Goal: Information Seeking & Learning: Learn about a topic

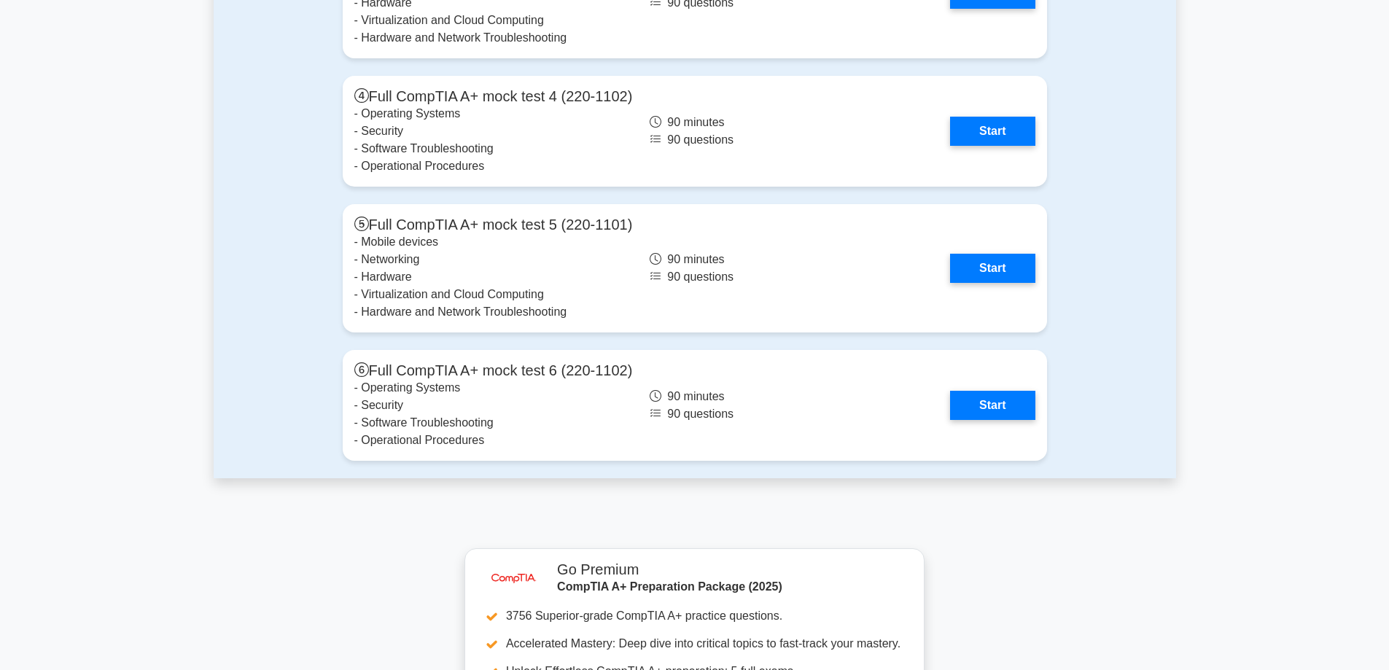
scroll to position [4448, 0]
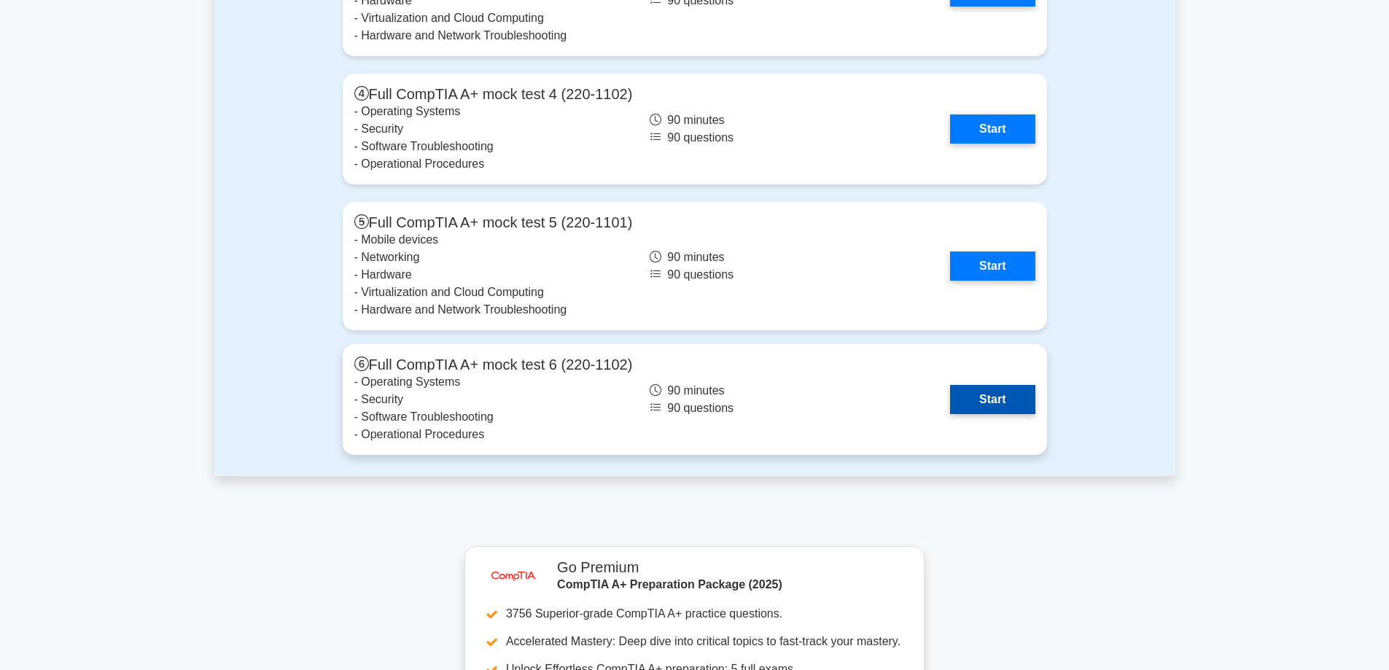
click at [984, 397] on link "Start" at bounding box center [992, 399] width 85 height 29
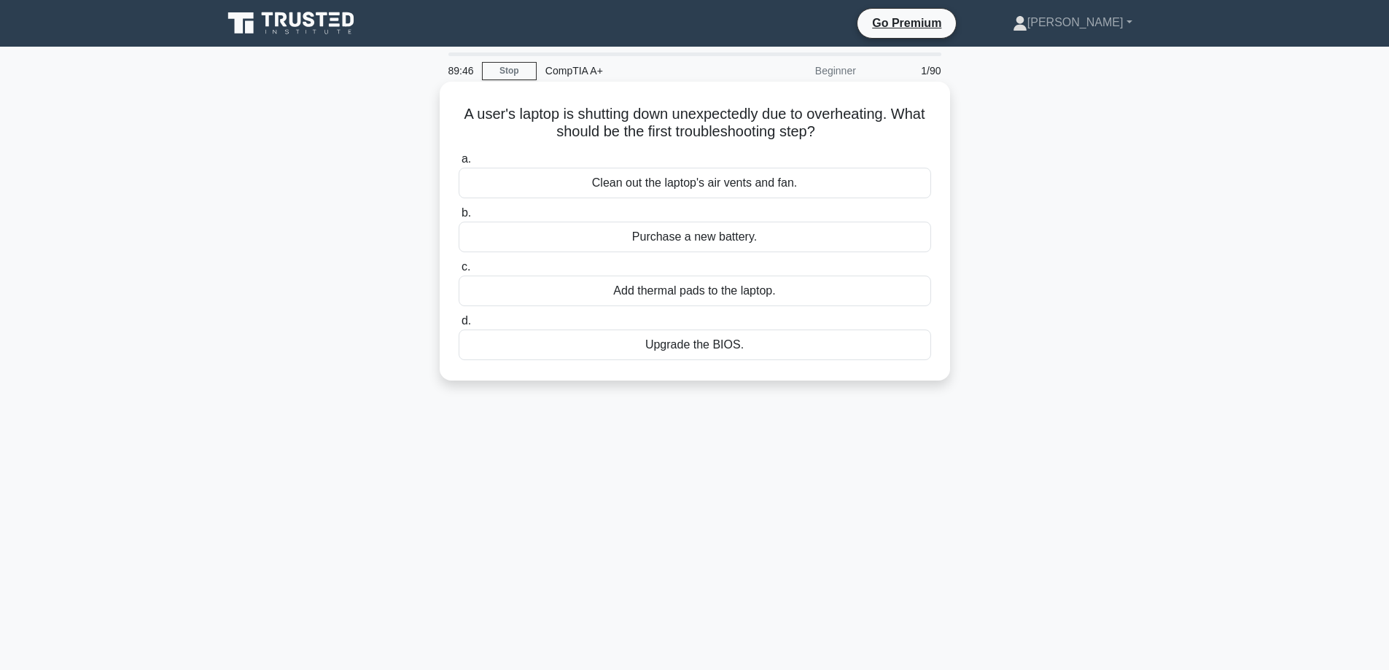
click at [718, 182] on div "Clean out the laptop's air vents and fan." at bounding box center [695, 183] width 473 height 31
click at [459, 164] on input "a. Clean out the laptop's air vents and fan." at bounding box center [459, 159] width 0 height 9
click at [733, 239] on div "Enable USB boot" at bounding box center [695, 237] width 473 height 31
click at [459, 218] on input "b. Enable USB boot" at bounding box center [459, 213] width 0 height 9
click at [706, 190] on div "Uninstall the current driver and install the driver from the manufacturer's web…" at bounding box center [695, 183] width 473 height 31
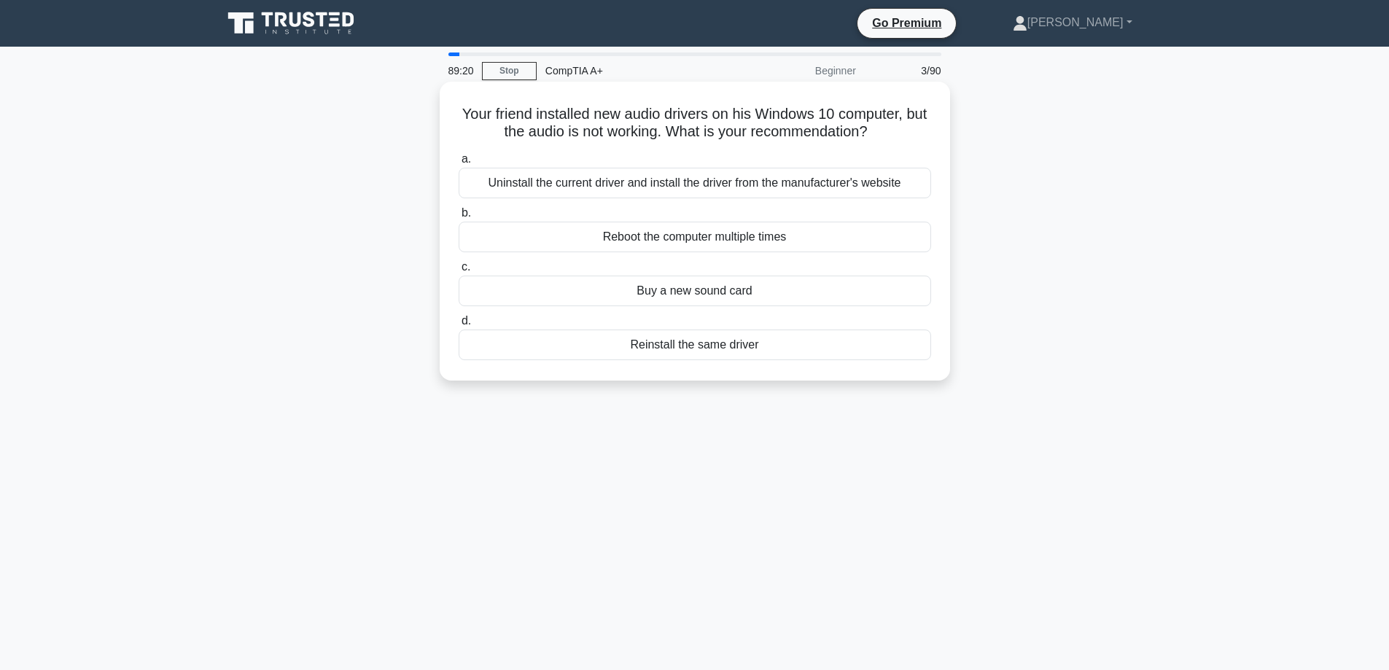
click at [459, 164] on input "a. Uninstall the current driver and install the driver from the manufacturer's …" at bounding box center [459, 159] width 0 height 9
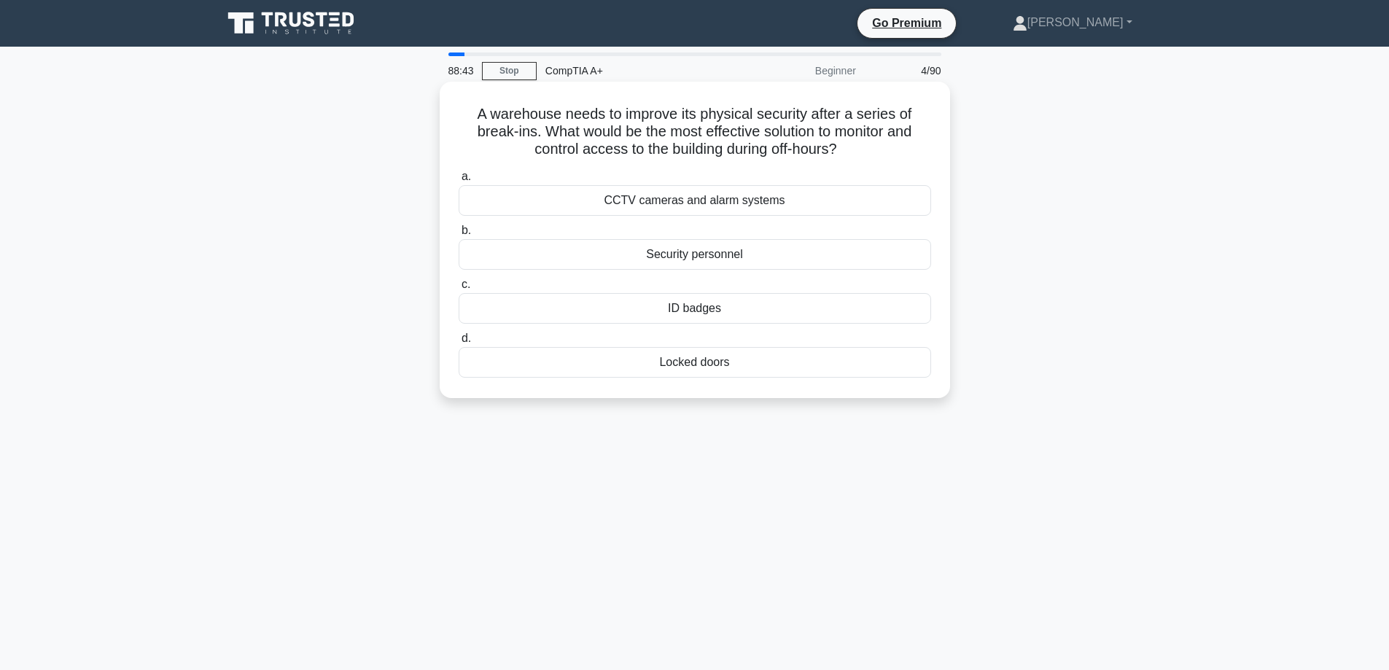
click at [713, 203] on div "CCTV cameras and alarm systems" at bounding box center [695, 200] width 473 height 31
click at [459, 182] on input "a. CCTV cameras and alarm systems" at bounding box center [459, 176] width 0 height 9
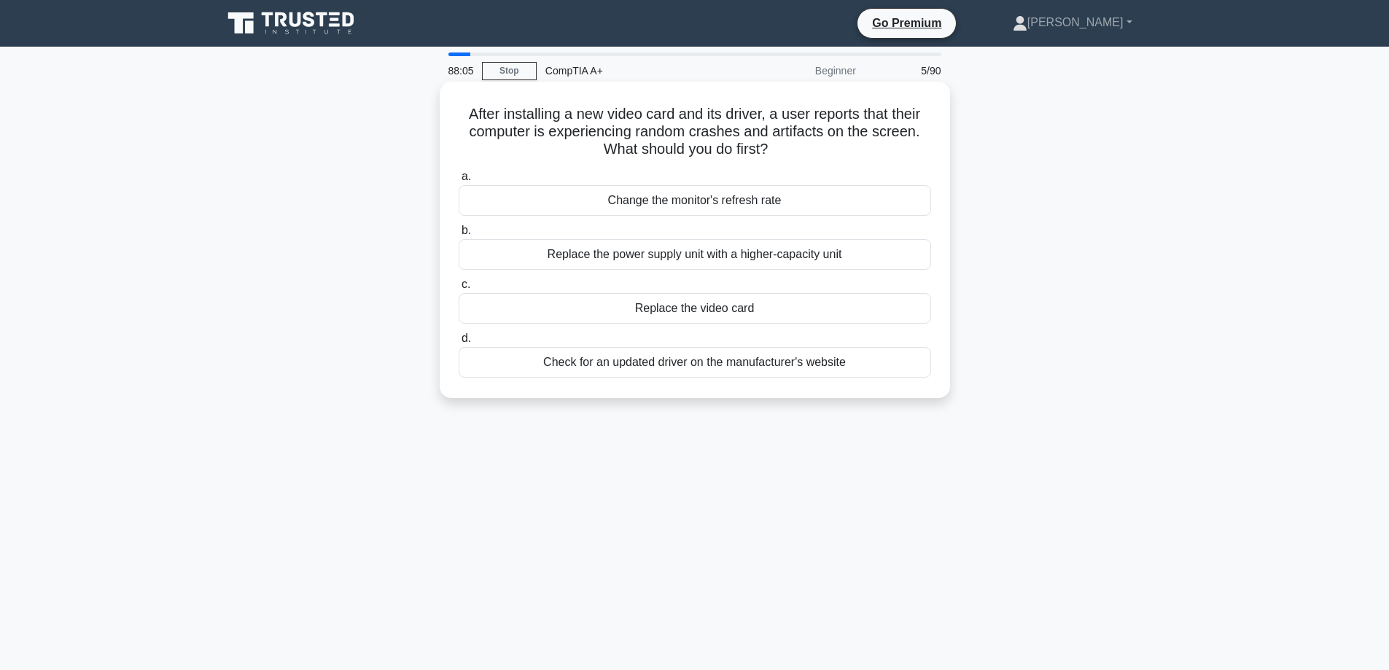
click at [675, 196] on div "Change the monitor's refresh rate" at bounding box center [695, 200] width 473 height 31
click at [459, 182] on input "a. Change the monitor's refresh rate" at bounding box center [459, 176] width 0 height 9
click at [707, 365] on div "Upgrade the RAM to a higher capacity" at bounding box center [695, 362] width 473 height 31
click at [459, 343] on input "d. Upgrade the RAM to a higher capacity" at bounding box center [459, 338] width 0 height 9
click at [691, 363] on div "Download the correct driver from the manufacturer's website" at bounding box center [695, 362] width 473 height 31
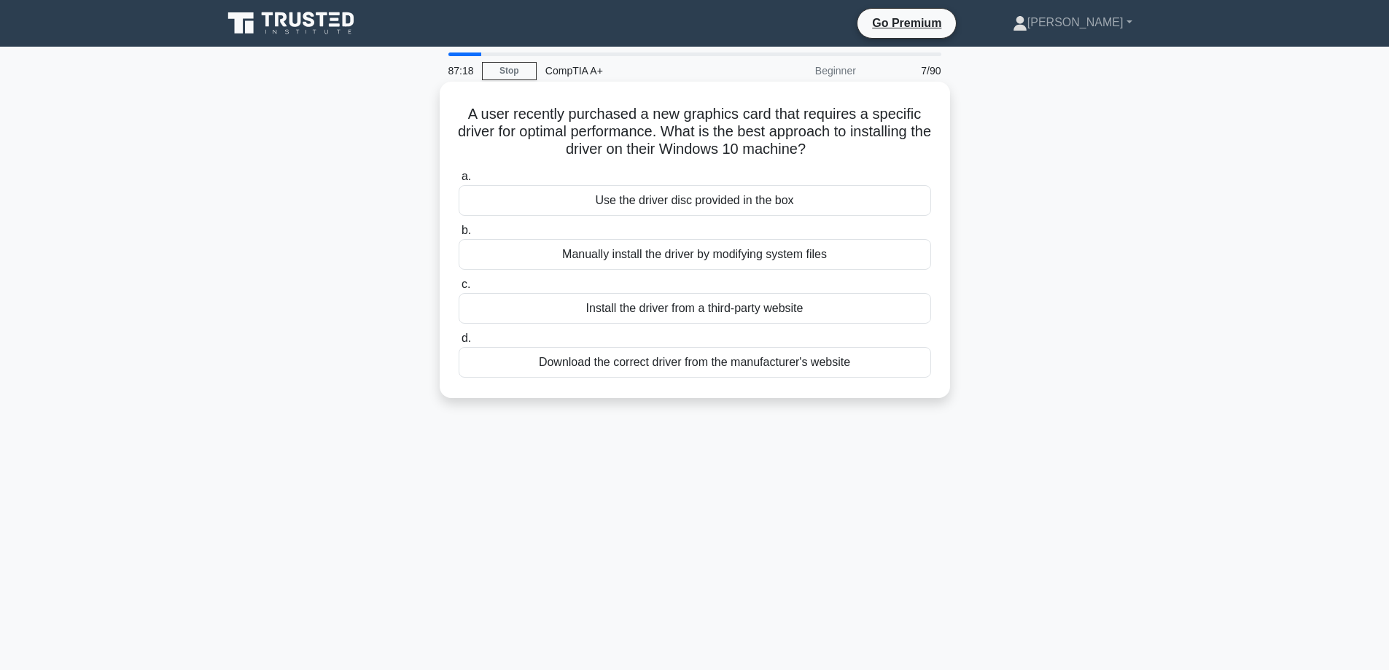
click at [459, 343] on input "d. Download the correct driver from the manufacturer's website" at bounding box center [459, 338] width 0 height 9
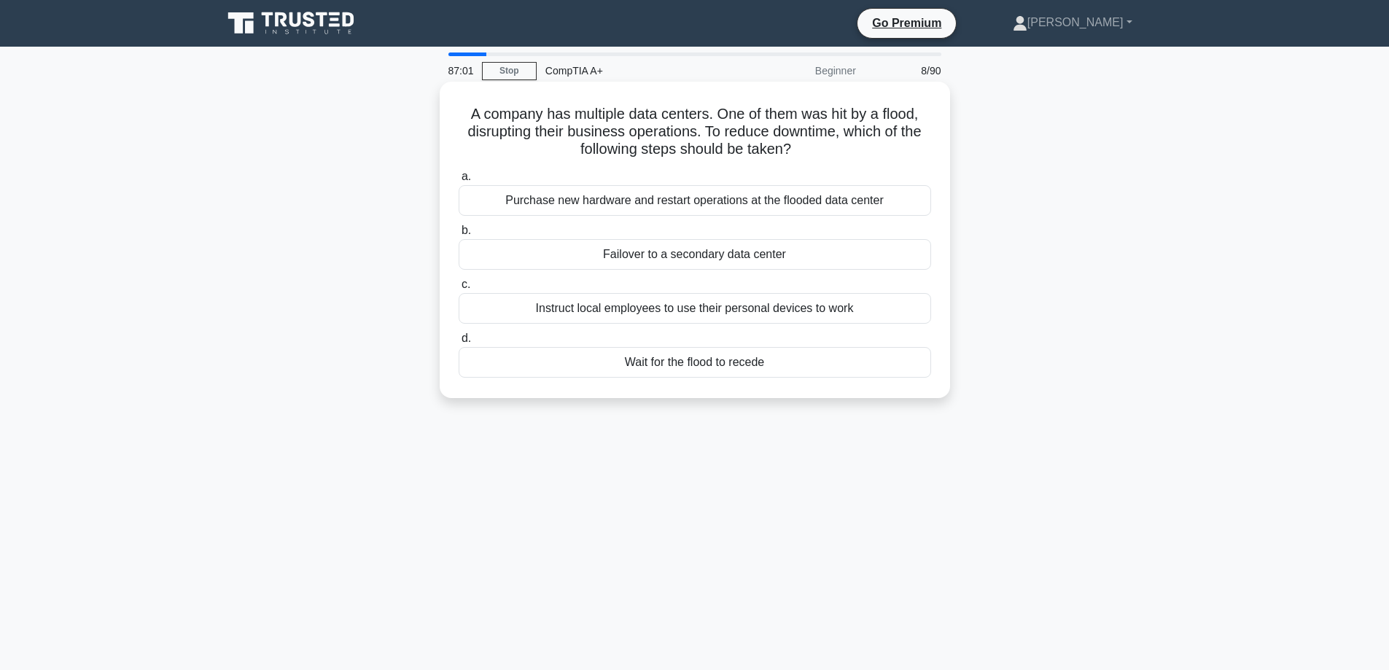
click at [717, 259] on div "Failover to a secondary data center" at bounding box center [695, 254] width 473 height 31
click at [459, 236] on input "b. Failover to a secondary data center" at bounding box center [459, 230] width 0 height 9
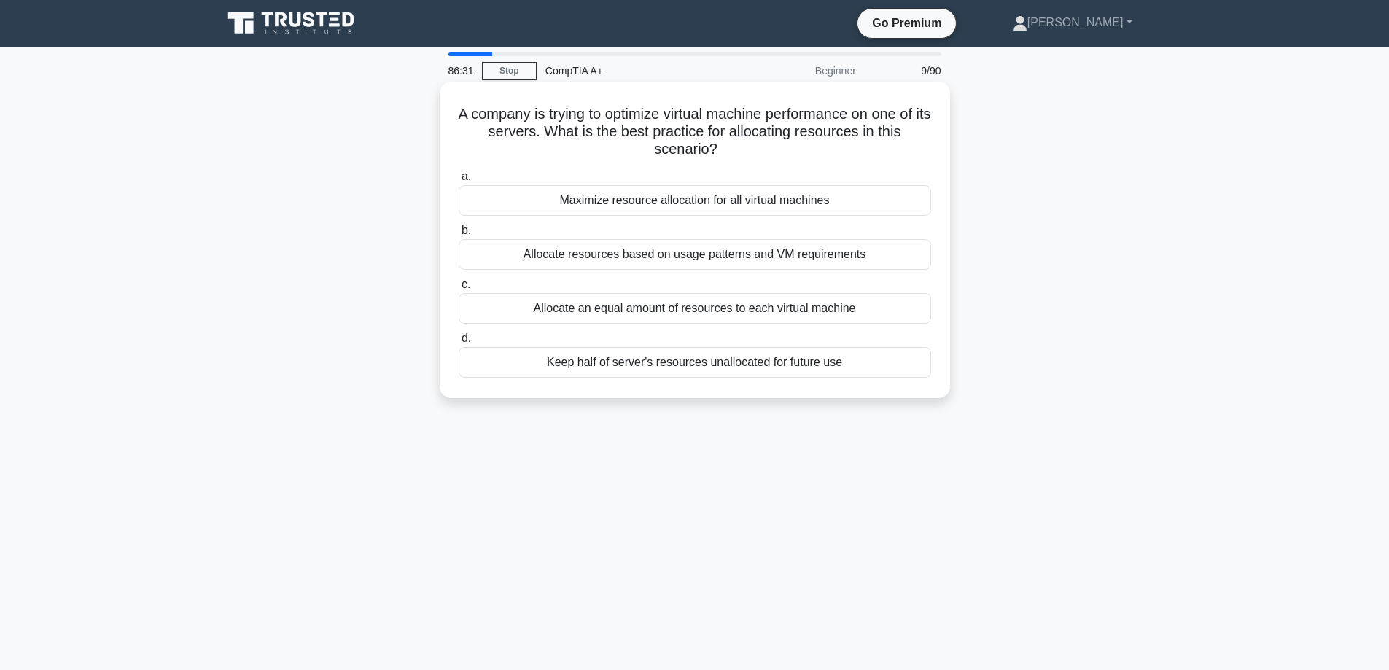
click at [766, 257] on div "Allocate resources based on usage patterns and VM requirements" at bounding box center [695, 254] width 473 height 31
click at [459, 236] on input "b. Allocate resources based on usage patterns and VM requirements" at bounding box center [459, 230] width 0 height 9
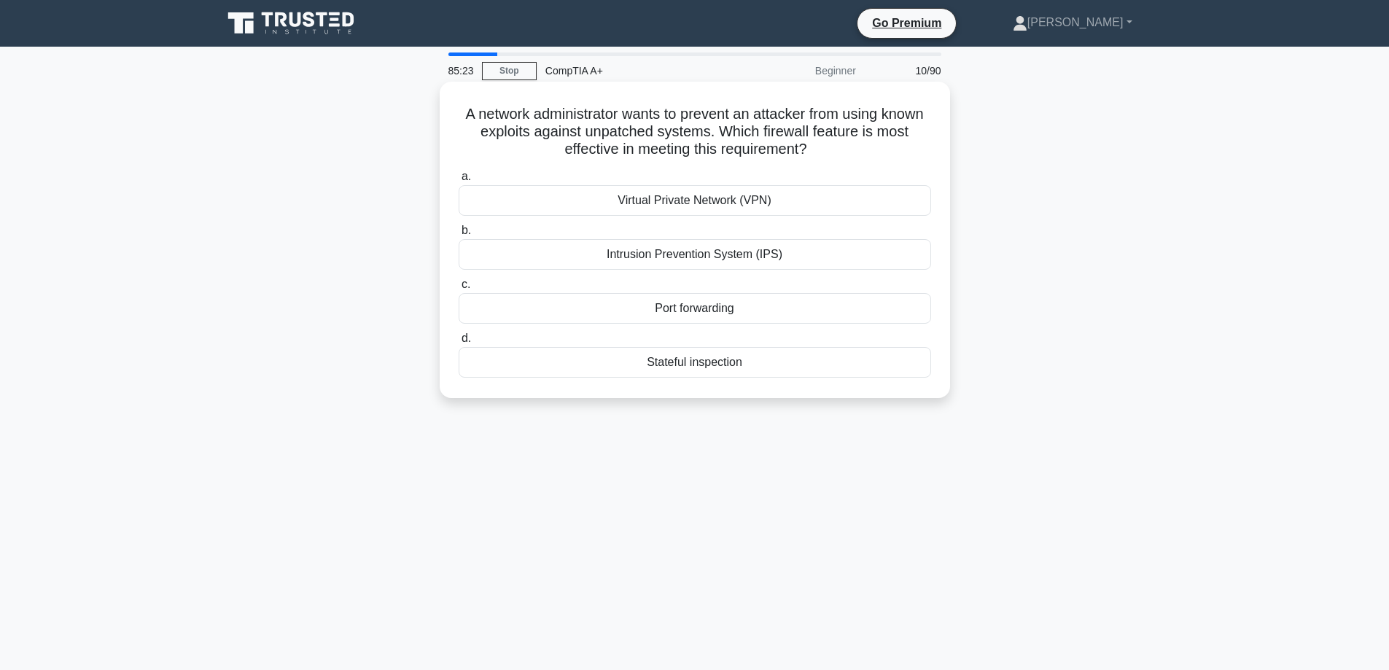
click at [594, 367] on div "Stateful inspection" at bounding box center [695, 362] width 473 height 31
click at [459, 343] on input "d. Stateful inspection" at bounding box center [459, 338] width 0 height 9
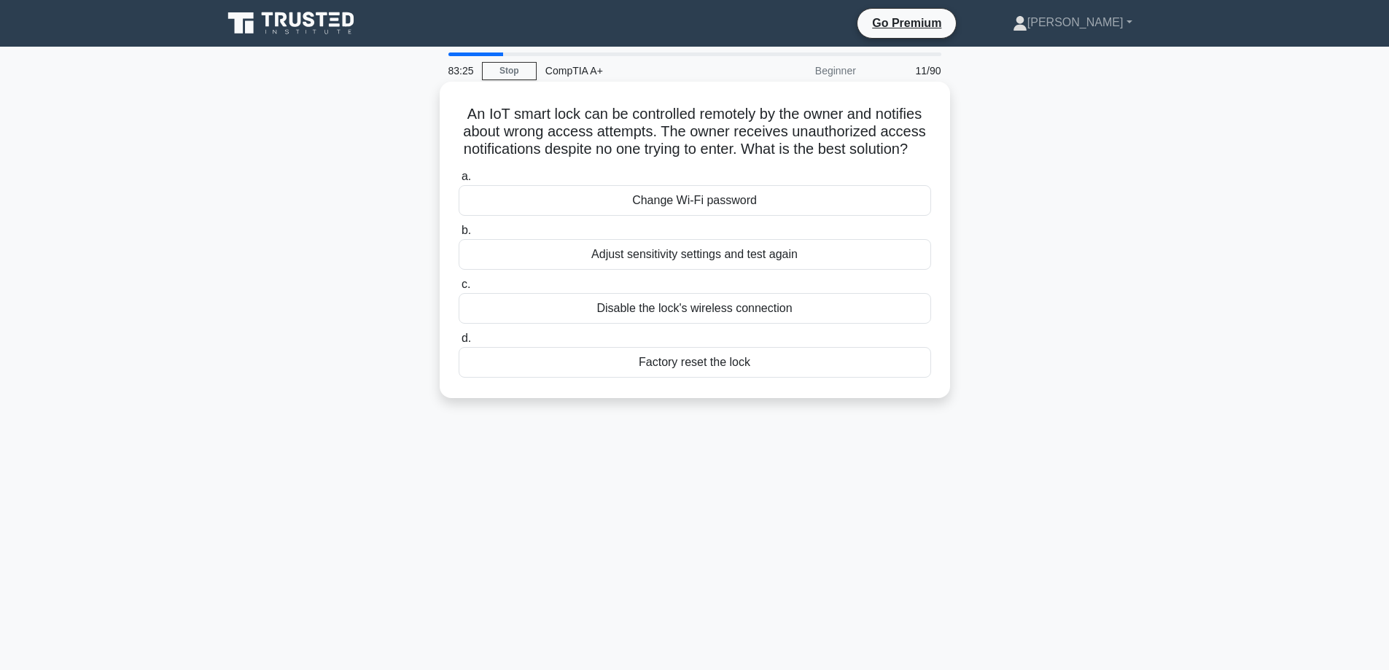
click at [707, 270] on div "Adjust sensitivity settings and test again" at bounding box center [695, 254] width 473 height 31
click at [459, 236] on input "b. Adjust sensitivity settings and test again" at bounding box center [459, 230] width 0 height 9
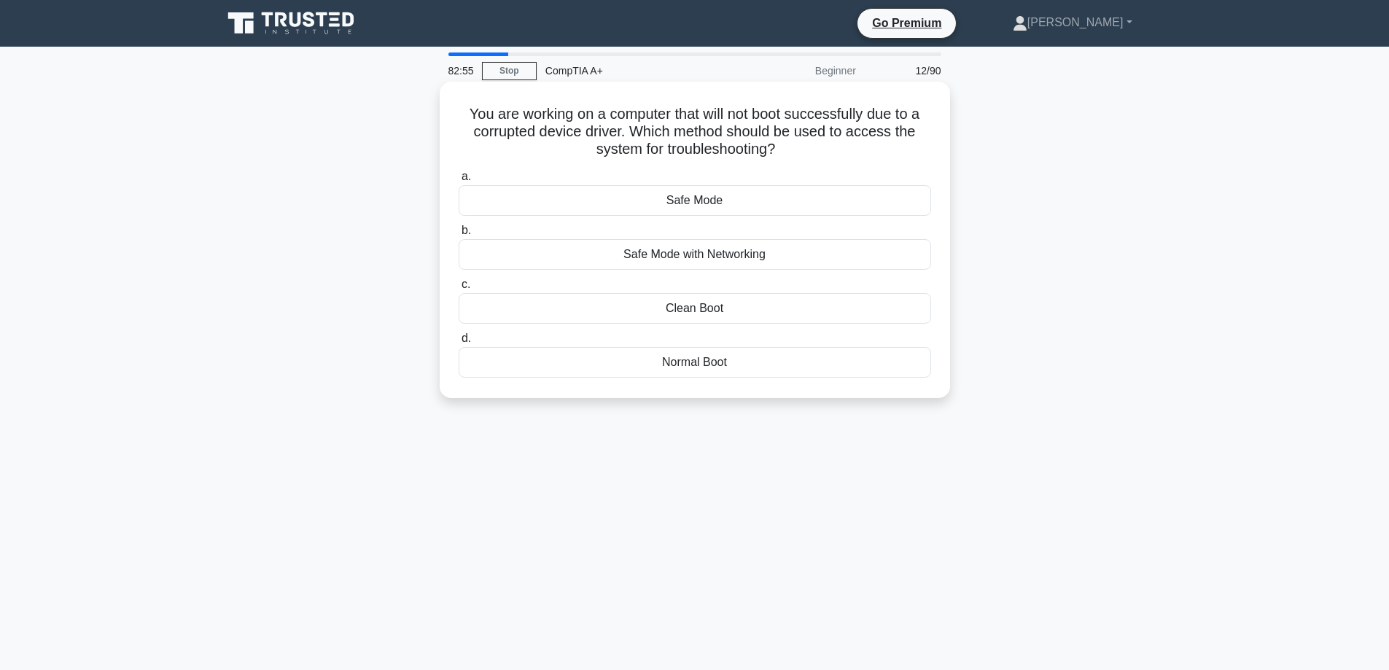
click at [704, 258] on div "Safe Mode with Networking" at bounding box center [695, 254] width 473 height 31
click at [459, 236] on input "b. Safe Mode with Networking" at bounding box center [459, 230] width 0 height 9
click at [693, 201] on div "BIOS recovery jumper" at bounding box center [695, 200] width 473 height 31
click at [459, 182] on input "a. BIOS recovery jumper" at bounding box center [459, 176] width 0 height 9
click at [697, 306] on div "Activate the incident response plan" at bounding box center [695, 308] width 473 height 31
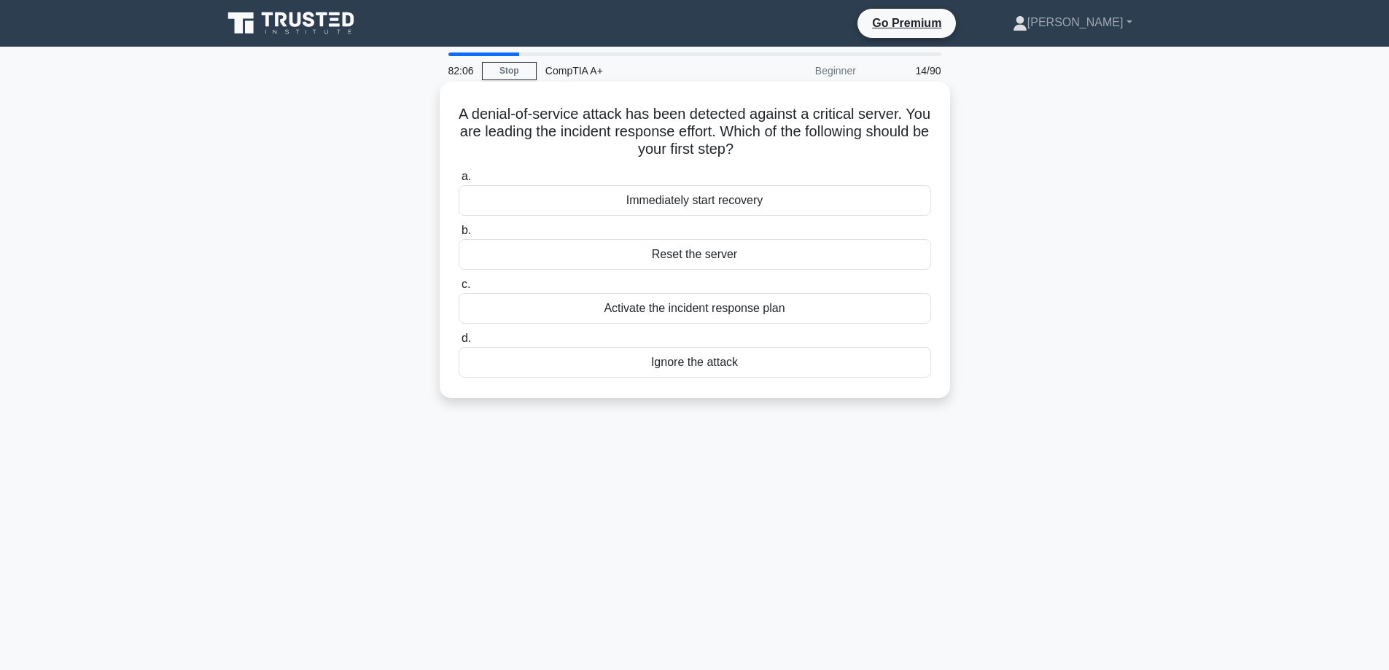
click at [459, 289] on input "c. Activate the incident response plan" at bounding box center [459, 284] width 0 height 9
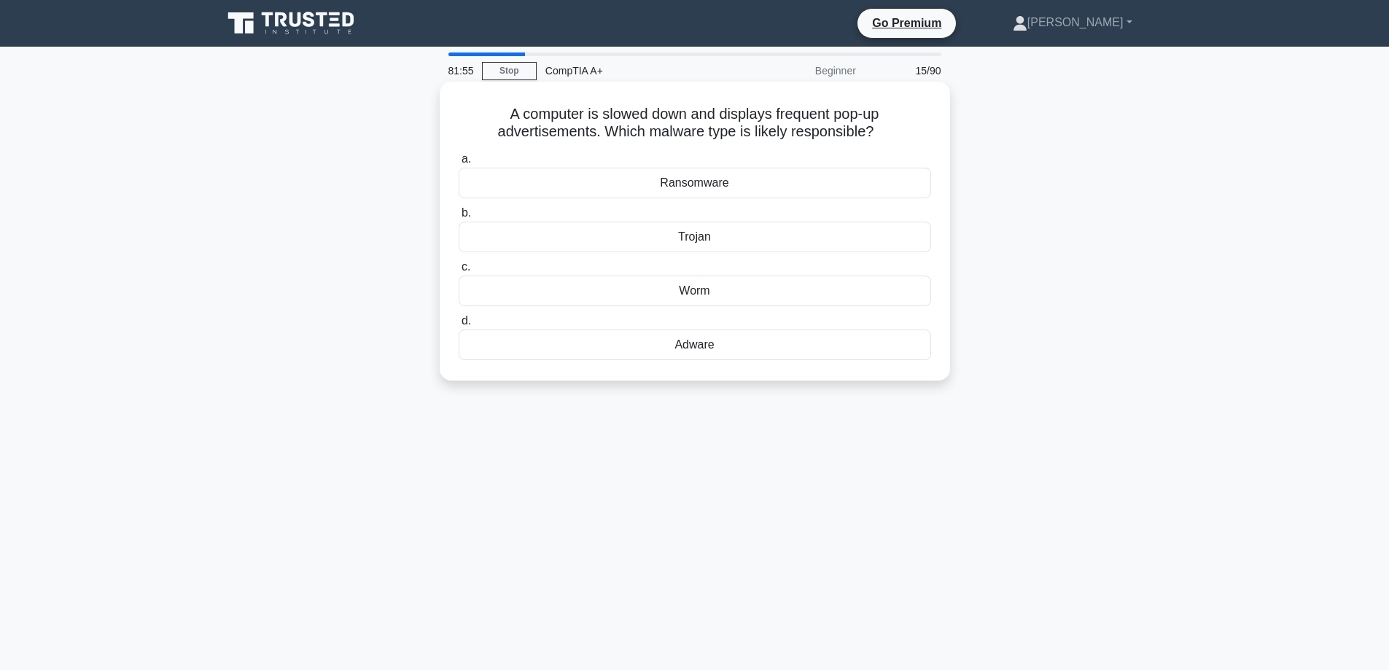
click at [712, 348] on div "Adware" at bounding box center [695, 345] width 473 height 31
click at [459, 326] on input "d. Adware" at bounding box center [459, 320] width 0 height 9
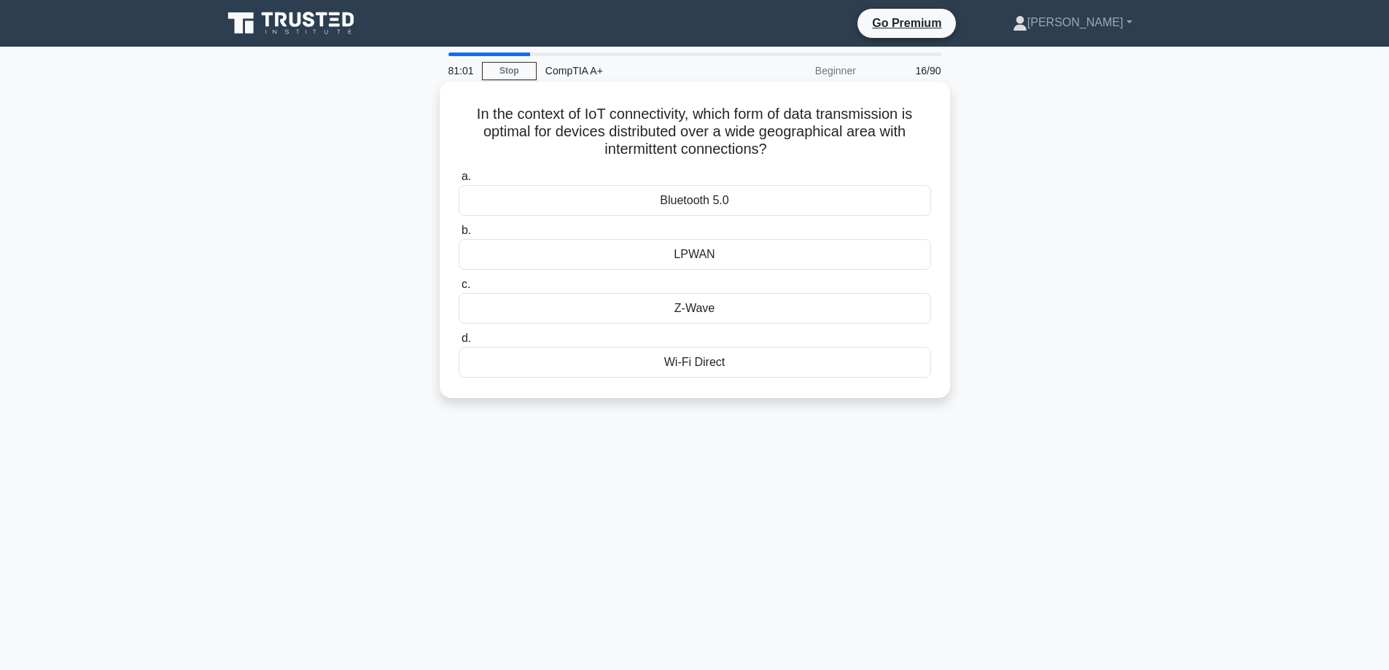
drag, startPoint x: 731, startPoint y: 247, endPoint x: 733, endPoint y: 236, distance: 11.9
click at [731, 238] on label "b. LPWAN" at bounding box center [695, 246] width 473 height 48
click at [739, 254] on div "LPWAN" at bounding box center [695, 254] width 473 height 31
click at [459, 236] on input "b. LPWAN" at bounding box center [459, 230] width 0 height 9
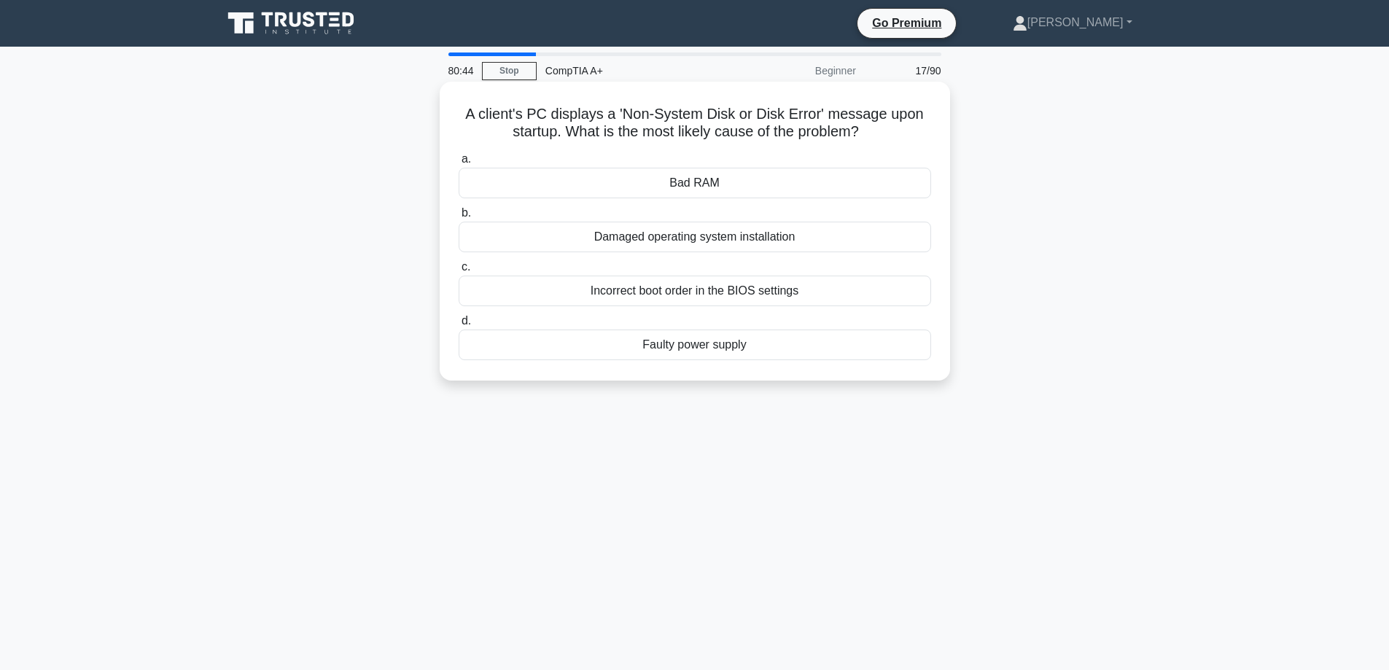
click at [733, 295] on div "Incorrect boot order in the BIOS settings" at bounding box center [695, 291] width 473 height 31
click at [459, 272] on input "c. Incorrect boot order in the BIOS settings" at bounding box center [459, 267] width 0 height 9
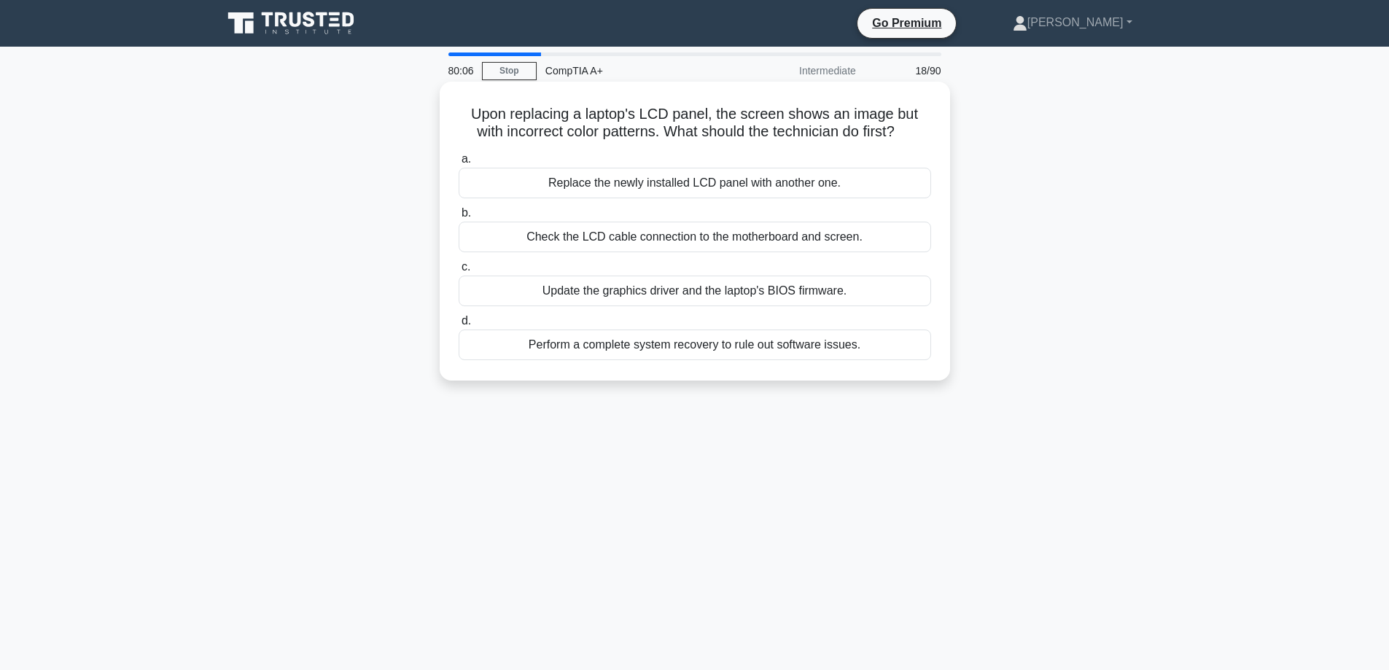
click at [703, 233] on div "Check the LCD cable connection to the motherboard and screen." at bounding box center [695, 237] width 473 height 31
click at [459, 218] on input "b. Check the LCD cable connection to the motherboard and screen." at bounding box center [459, 213] width 0 height 9
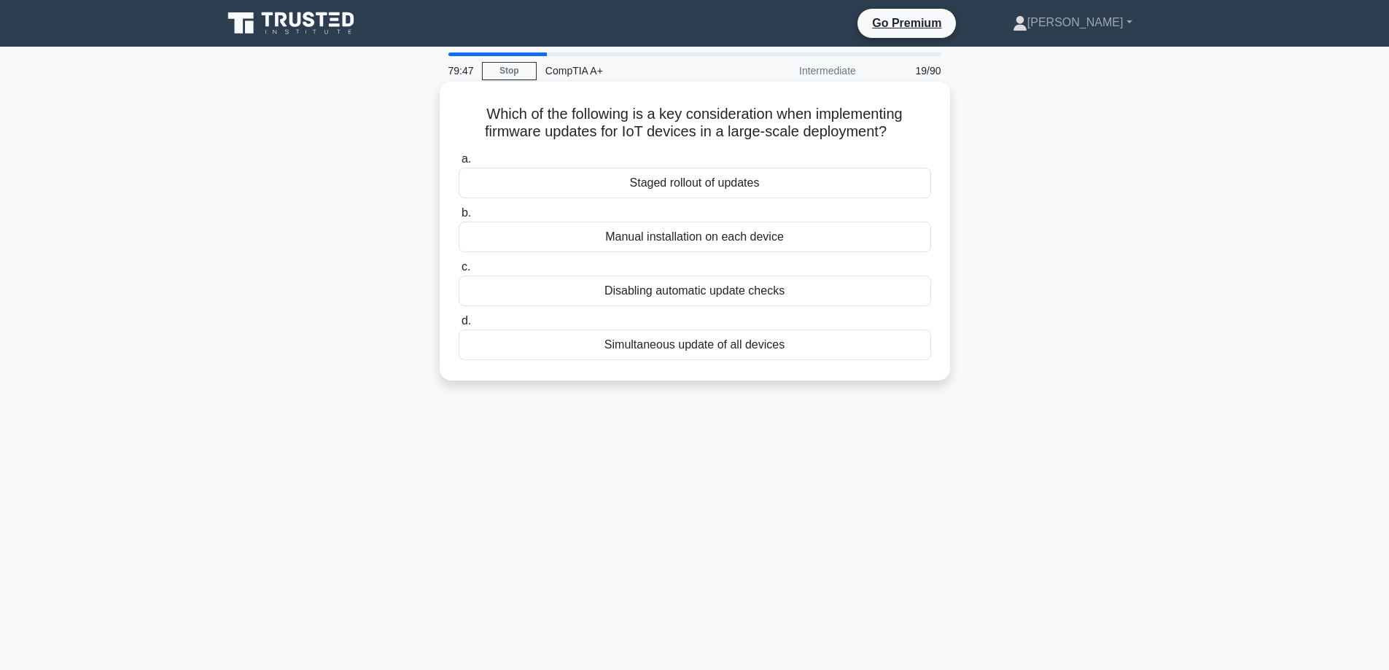
click at [677, 187] on div "Staged rollout of updates" at bounding box center [695, 183] width 473 height 31
click at [459, 164] on input "a. Staged rollout of updates" at bounding box center [459, 159] width 0 height 9
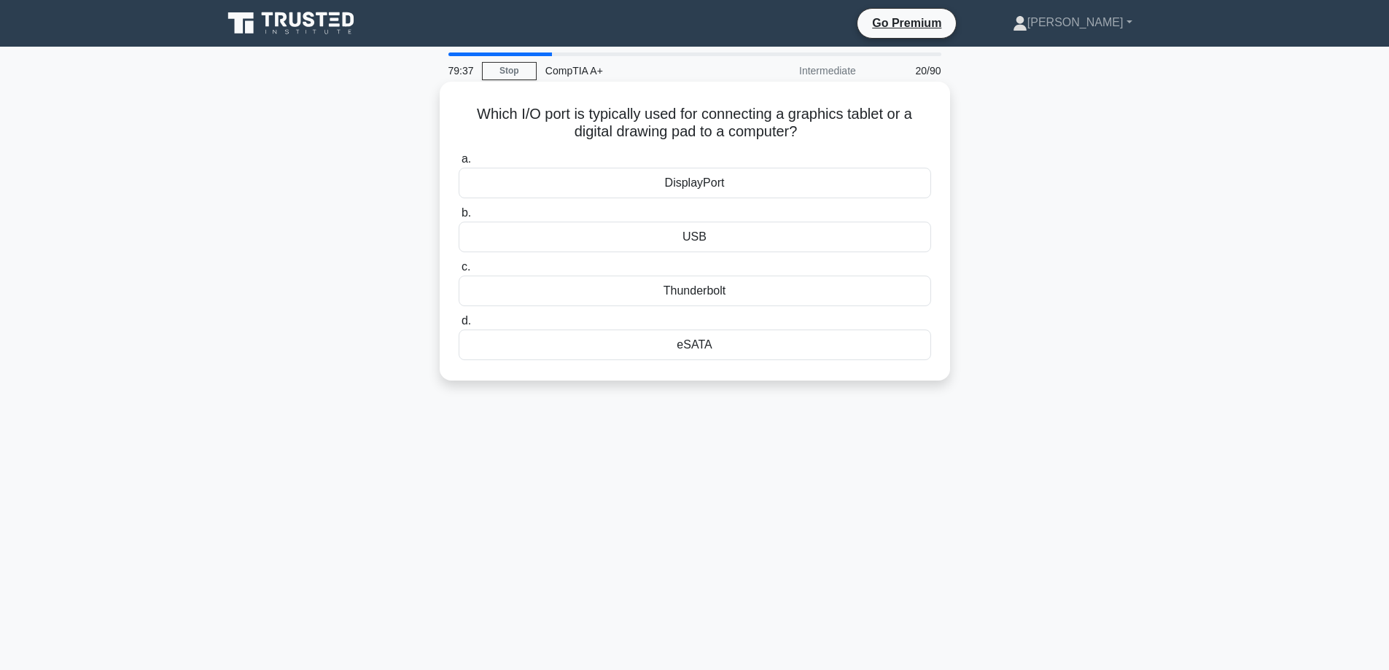
click at [694, 233] on div "USB" at bounding box center [695, 237] width 473 height 31
click at [459, 218] on input "b. USB" at bounding box center [459, 213] width 0 height 9
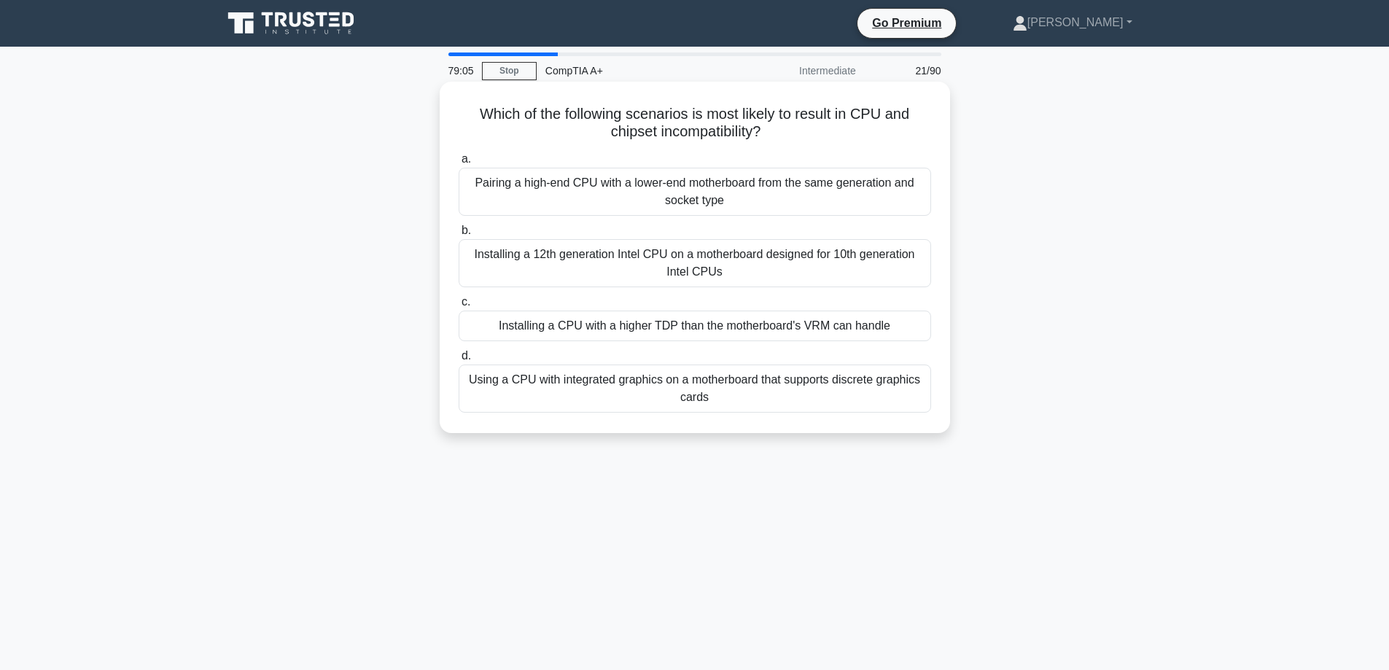
click at [804, 272] on div "Installing a 12th generation Intel CPU on a motherboard designed for 10th gener…" at bounding box center [695, 263] width 473 height 48
click at [459, 236] on input "b. Installing a 12th generation Intel CPU on a motherboard designed for 10th ge…" at bounding box center [459, 230] width 0 height 9
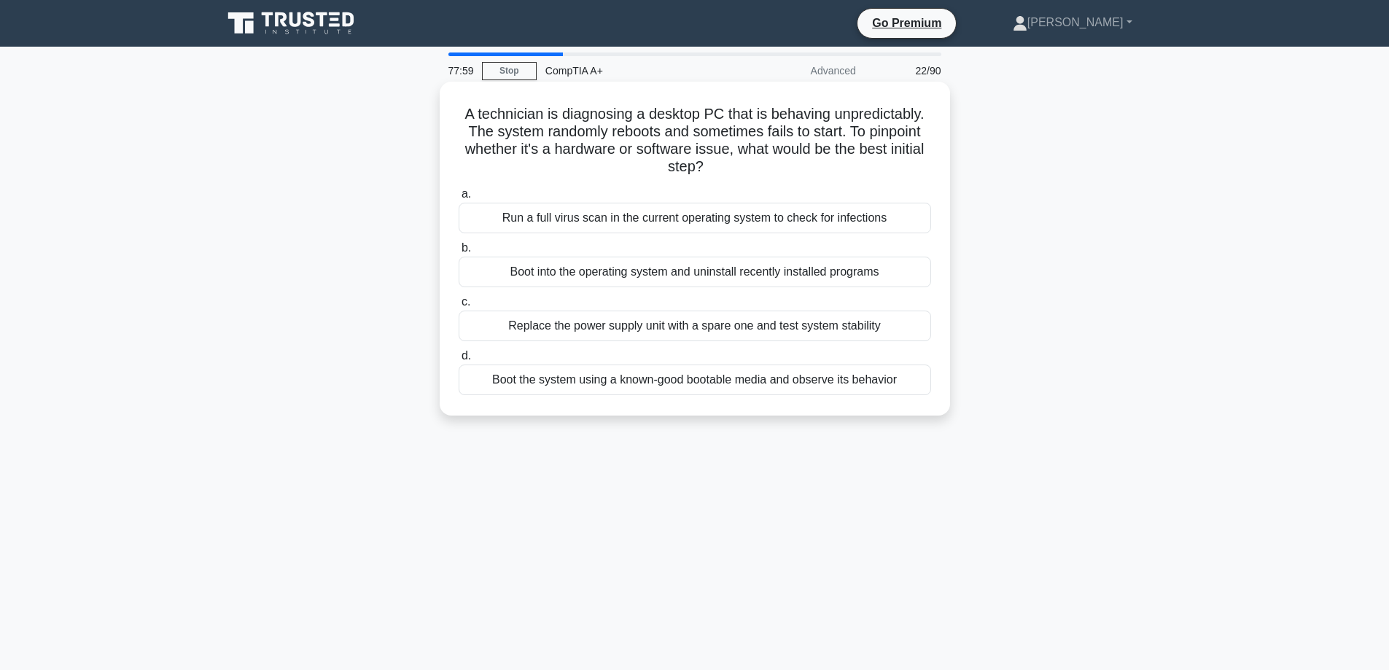
click at [689, 384] on div "Boot the system using a known-good bootable media and observe its behavior" at bounding box center [695, 380] width 473 height 31
click at [459, 361] on input "d. Boot the system using a known-good bootable media and observe its behavior" at bounding box center [459, 355] width 0 height 9
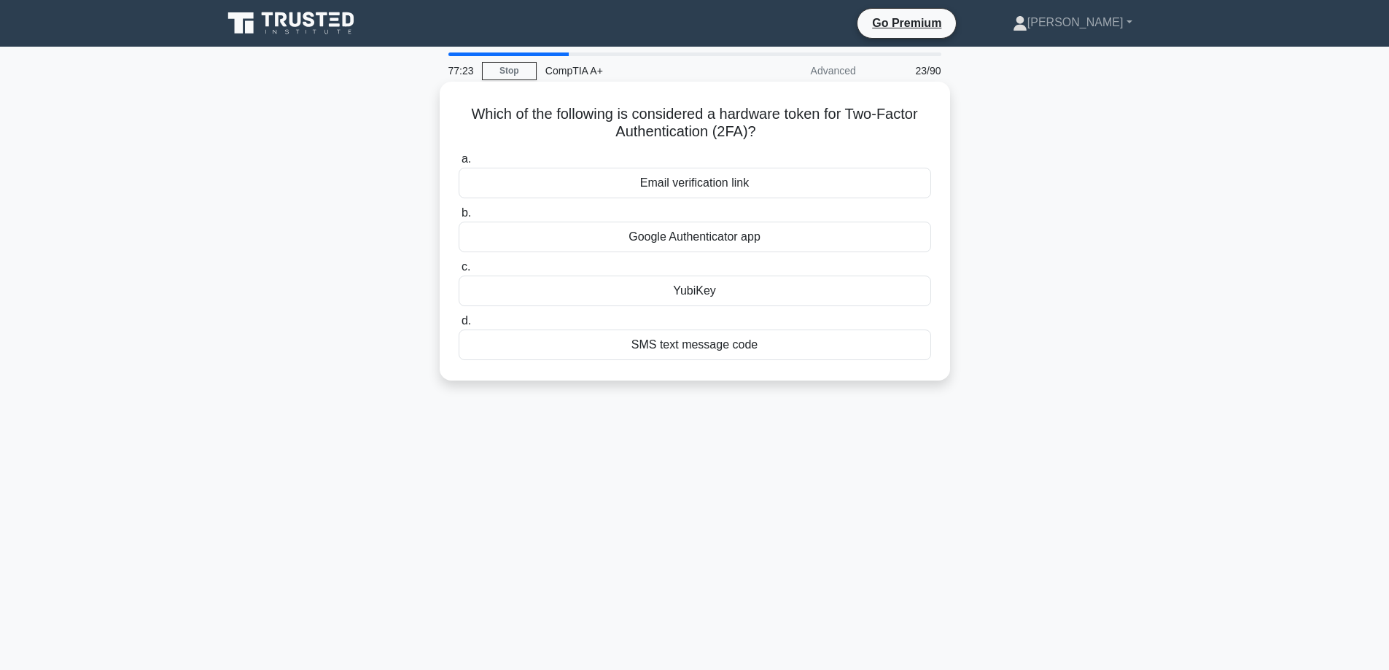
click at [683, 294] on div "YubiKey" at bounding box center [695, 291] width 473 height 31
click at [459, 272] on input "c. YubiKey" at bounding box center [459, 267] width 0 height 9
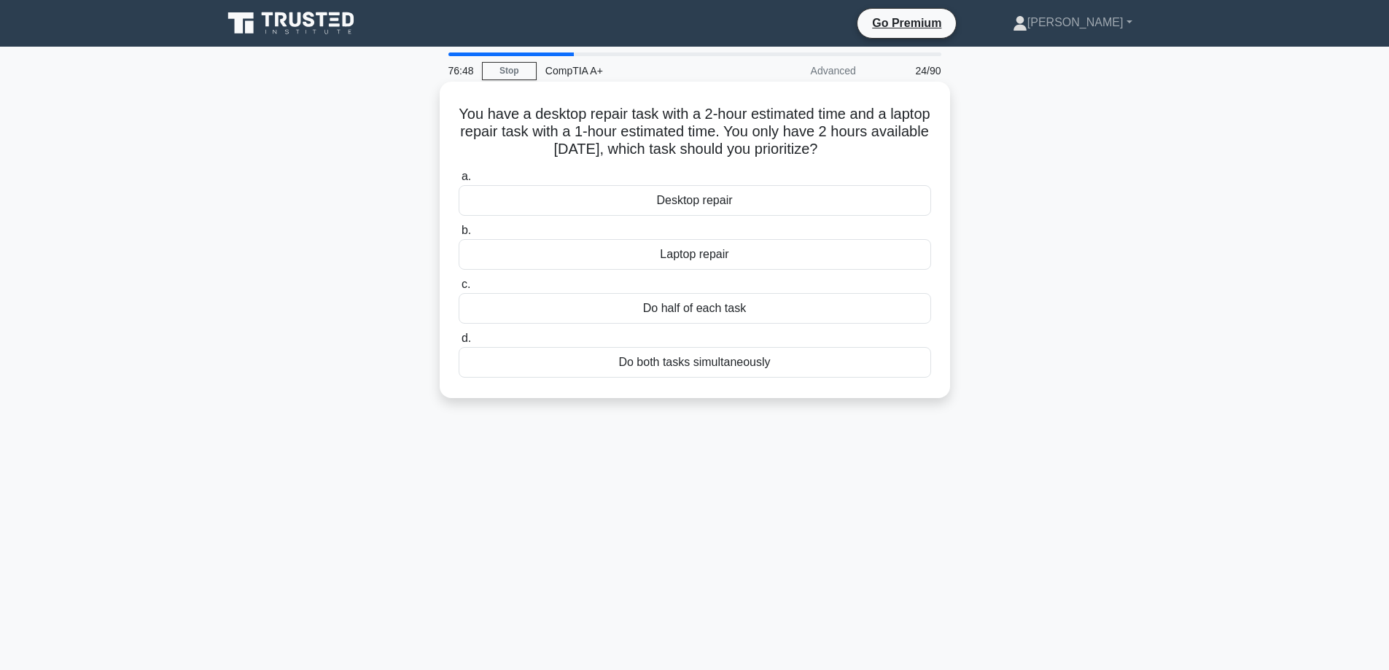
click at [683, 205] on div "Desktop repair" at bounding box center [695, 200] width 473 height 31
click at [459, 182] on input "a. Desktop repair" at bounding box center [459, 176] width 0 height 9
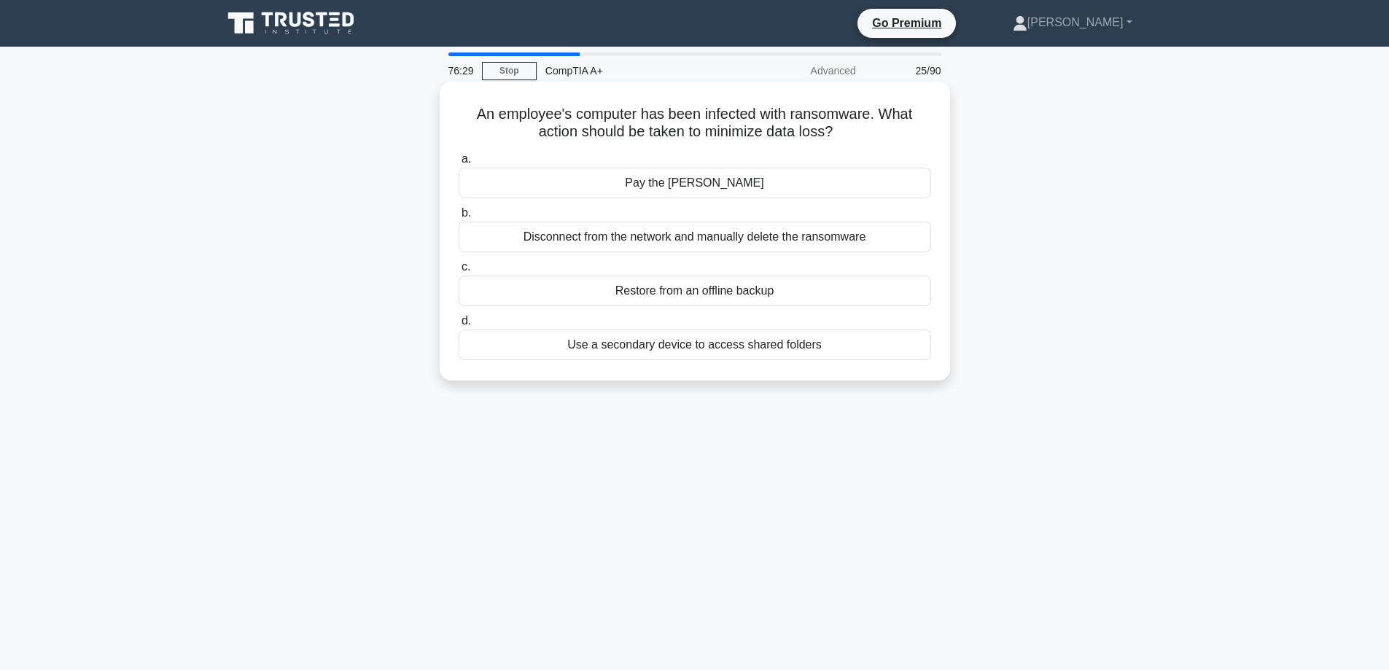
click at [672, 242] on div "Disconnect from the network and manually delete the ransomware" at bounding box center [695, 237] width 473 height 31
click at [459, 218] on input "b. Disconnect from the network and manually delete the ransomware" at bounding box center [459, 213] width 0 height 9
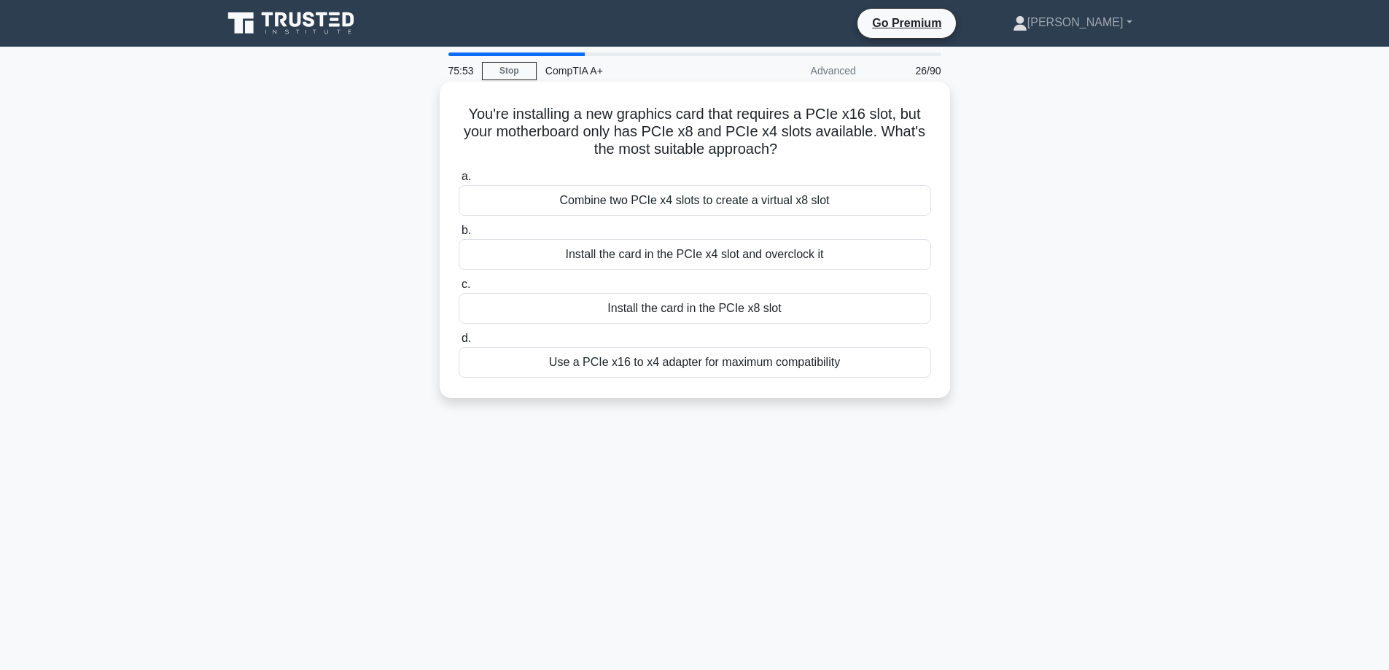
click at [686, 312] on div "Install the card in the PCIe x8 slot" at bounding box center [695, 308] width 473 height 31
click at [459, 289] on input "c. Install the card in the PCIe x8 slot" at bounding box center [459, 284] width 0 height 9
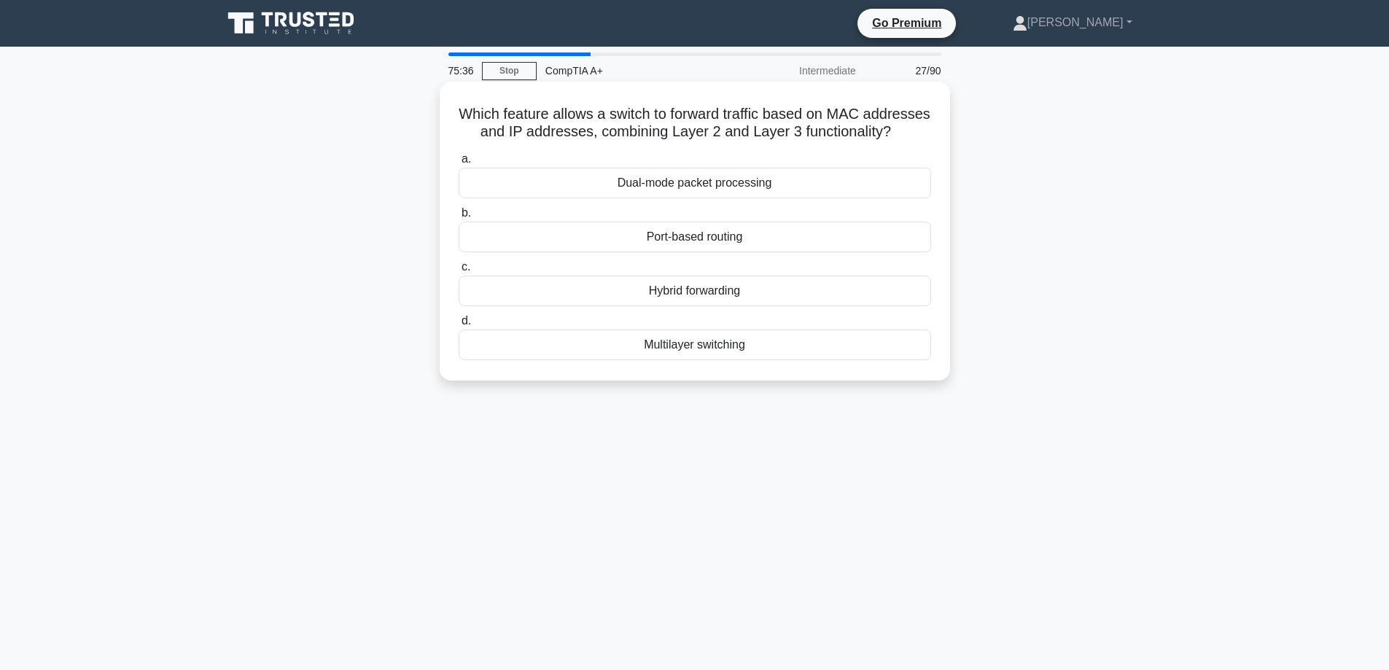
click at [771, 360] on div "Multilayer switching" at bounding box center [695, 345] width 473 height 31
click at [459, 326] on input "d. Multilayer switching" at bounding box center [459, 320] width 0 height 9
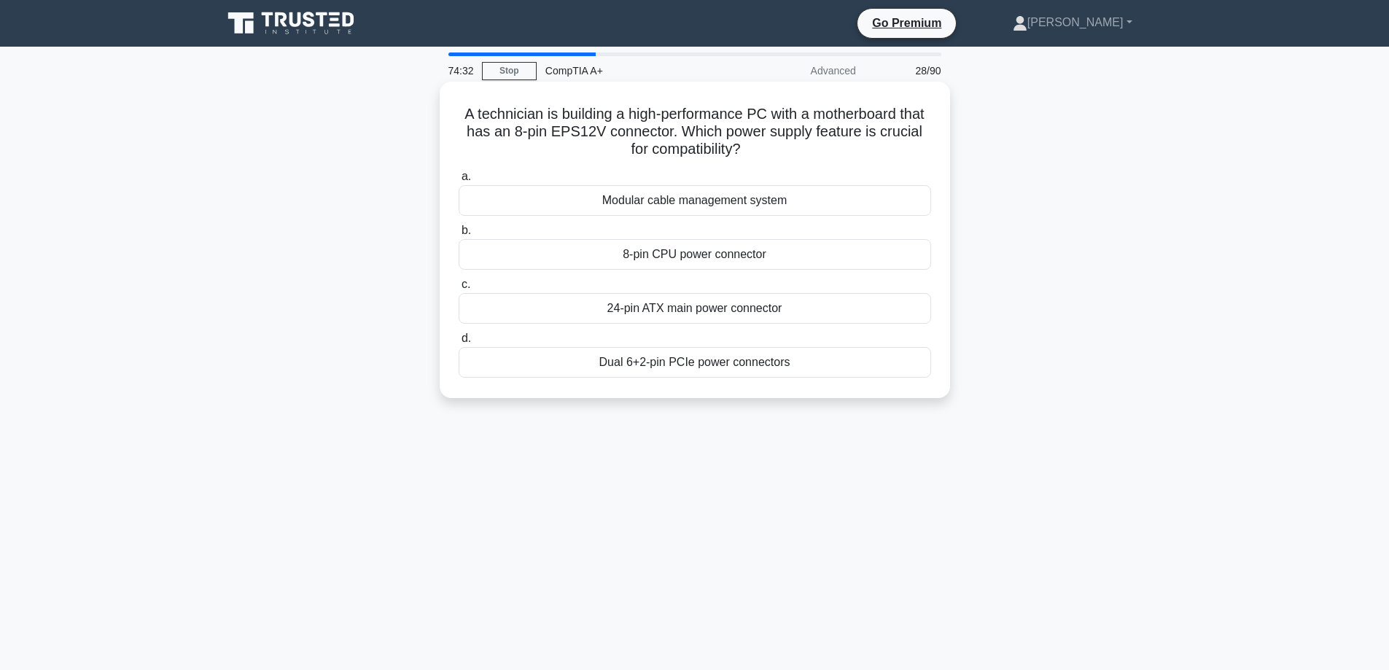
click at [747, 255] on div "8-pin CPU power connector" at bounding box center [695, 254] width 473 height 31
click at [459, 236] on input "b. 8-pin CPU power connector" at bounding box center [459, 230] width 0 height 9
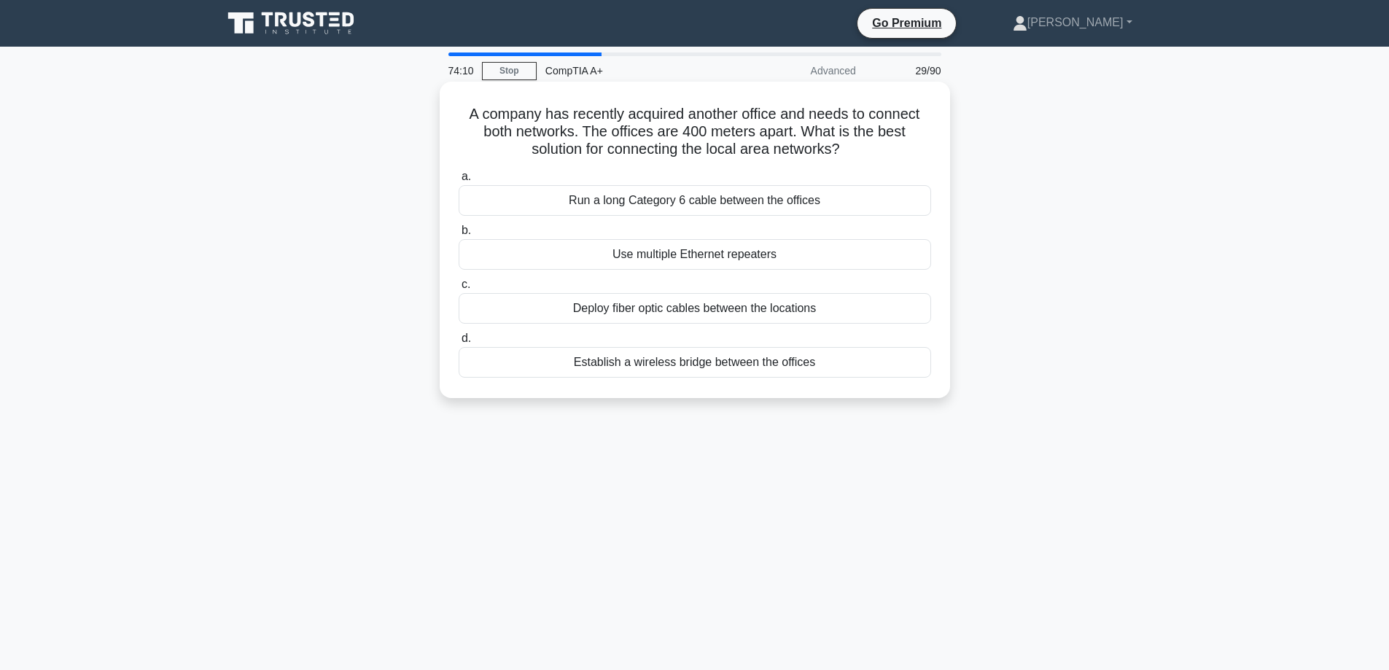
click at [775, 360] on div "Establish a wireless bridge between the offices" at bounding box center [695, 362] width 473 height 31
click at [459, 343] on input "d. Establish a wireless bridge between the offices" at bounding box center [459, 338] width 0 height 9
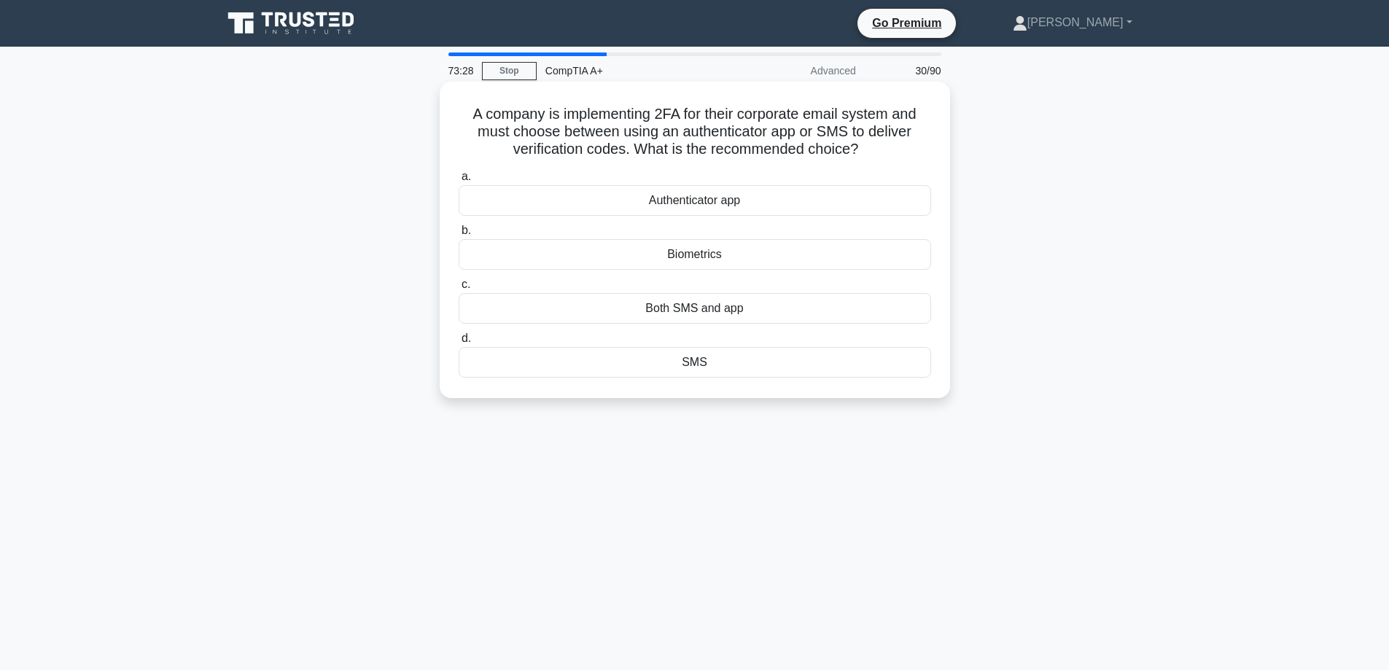
click at [746, 200] on div "Authenticator app" at bounding box center [695, 200] width 473 height 31
click at [459, 182] on input "a. Authenticator app" at bounding box center [459, 176] width 0 height 9
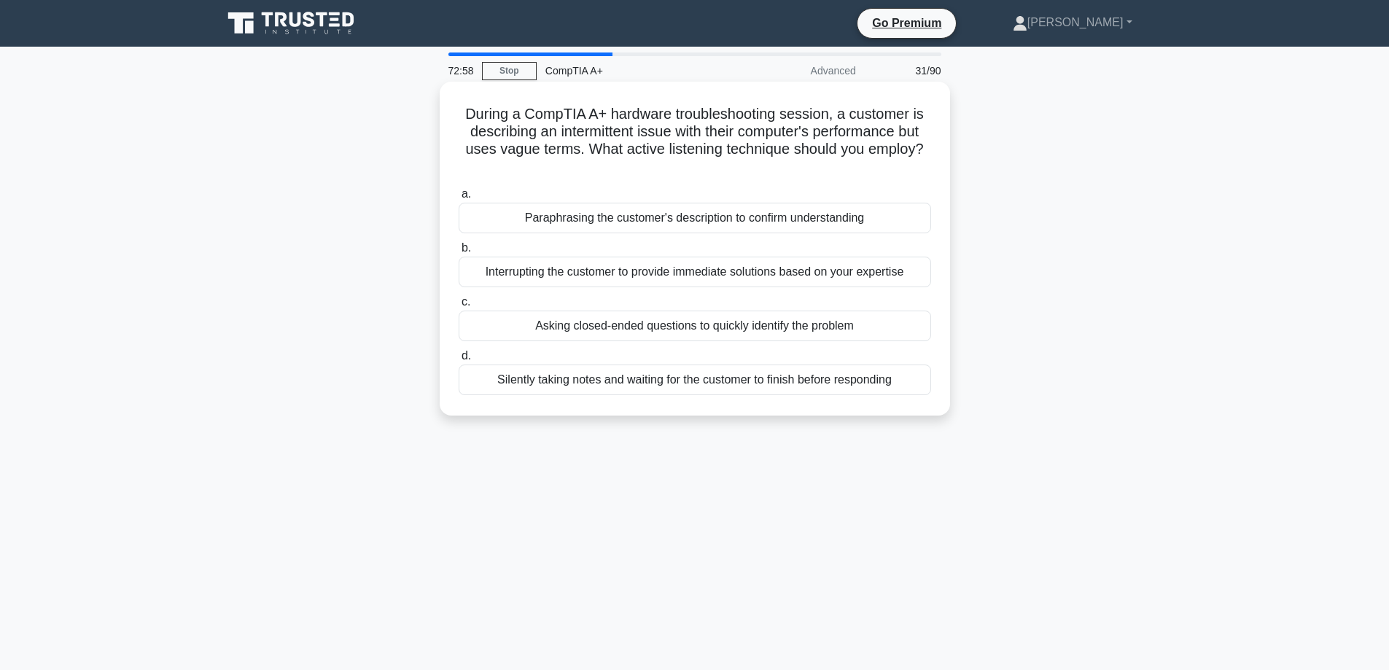
click at [718, 384] on div "Silently taking notes and waiting for the customer to finish before responding" at bounding box center [695, 380] width 473 height 31
click at [459, 361] on input "d. Silently taking notes and waiting for the customer to finish before respondi…" at bounding box center [459, 355] width 0 height 9
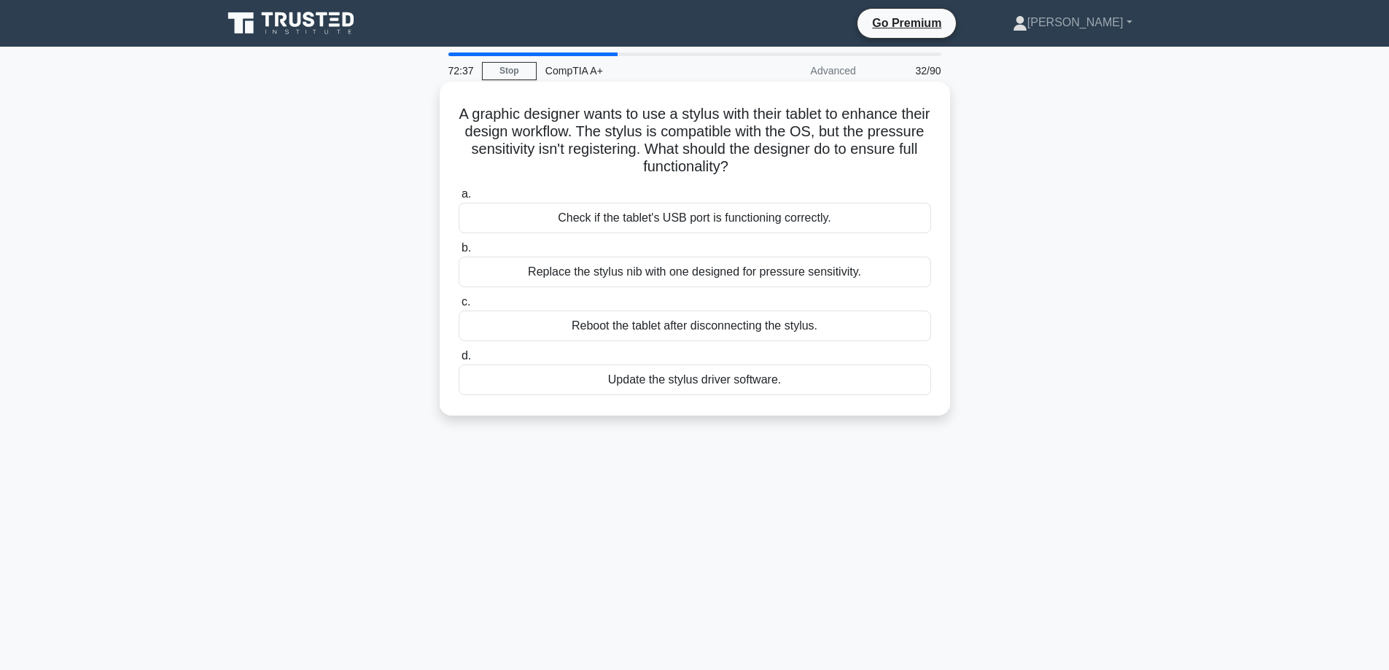
click at [715, 384] on div "Update the stylus driver software." at bounding box center [695, 380] width 473 height 31
click at [459, 361] on input "d. Update the stylus driver software." at bounding box center [459, 355] width 0 height 9
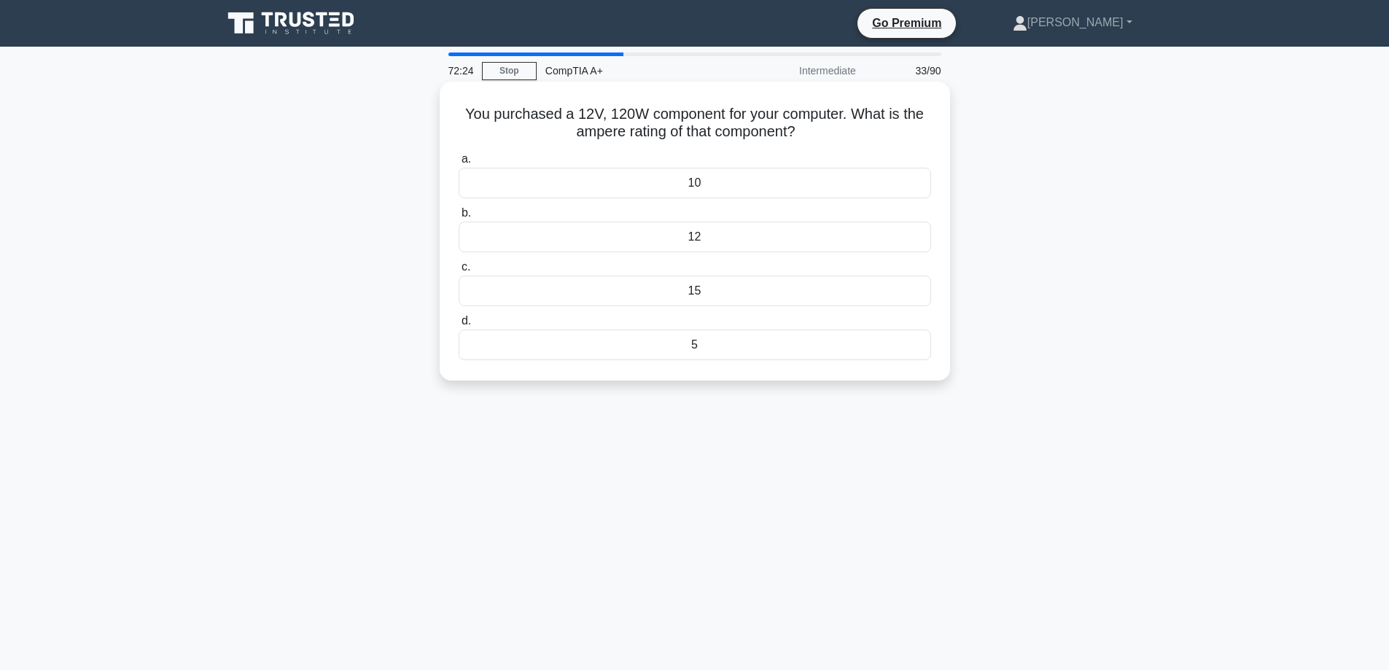
click at [809, 184] on div "10" at bounding box center [695, 183] width 473 height 31
click at [459, 164] on input "a. 10" at bounding box center [459, 159] width 0 height 9
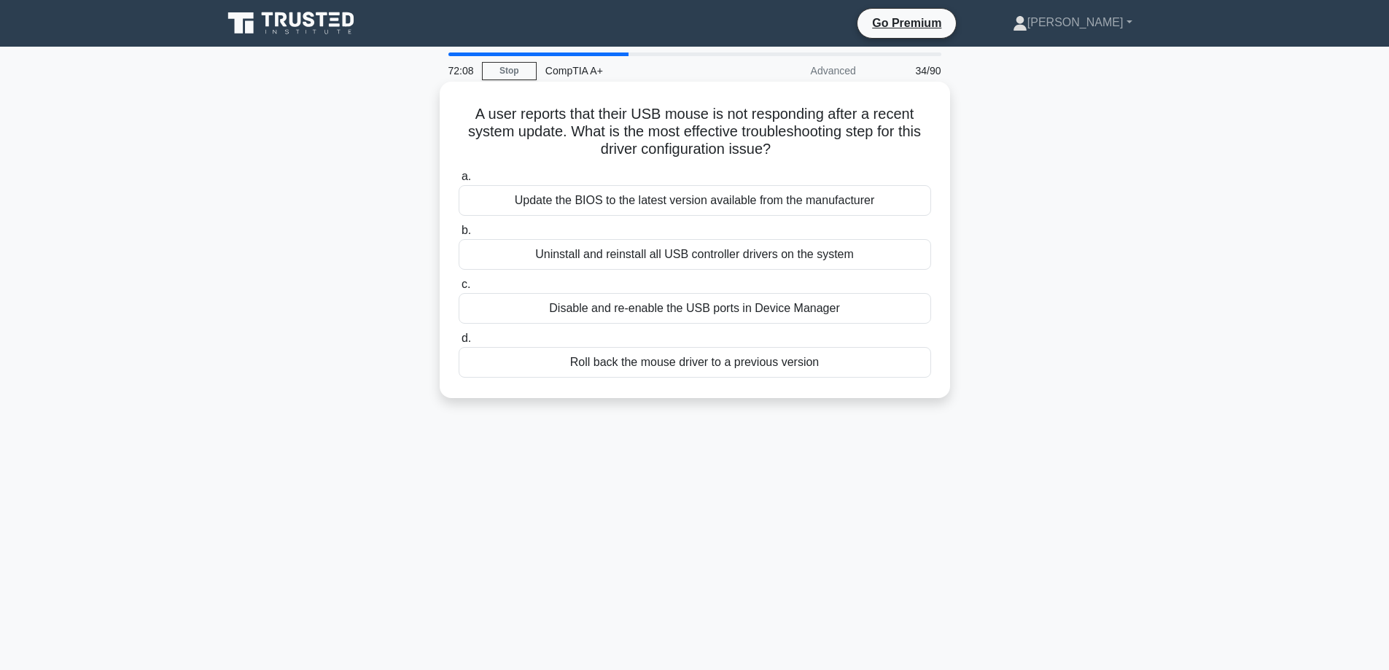
click at [780, 366] on div "Roll back the mouse driver to a previous version" at bounding box center [695, 362] width 473 height 31
click at [459, 343] on input "d. Roll back the mouse driver to a previous version" at bounding box center [459, 338] width 0 height 9
click at [774, 206] on div "Change all default passwords to strong, unique passwords" at bounding box center [695, 200] width 473 height 31
click at [459, 182] on input "a. Change all default passwords to strong, unique passwords" at bounding box center [459, 176] width 0 height 9
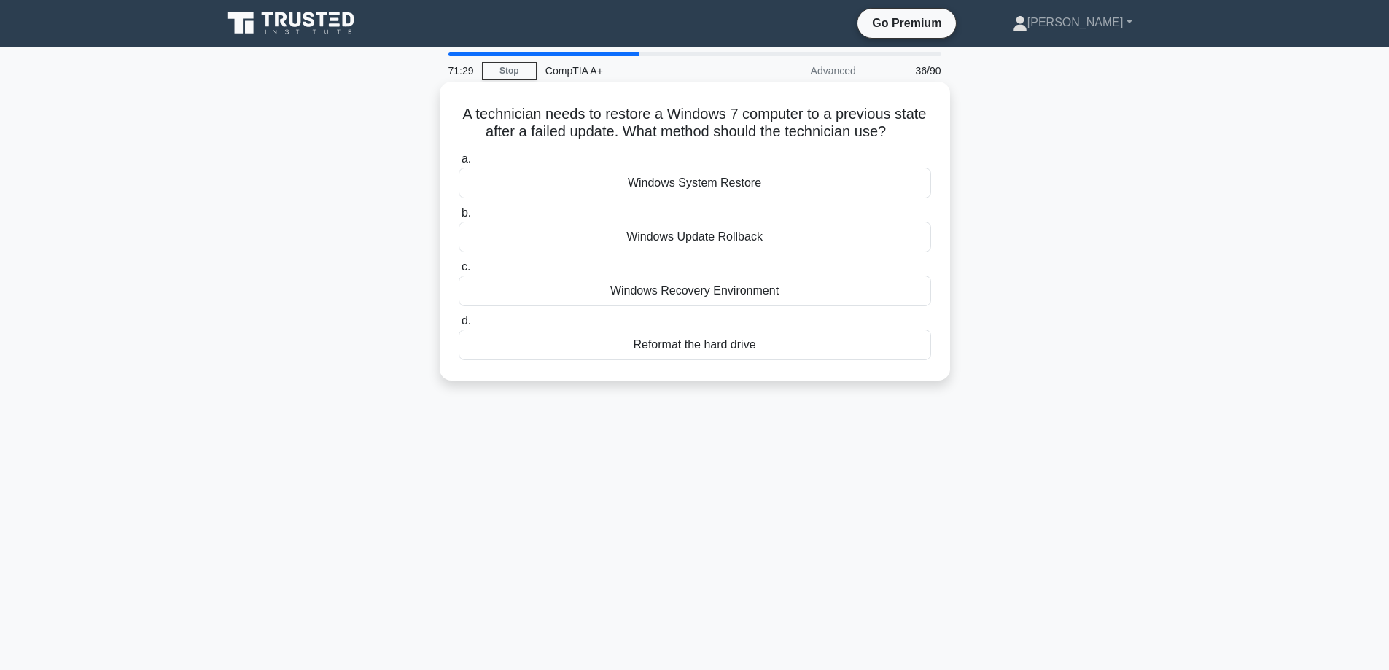
click at [776, 181] on div "Windows System Restore" at bounding box center [695, 183] width 473 height 31
click at [459, 164] on input "a. Windows System Restore" at bounding box center [459, 159] width 0 height 9
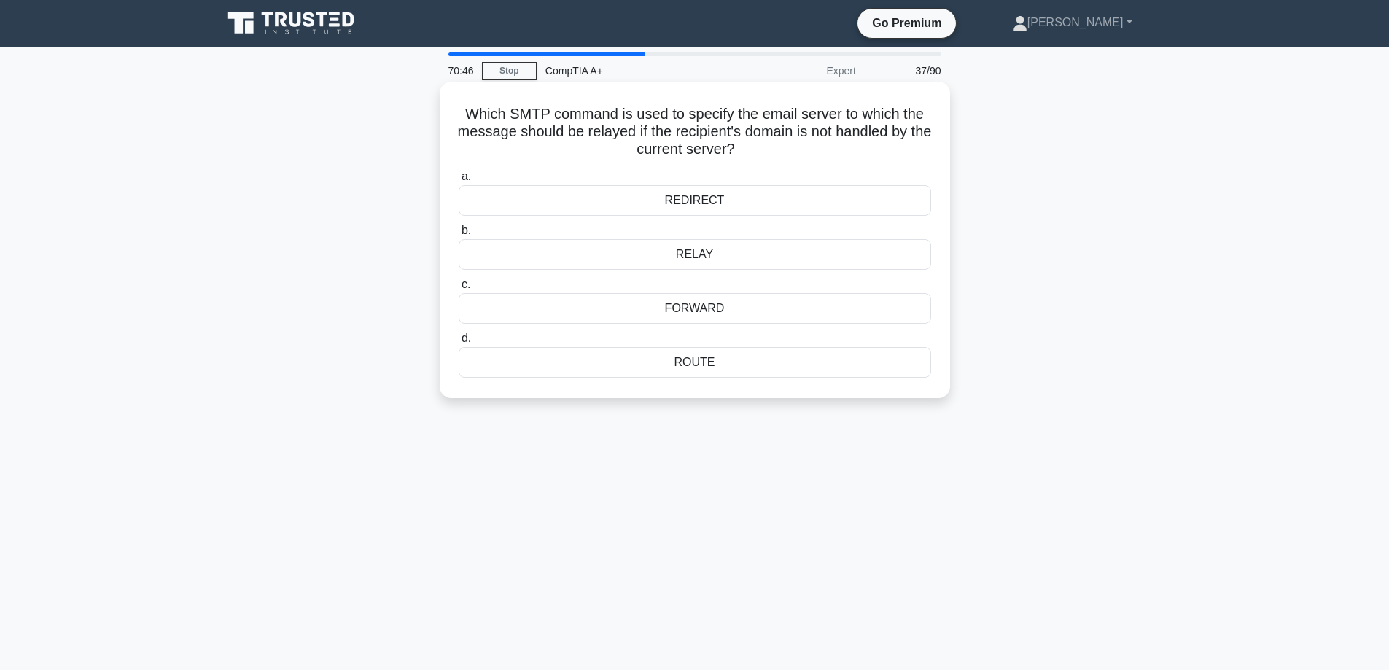
click at [659, 200] on div "REDIRECT" at bounding box center [695, 200] width 473 height 31
click at [459, 182] on input "a. REDIRECT" at bounding box center [459, 176] width 0 height 9
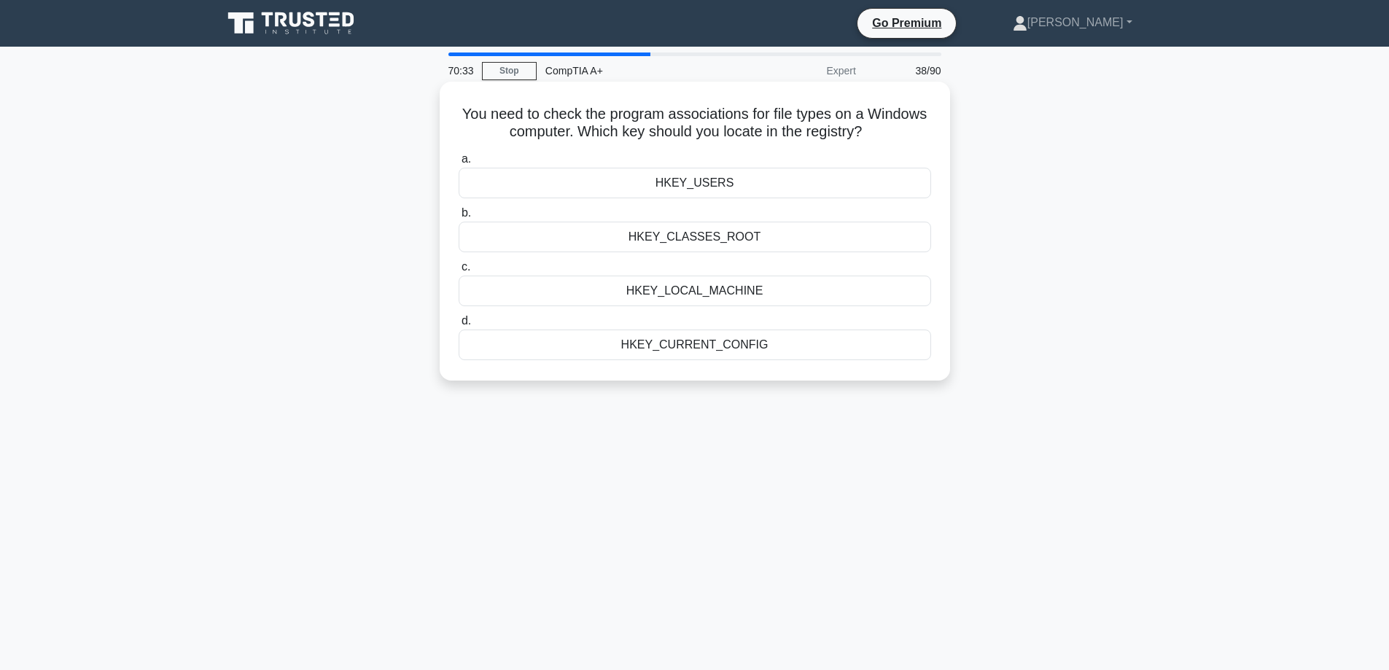
click at [685, 292] on div "HKEY_LOCAL_MACHINE" at bounding box center [695, 291] width 473 height 31
click at [459, 272] on input "c. HKEY_LOCAL_MACHINE" at bounding box center [459, 267] width 0 height 9
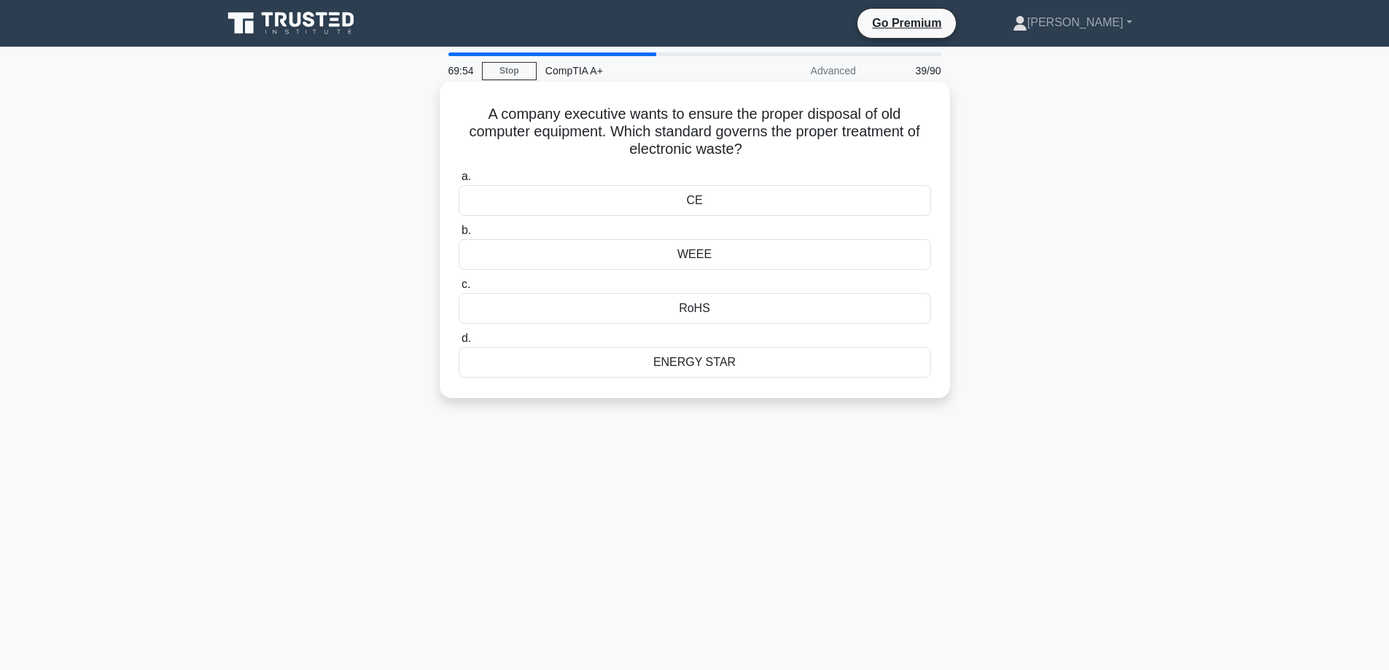
click at [681, 255] on div "WEEE" at bounding box center [695, 254] width 473 height 31
click at [459, 236] on input "b. WEEE" at bounding box center [459, 230] width 0 height 9
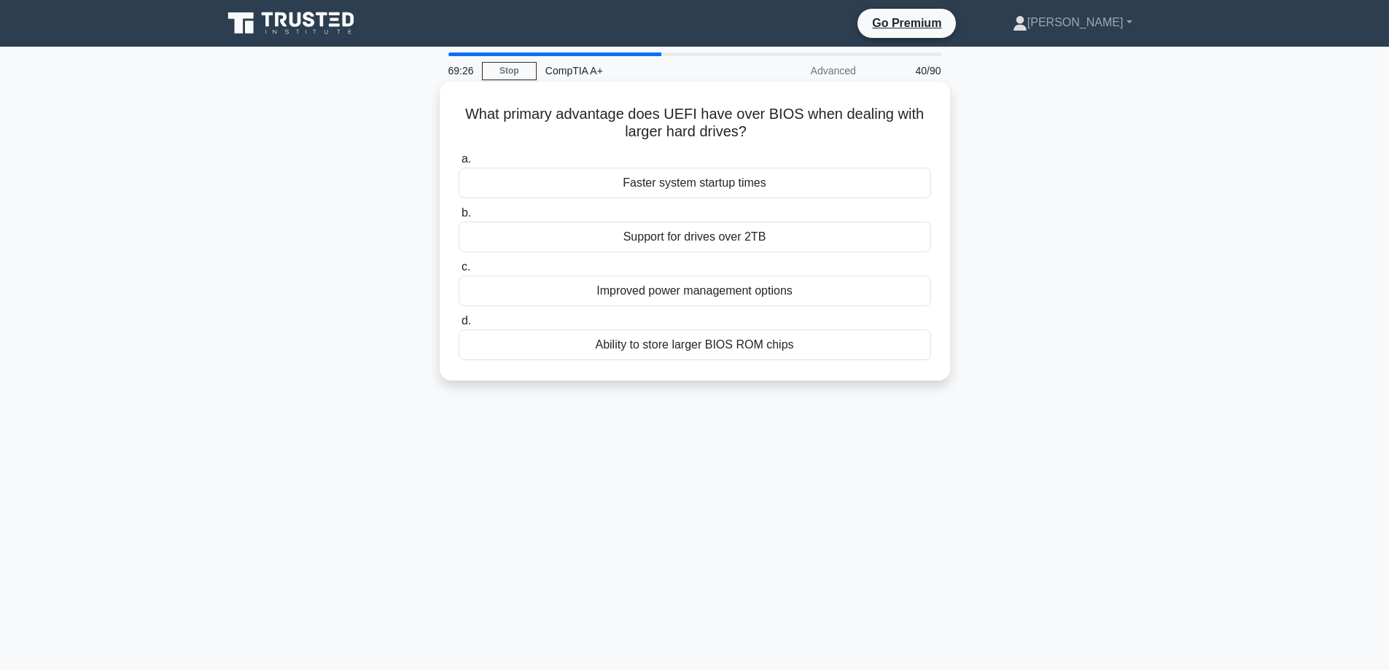
click at [676, 238] on div "Support for drives over 2TB" at bounding box center [695, 237] width 473 height 31
click at [459, 218] on input "b. Support for drives over 2TB" at bounding box center [459, 213] width 0 height 9
click at [696, 192] on div "Enhanced color uniformity across the entire screen" at bounding box center [695, 183] width 473 height 31
click at [459, 164] on input "a. Enhanced color uniformity across the entire screen" at bounding box center [459, 159] width 0 height 9
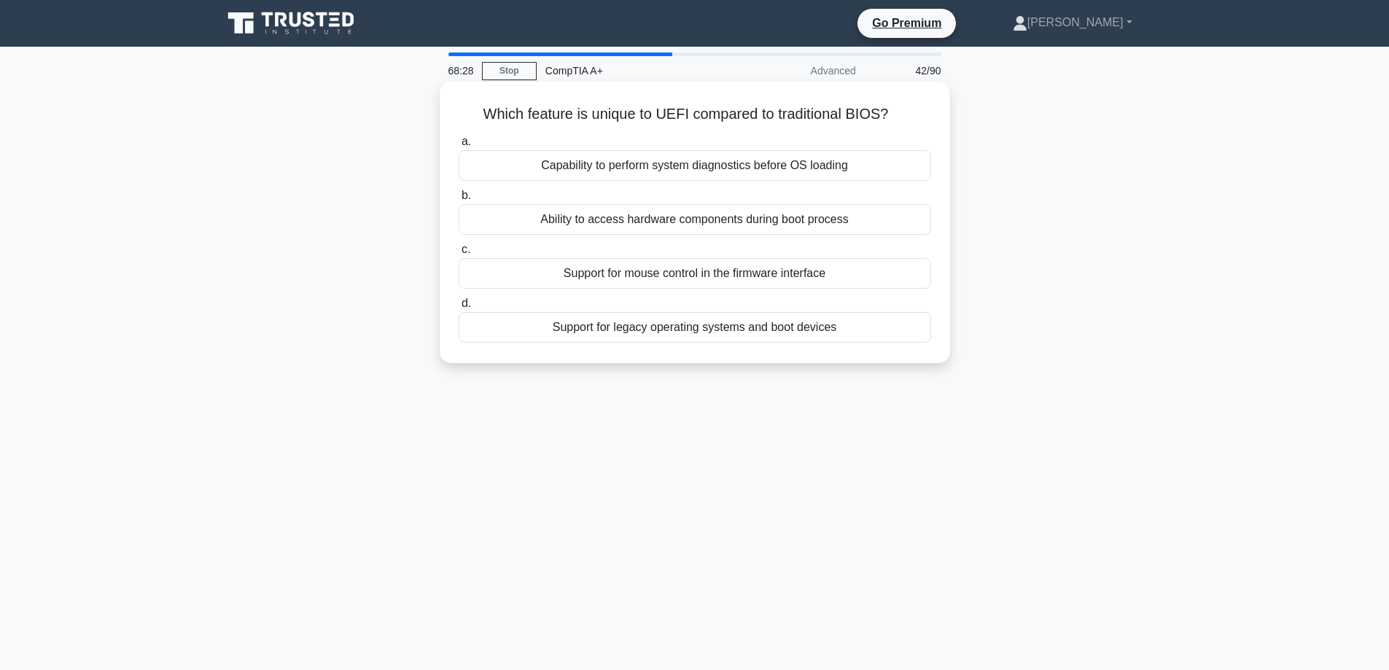
click at [742, 175] on div "Capability to perform system diagnostics before OS loading" at bounding box center [695, 165] width 473 height 31
click at [459, 147] on input "a. Capability to perform system diagnostics before OS loading" at bounding box center [459, 141] width 0 height 9
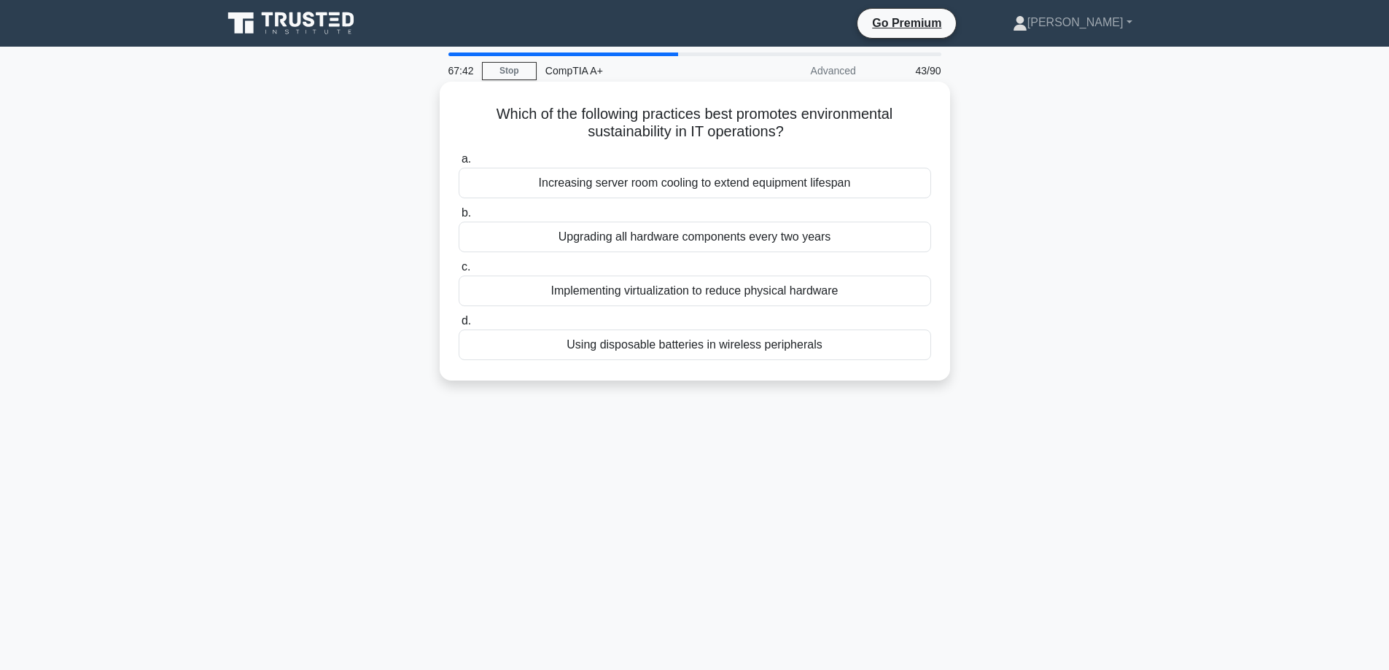
click at [740, 294] on div "Implementing virtualization to reduce physical hardware" at bounding box center [695, 291] width 473 height 31
click at [459, 272] on input "c. Implementing virtualization to reduce physical hardware" at bounding box center [459, 267] width 0 height 9
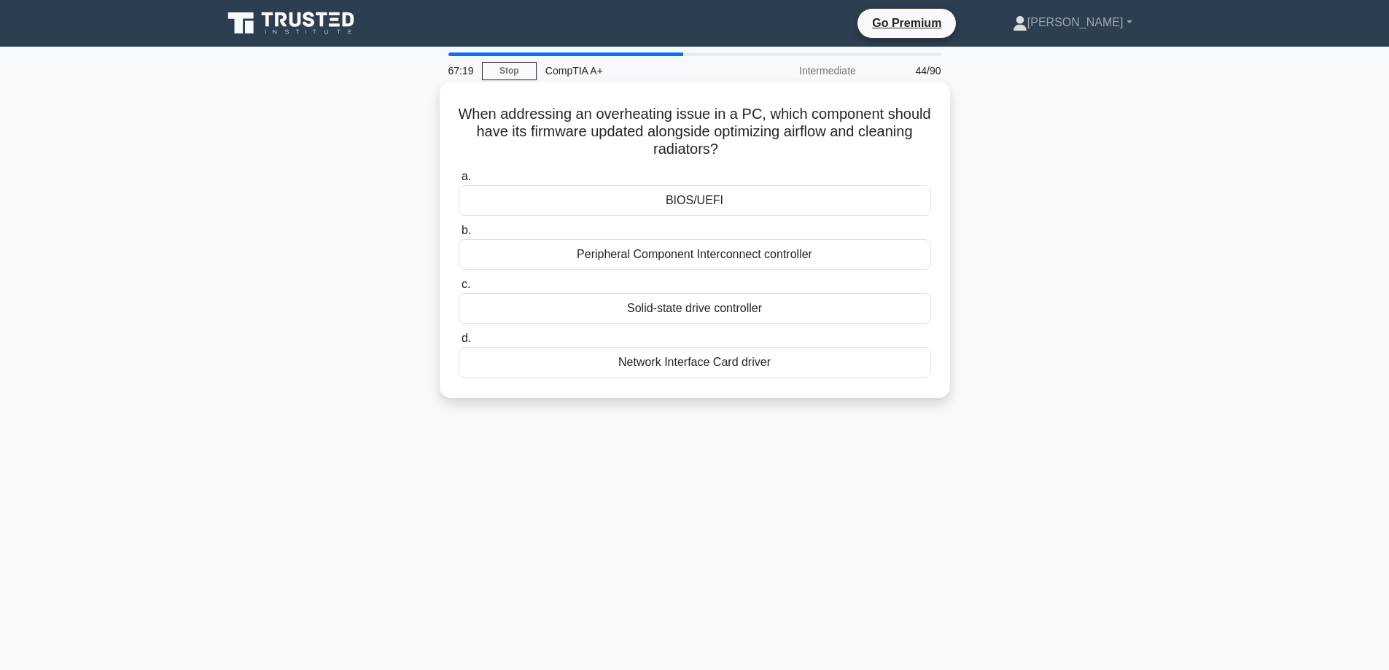
click at [718, 200] on div "BIOS/UEFI" at bounding box center [695, 200] width 473 height 31
click at [459, 182] on input "a. BIOS/[GEOGRAPHIC_DATA]" at bounding box center [459, 176] width 0 height 9
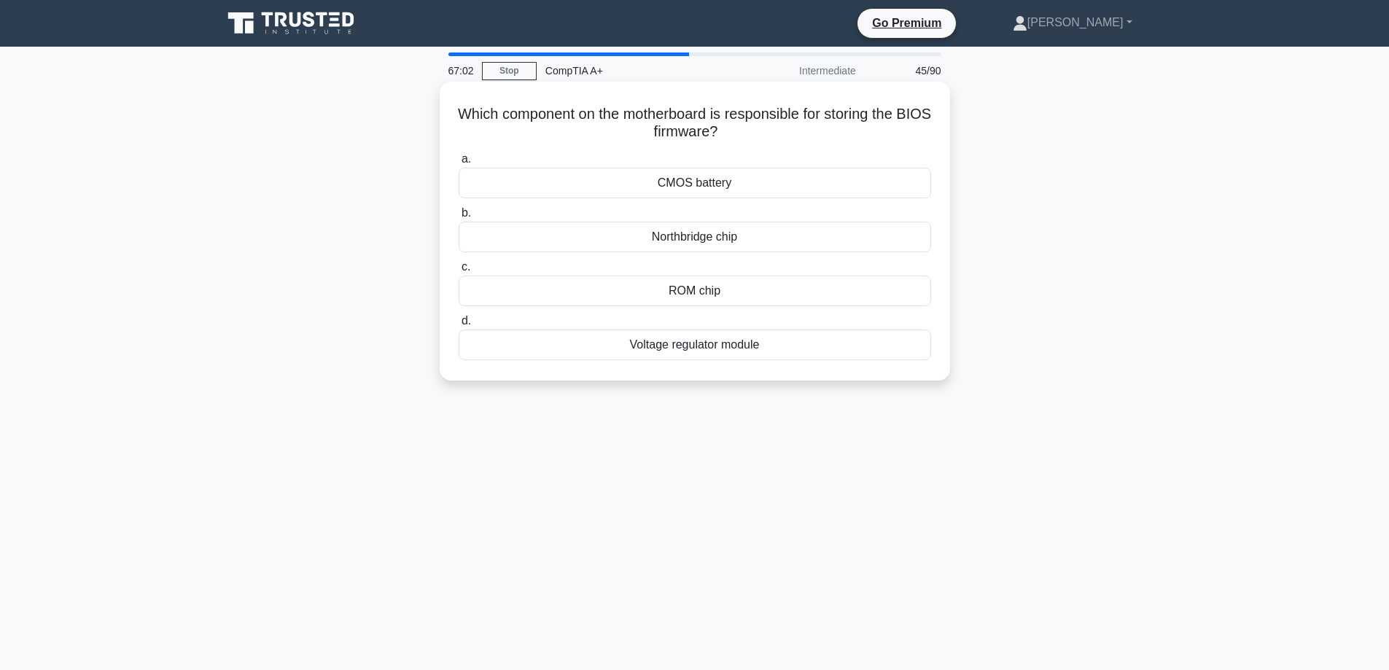
click at [742, 295] on div "ROM chip" at bounding box center [695, 291] width 473 height 31
click at [459, 272] on input "c. ROM chip" at bounding box center [459, 267] width 0 height 9
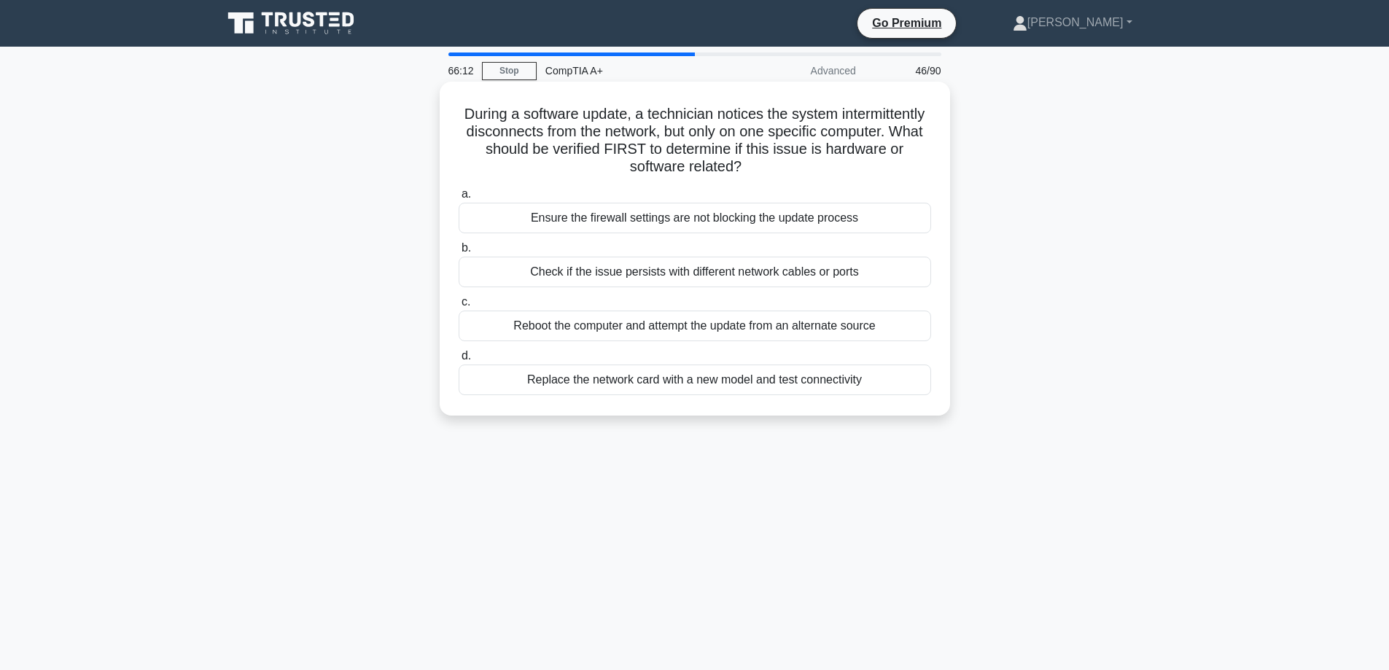
click at [753, 215] on div "Ensure the firewall settings are not blocking the update process" at bounding box center [695, 218] width 473 height 31
click at [459, 199] on input "a. Ensure the firewall settings are not blocking the update process" at bounding box center [459, 194] width 0 height 9
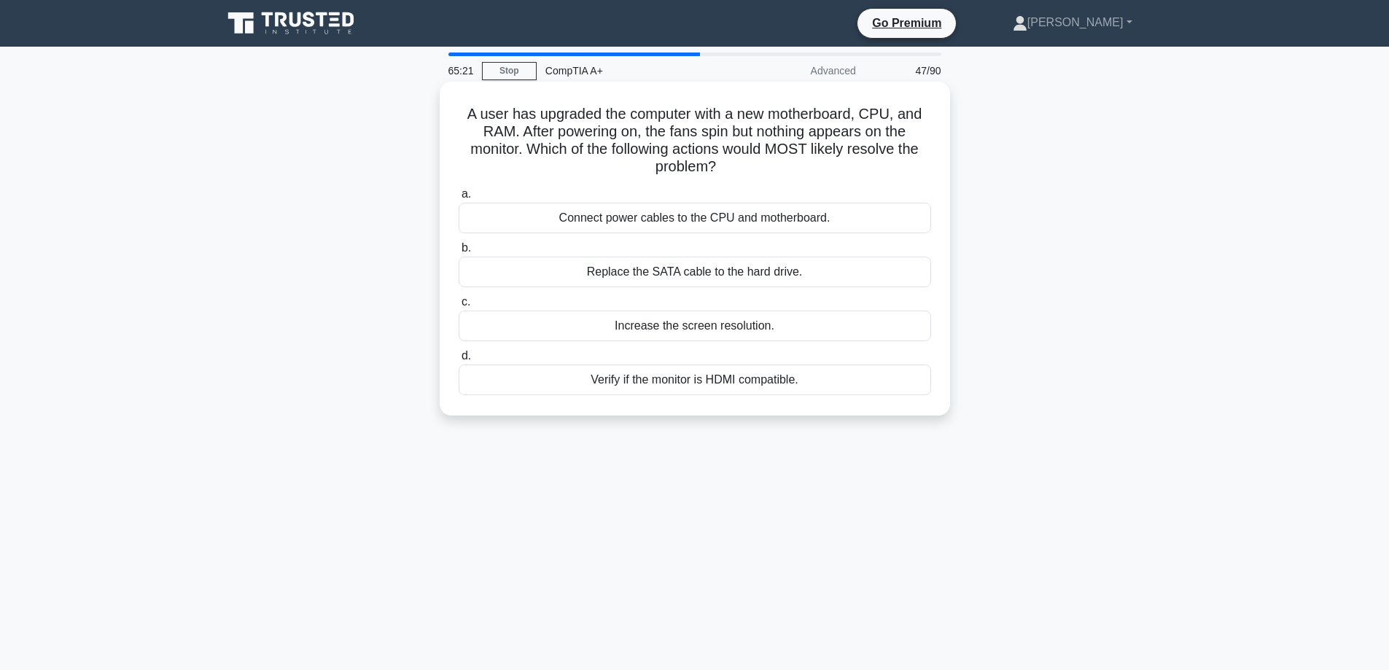
click at [664, 382] on div "Verify if the monitor is HDMI compatible." at bounding box center [695, 380] width 473 height 31
click at [459, 361] on input "d. Verify if the monitor is HDMI compatible." at bounding box center [459, 355] width 0 height 9
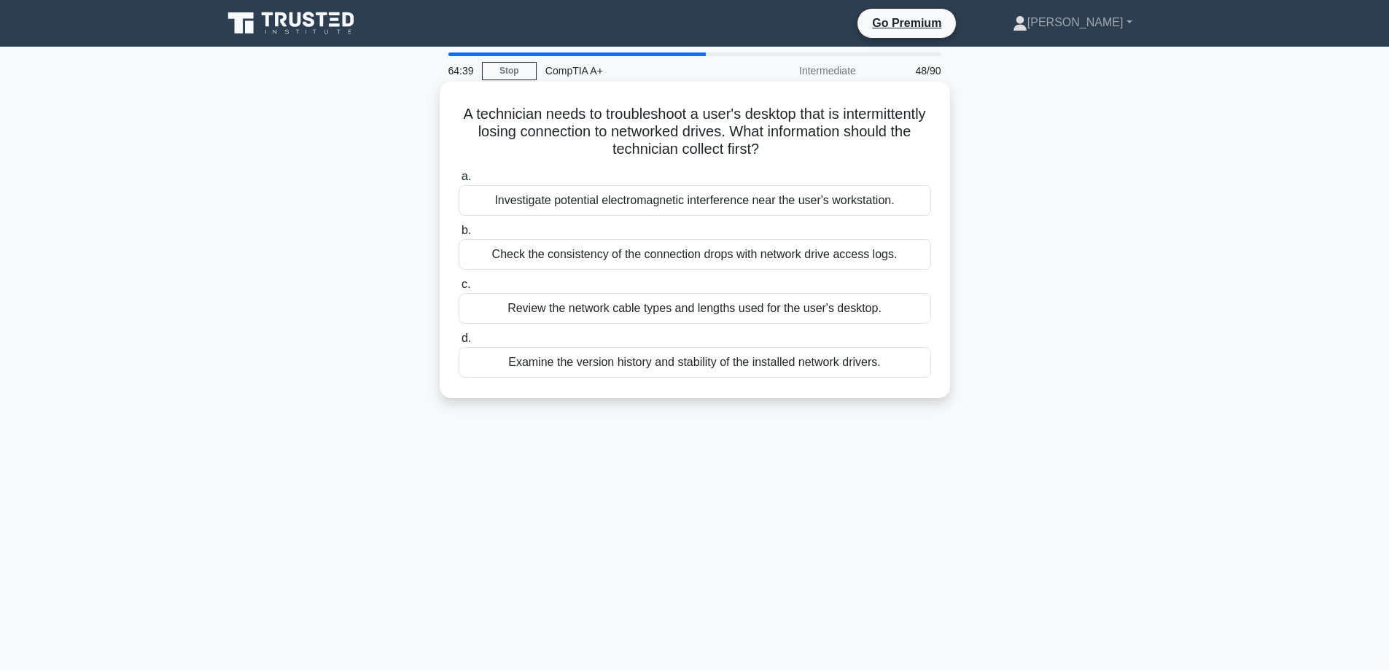
click at [798, 263] on div "Check the consistency of the connection drops with network drive access logs." at bounding box center [695, 254] width 473 height 31
click at [459, 236] on input "b. Check the consistency of the connection drops with network drive access logs." at bounding box center [459, 230] width 0 height 9
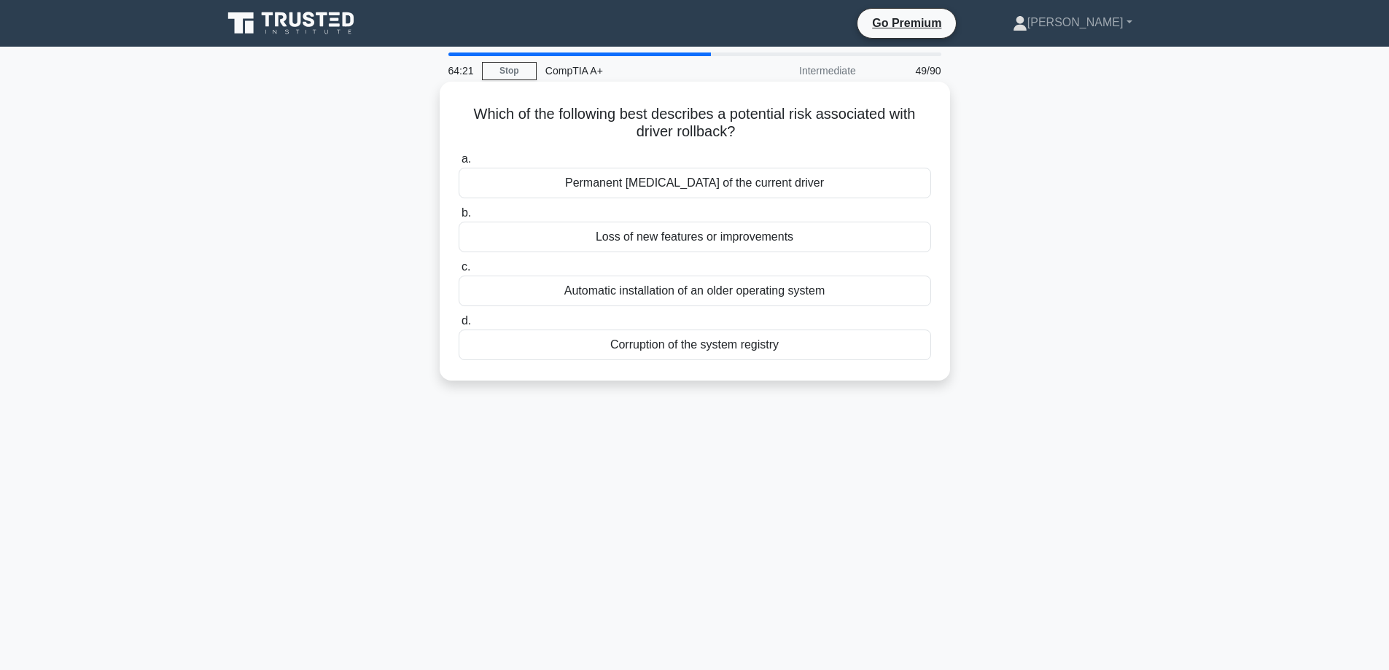
click at [691, 244] on div "Loss of new features or improvements" at bounding box center [695, 237] width 473 height 31
click at [459, 218] on input "b. Loss of new features or improvements" at bounding box center [459, 213] width 0 height 9
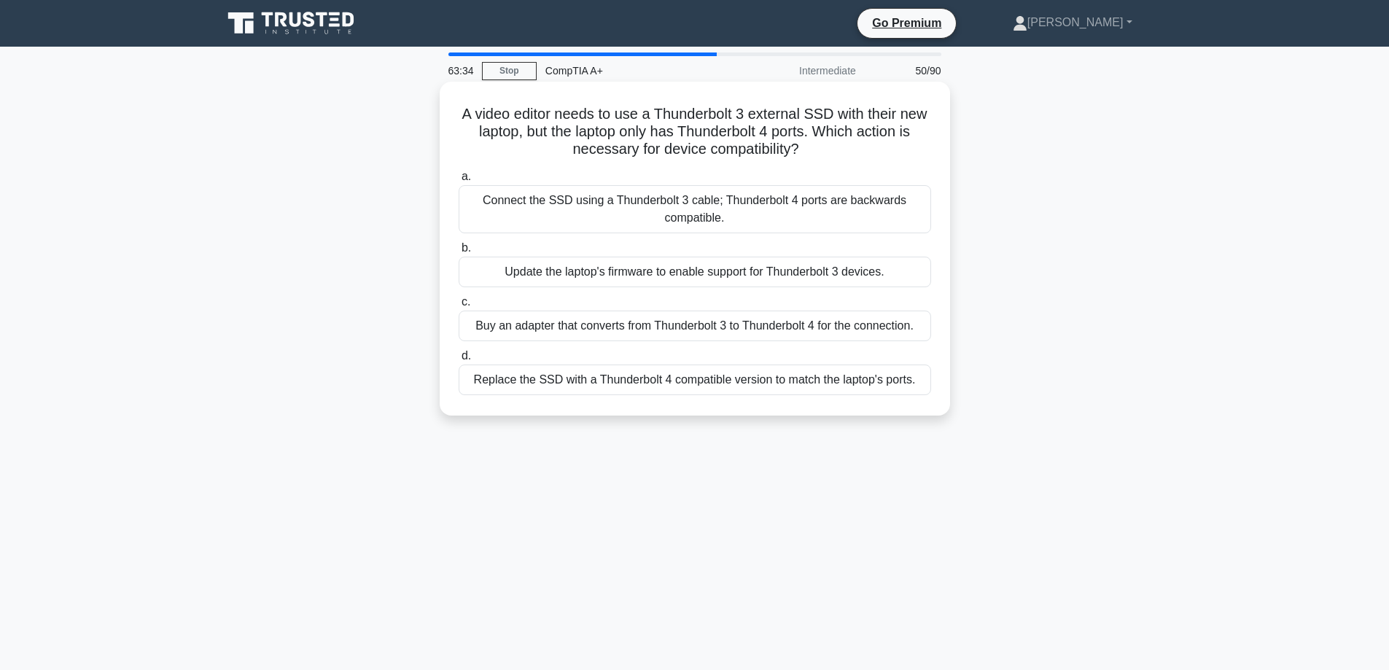
click at [679, 210] on div "Connect the SSD using a Thunderbolt 3 cable; Thunderbolt 4 ports are backwards …" at bounding box center [695, 209] width 473 height 48
click at [459, 182] on input "a. Connect the SSD using a Thunderbolt 3 cable; Thunderbolt 4 ports are backwar…" at bounding box center [459, 176] width 0 height 9
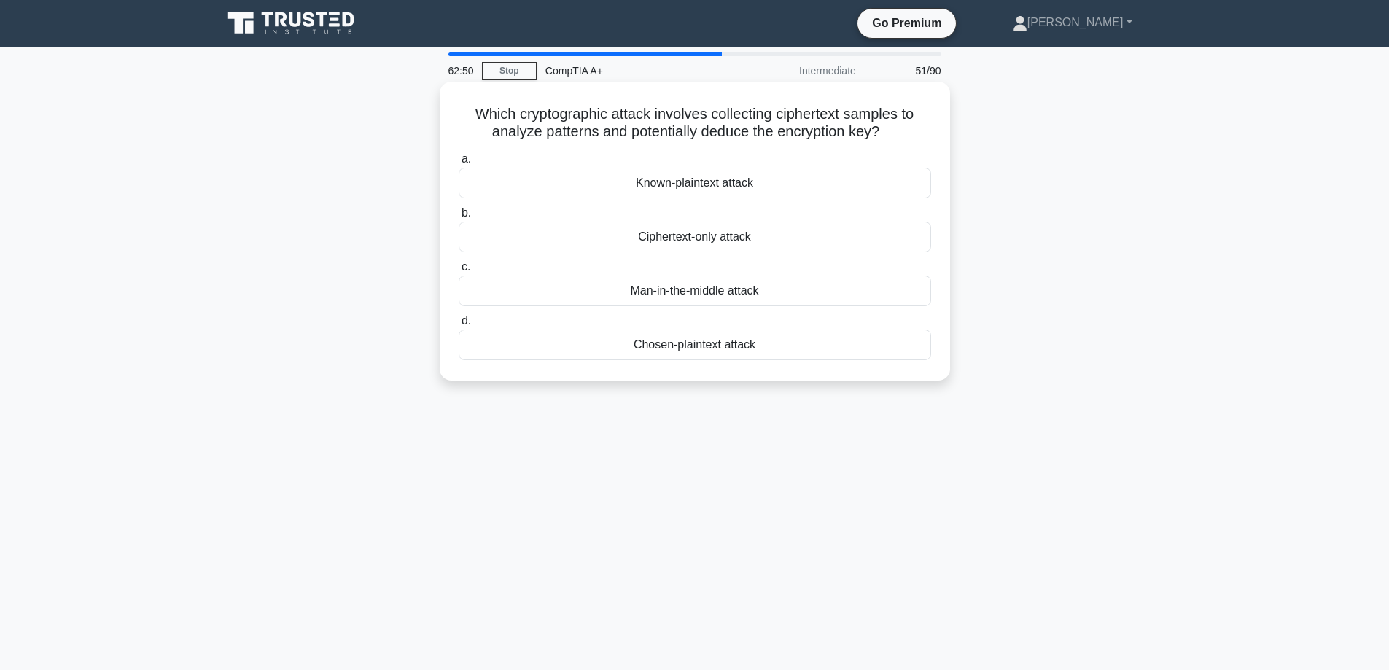
click at [719, 246] on div "Ciphertext-only attack" at bounding box center [695, 237] width 473 height 31
click at [459, 218] on input "b. Ciphertext-only attack" at bounding box center [459, 213] width 0 height 9
click at [706, 303] on div "USB-C" at bounding box center [695, 291] width 473 height 31
click at [459, 272] on input "c. USB-C" at bounding box center [459, 267] width 0 height 9
click at [710, 295] on div "Traffic shaping" at bounding box center [695, 291] width 473 height 31
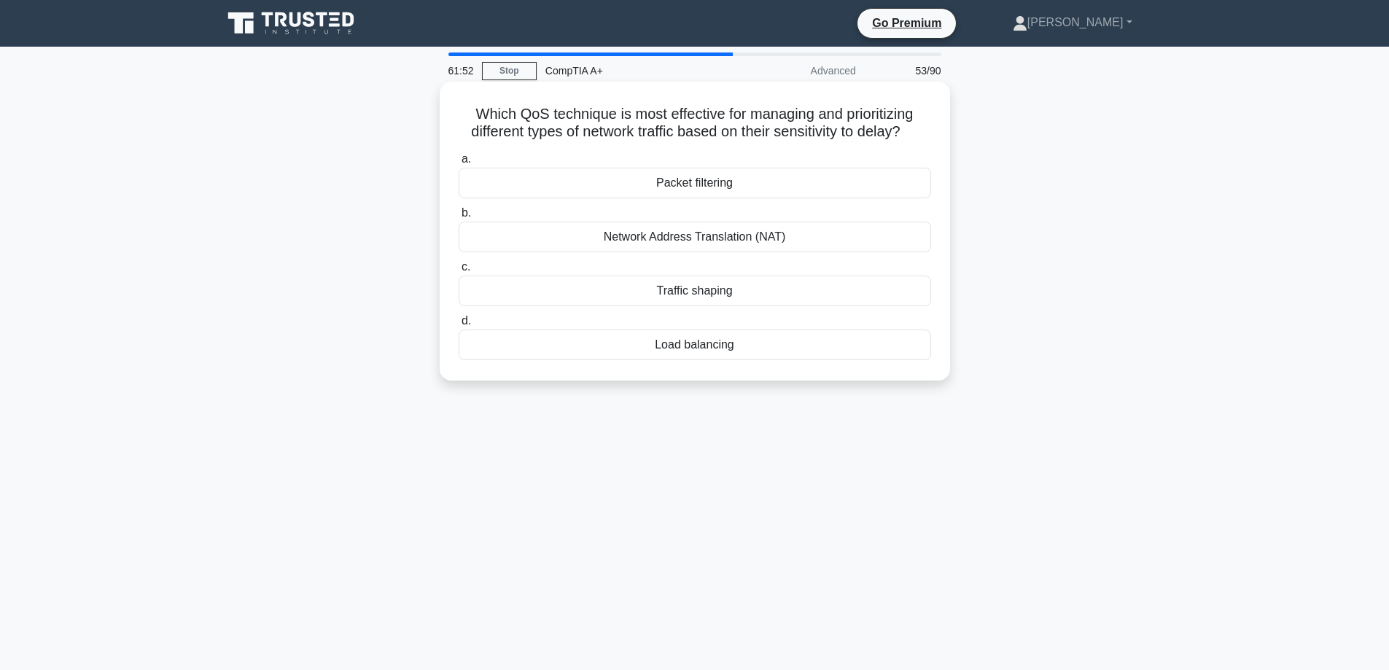
click at [459, 272] on input "c. Traffic shaping" at bounding box center [459, 267] width 0 height 9
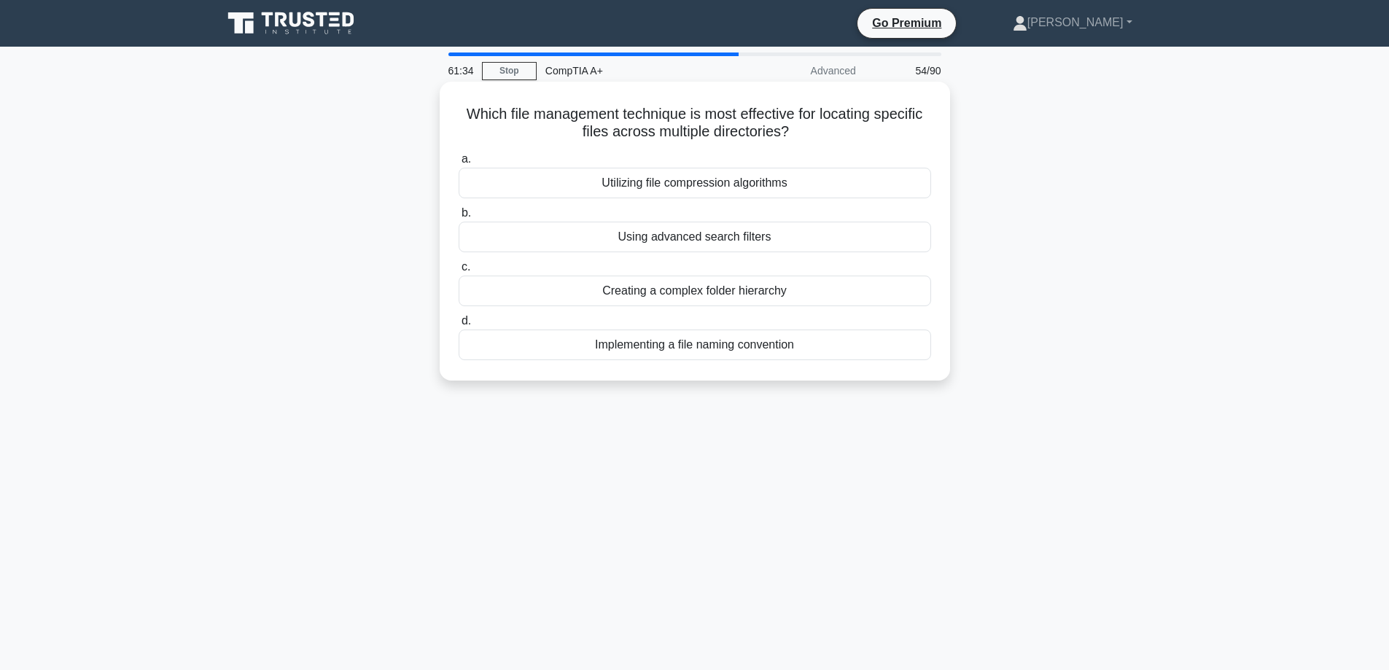
click at [688, 235] on div "Using advanced search filters" at bounding box center [695, 237] width 473 height 31
click at [459, 218] on input "b. Using advanced search filters" at bounding box center [459, 213] width 0 height 9
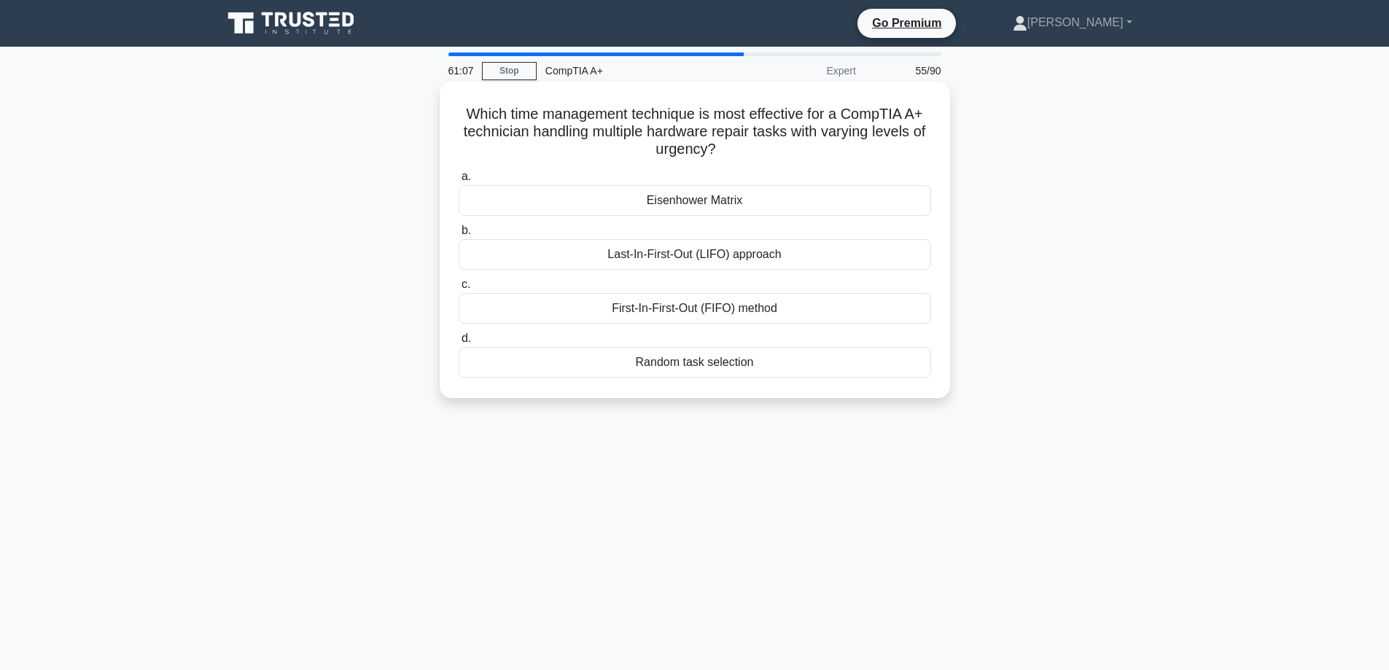
click at [623, 196] on div "Eisenhower Matrix" at bounding box center [695, 200] width 473 height 31
click at [459, 182] on input "[PERSON_NAME] Matrix" at bounding box center [459, 176] width 0 height 9
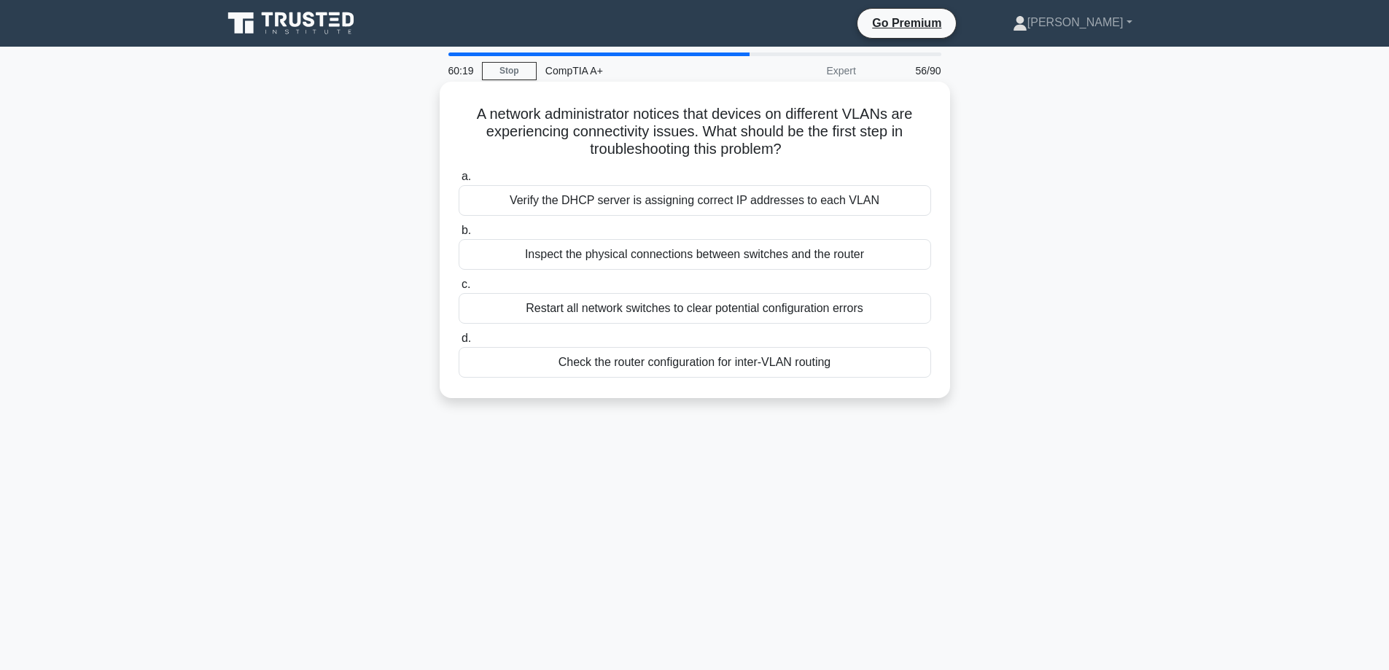
click at [717, 212] on div "Verify the DHCP server is assigning correct IP addresses to each VLAN" at bounding box center [695, 200] width 473 height 31
click at [459, 182] on input "a. Verify the DHCP server is assigning correct IP addresses to each VLAN" at bounding box center [459, 176] width 0 height 9
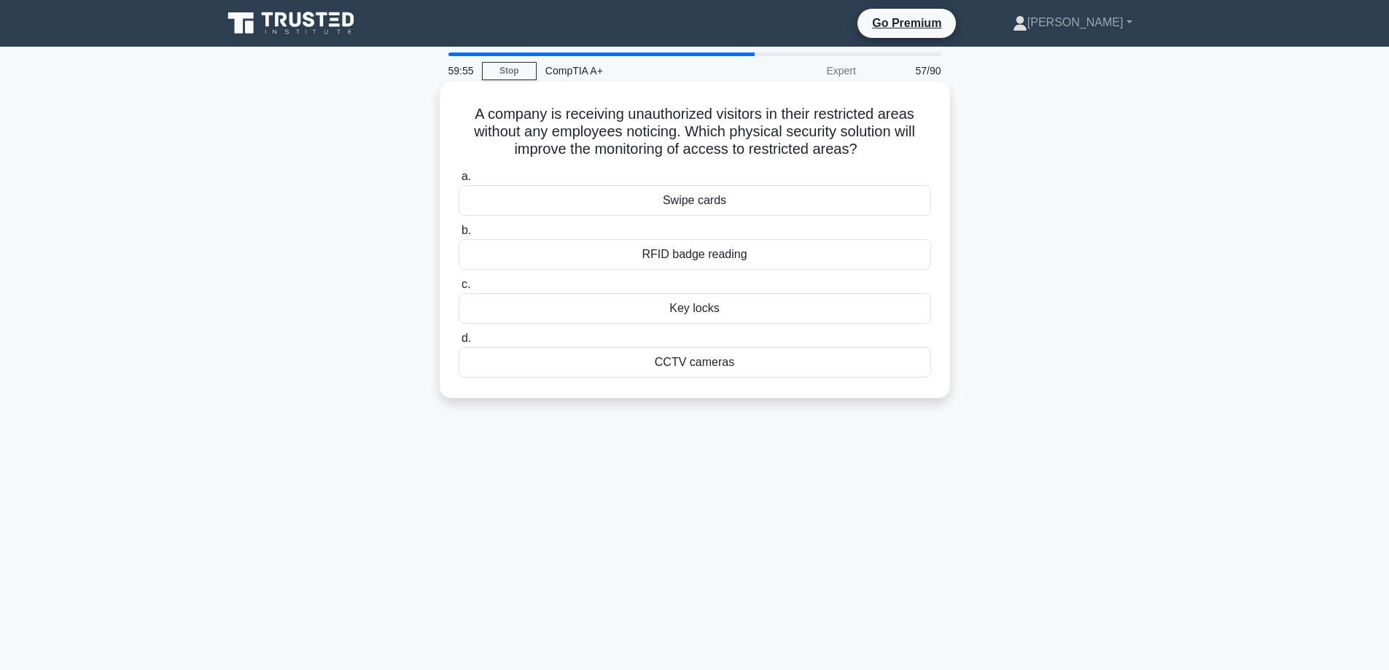
click at [761, 361] on div "CCTV cameras" at bounding box center [695, 362] width 473 height 31
click at [459, 343] on input "d. CCTV cameras" at bounding box center [459, 338] width 0 height 9
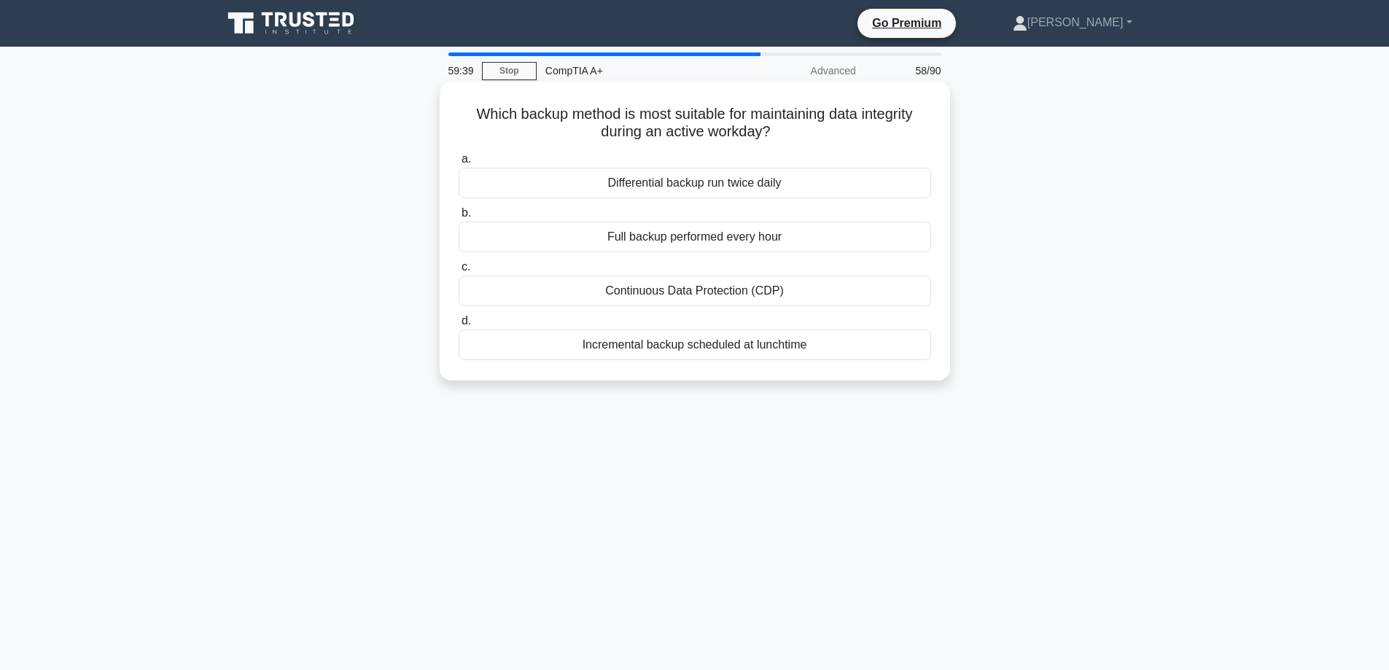
click at [742, 295] on div "Continuous Data Protection (CDP)" at bounding box center [695, 291] width 473 height 31
click at [459, 272] on input "c. Continuous Data Protection (CDP)" at bounding box center [459, 267] width 0 height 9
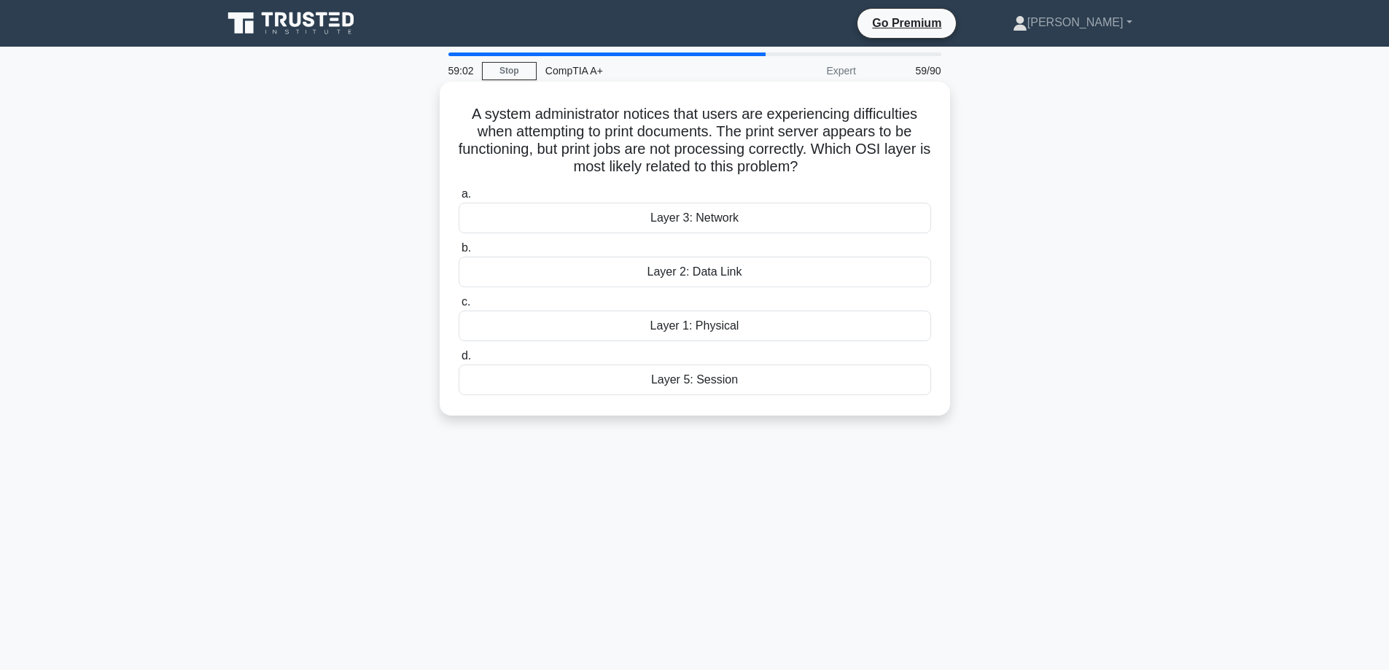
click at [734, 225] on div "Layer 3: Network" at bounding box center [695, 218] width 473 height 31
click at [459, 199] on input "a. Layer 3: Network" at bounding box center [459, 194] width 0 height 9
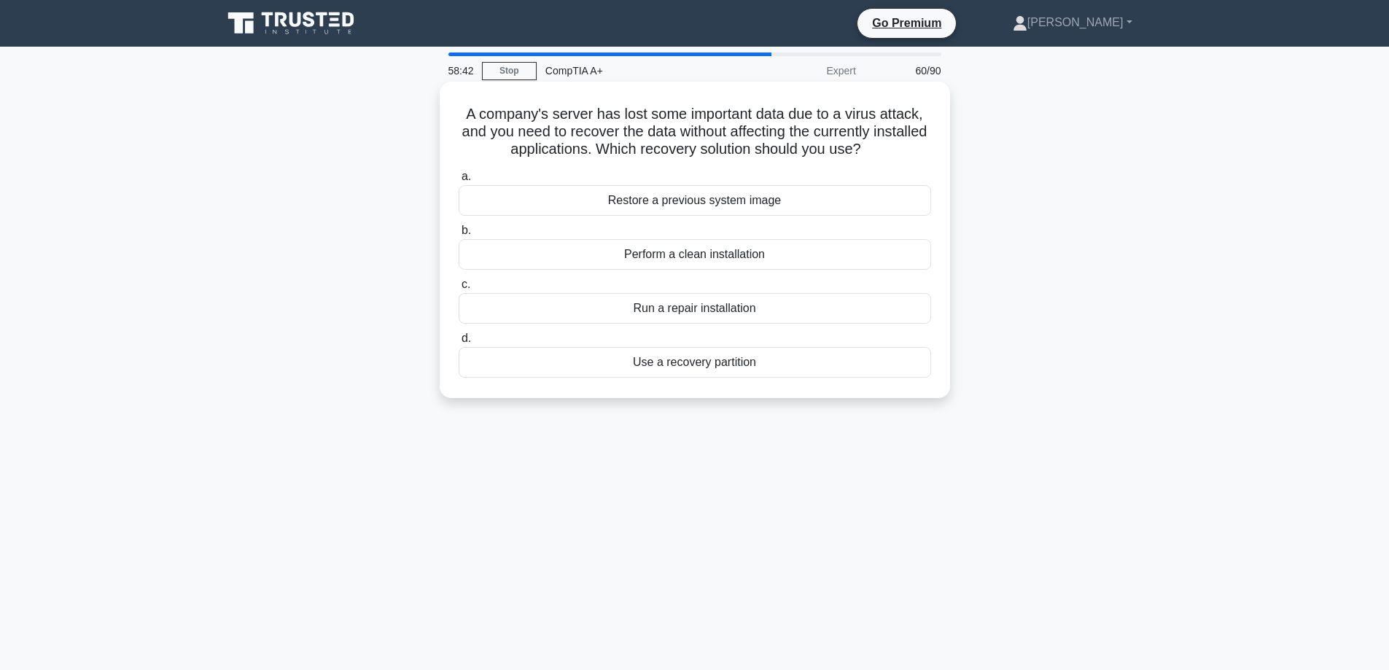
click at [728, 312] on div "Run a repair installation" at bounding box center [695, 308] width 473 height 31
click at [459, 289] on input "c. Run a repair installation" at bounding box center [459, 284] width 0 height 9
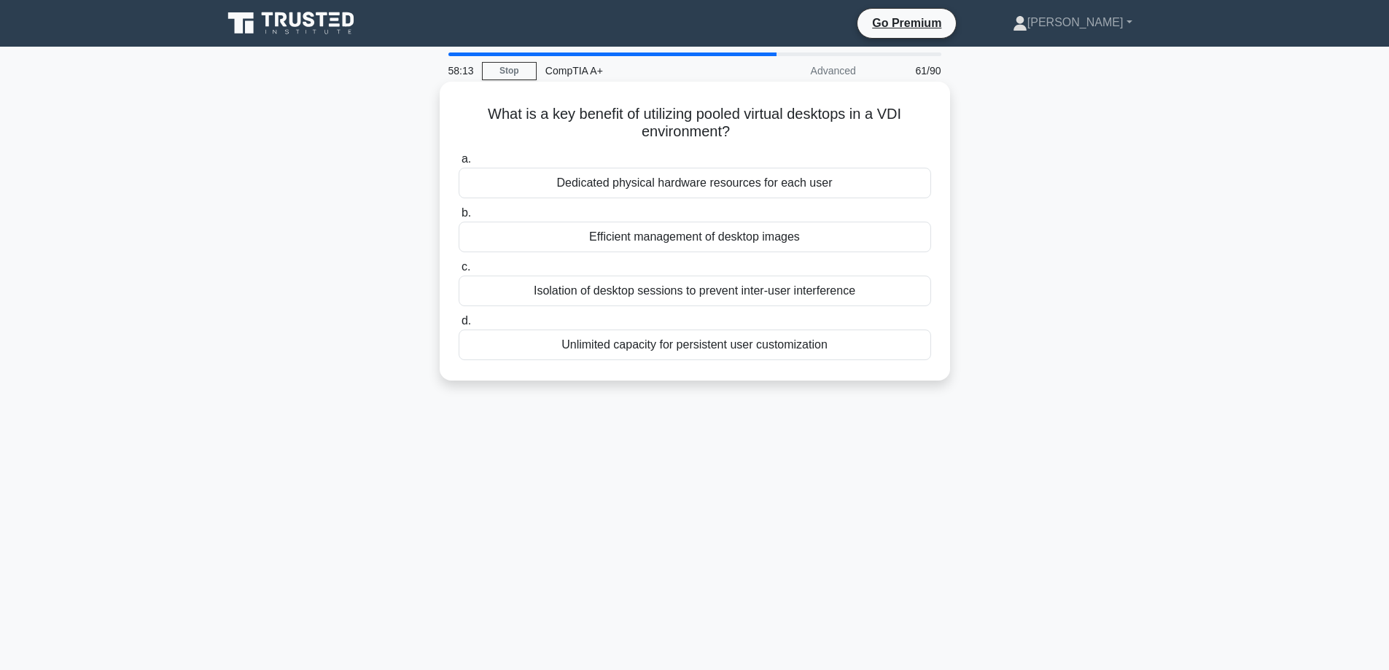
click at [749, 246] on div "Efficient management of desktop images" at bounding box center [695, 237] width 473 height 31
click at [459, 218] on input "b. Efficient management of desktop images" at bounding box center [459, 213] width 0 height 9
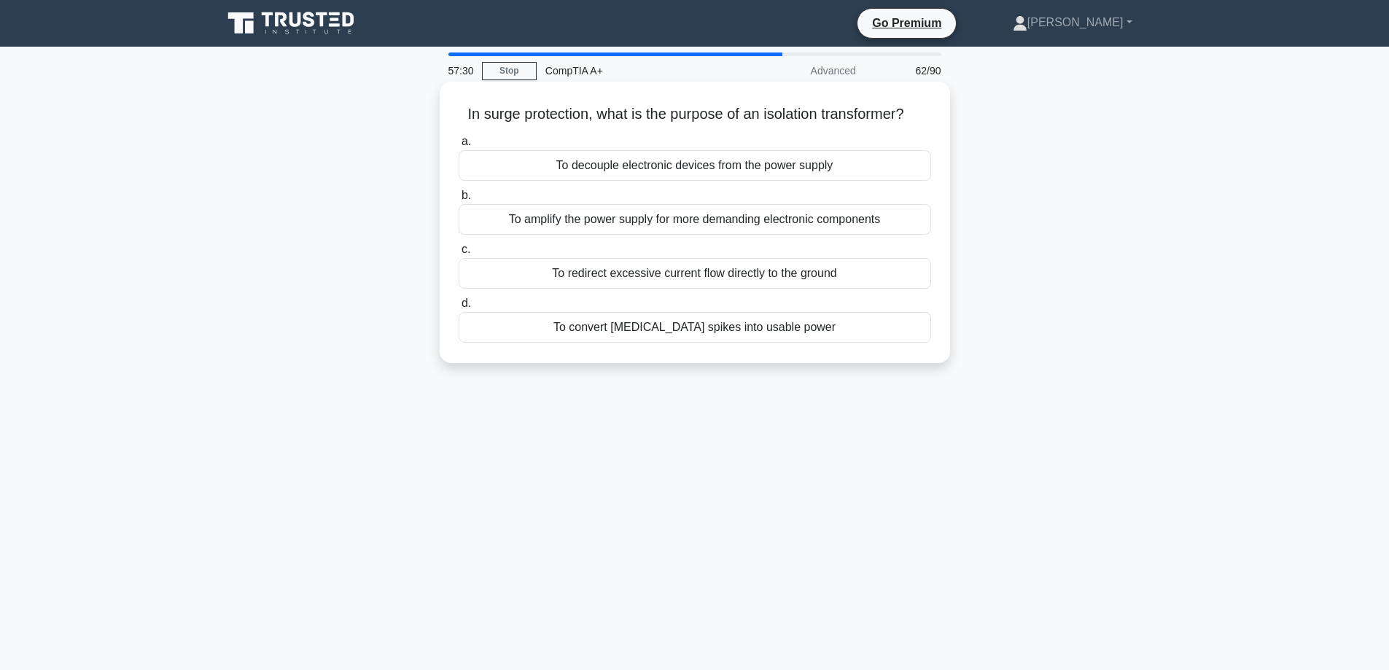
click at [739, 268] on div "To redirect excessive current flow directly to the ground" at bounding box center [695, 273] width 473 height 31
click at [459, 254] on input "c. To redirect excessive current flow directly to the ground" at bounding box center [459, 249] width 0 height 9
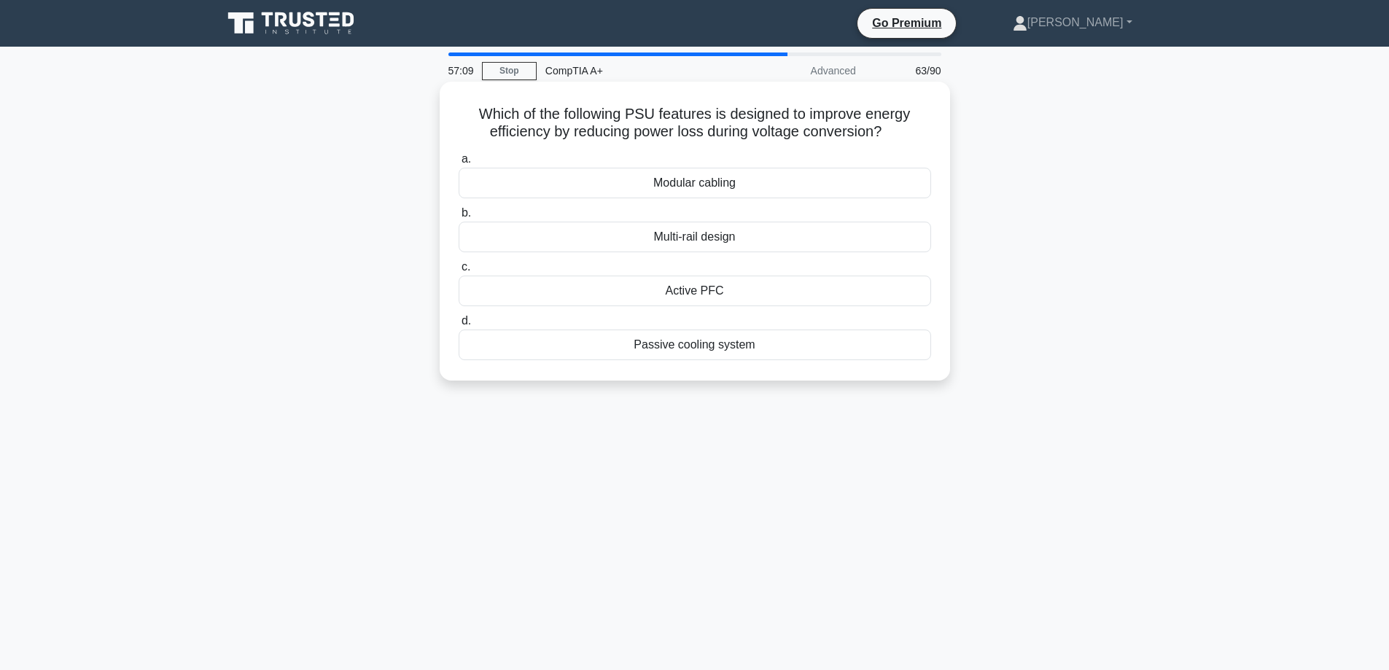
click at [740, 286] on div "Active PFC" at bounding box center [695, 291] width 473 height 31
click at [459, 272] on input "c. Active PFC" at bounding box center [459, 267] width 0 height 9
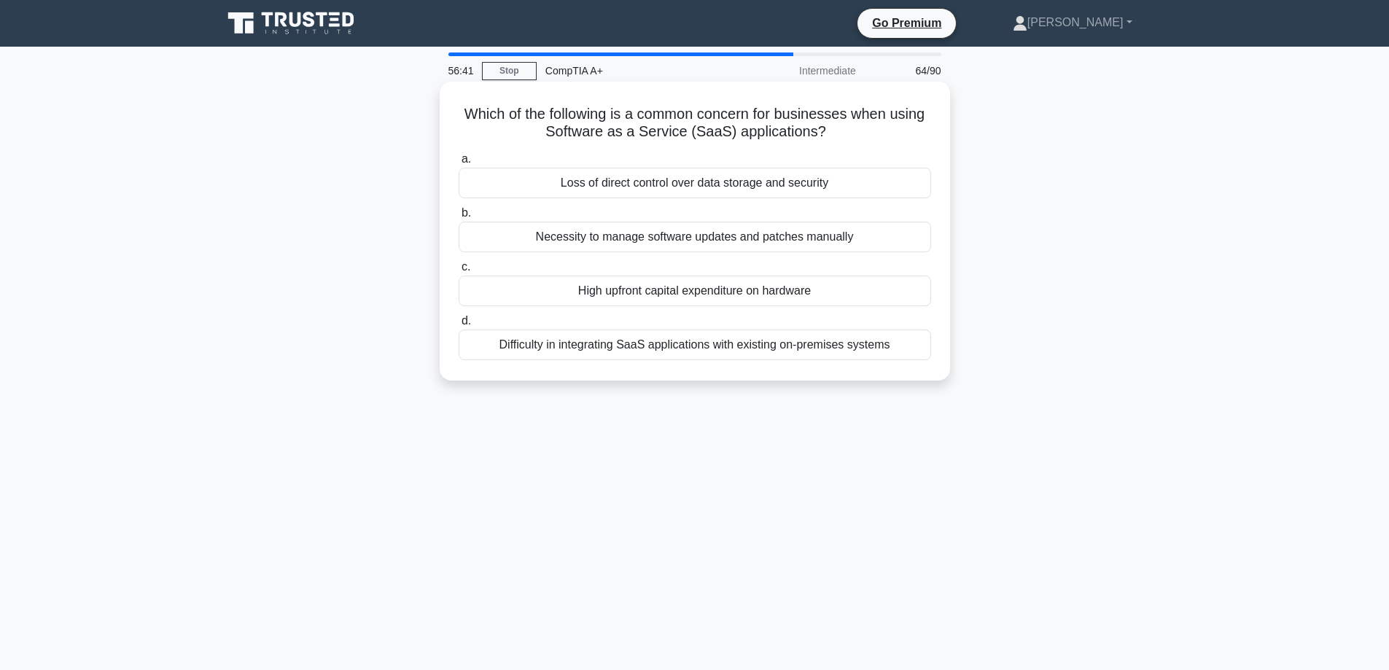
click at [707, 189] on div "Loss of direct control over data storage and security" at bounding box center [695, 183] width 473 height 31
click at [459, 164] on input "a. Loss of direct control over data storage and security" at bounding box center [459, 159] width 0 height 9
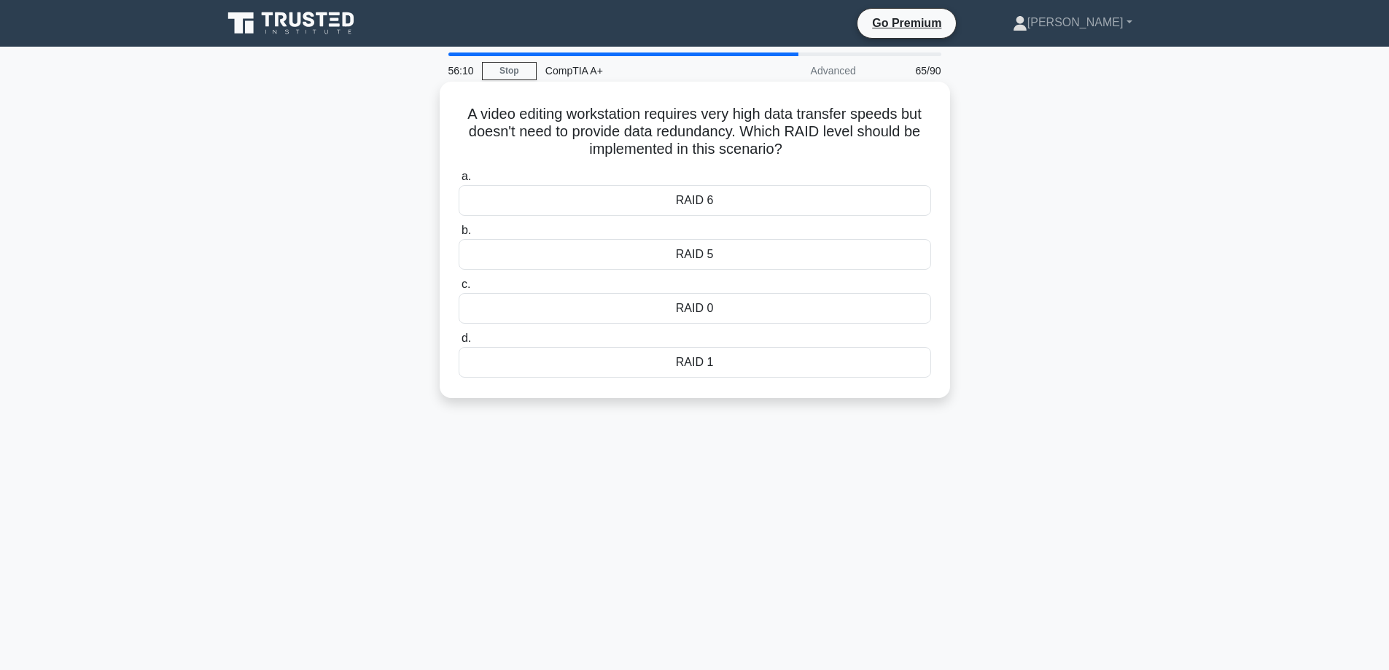
click at [731, 253] on div "RAID 5" at bounding box center [695, 254] width 473 height 31
click at [459, 236] on input "b. RAID 5" at bounding box center [459, 230] width 0 height 9
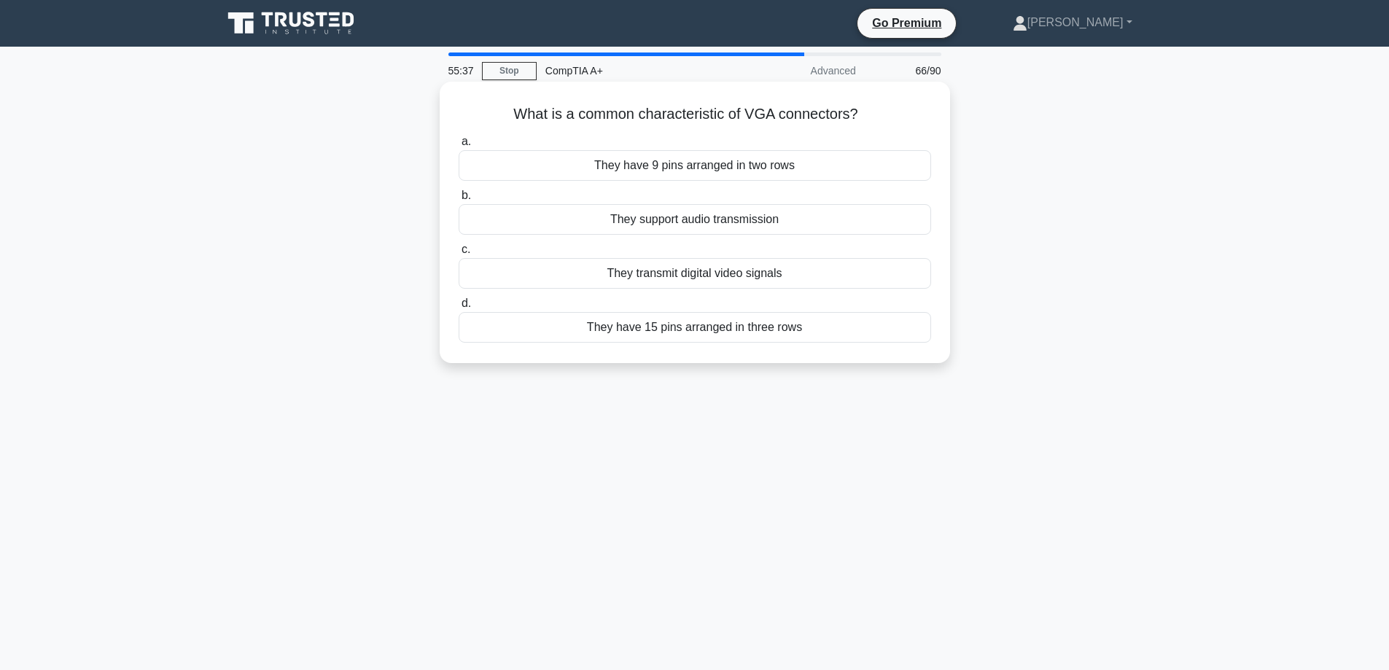
click at [693, 167] on div "They have 9 pins arranged in two rows" at bounding box center [695, 165] width 473 height 31
click at [459, 147] on input "a. They have 9 pins arranged in two rows" at bounding box center [459, 141] width 0 height 9
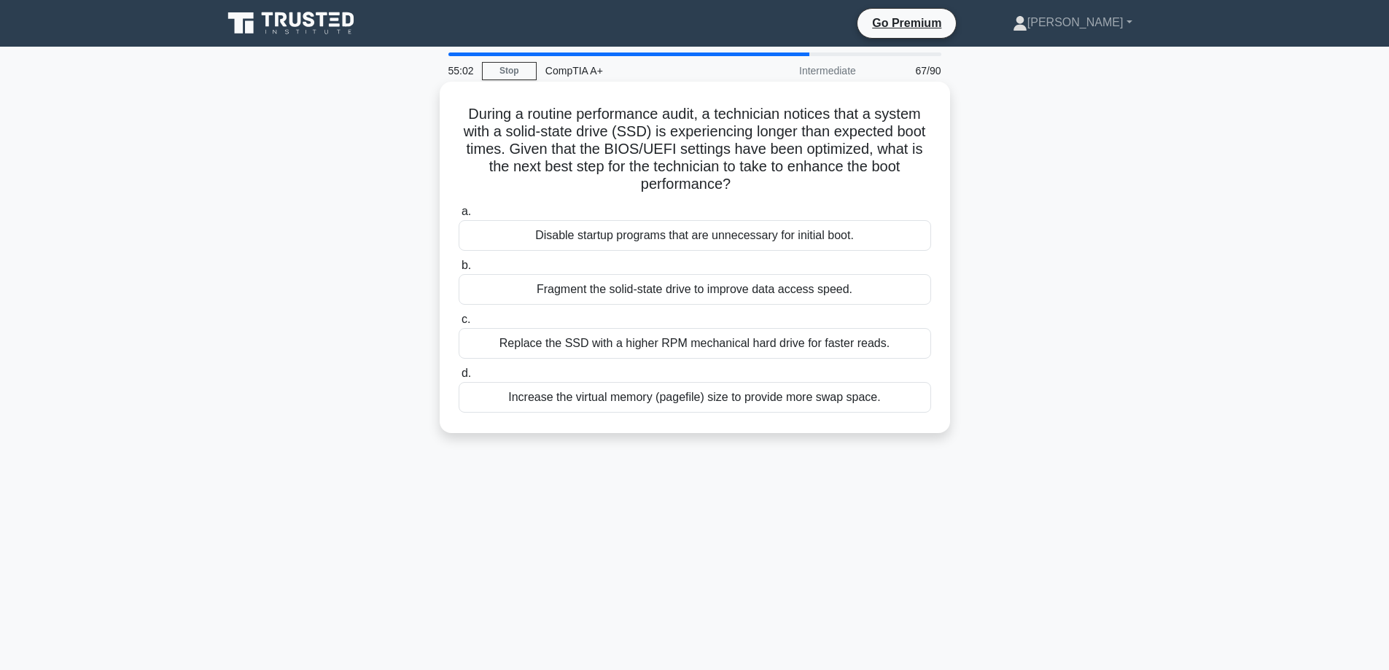
click at [708, 241] on div "Disable startup programs that are unnecessary for initial boot." at bounding box center [695, 235] width 473 height 31
click at [459, 217] on input "a. Disable startup programs that are unnecessary for initial boot." at bounding box center [459, 211] width 0 height 9
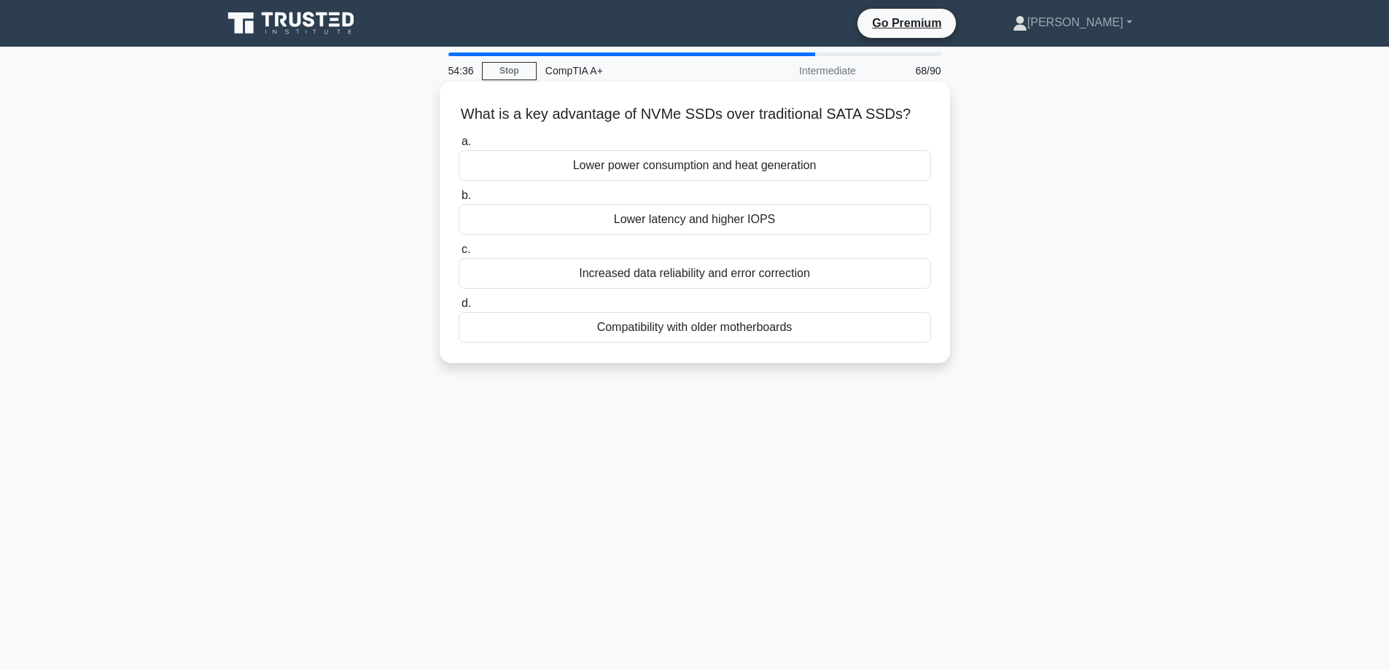
click at [718, 224] on div "Lower latency and higher IOPS" at bounding box center [695, 219] width 473 height 31
click at [459, 201] on input "b. Lower latency and higher IOPS" at bounding box center [459, 195] width 0 height 9
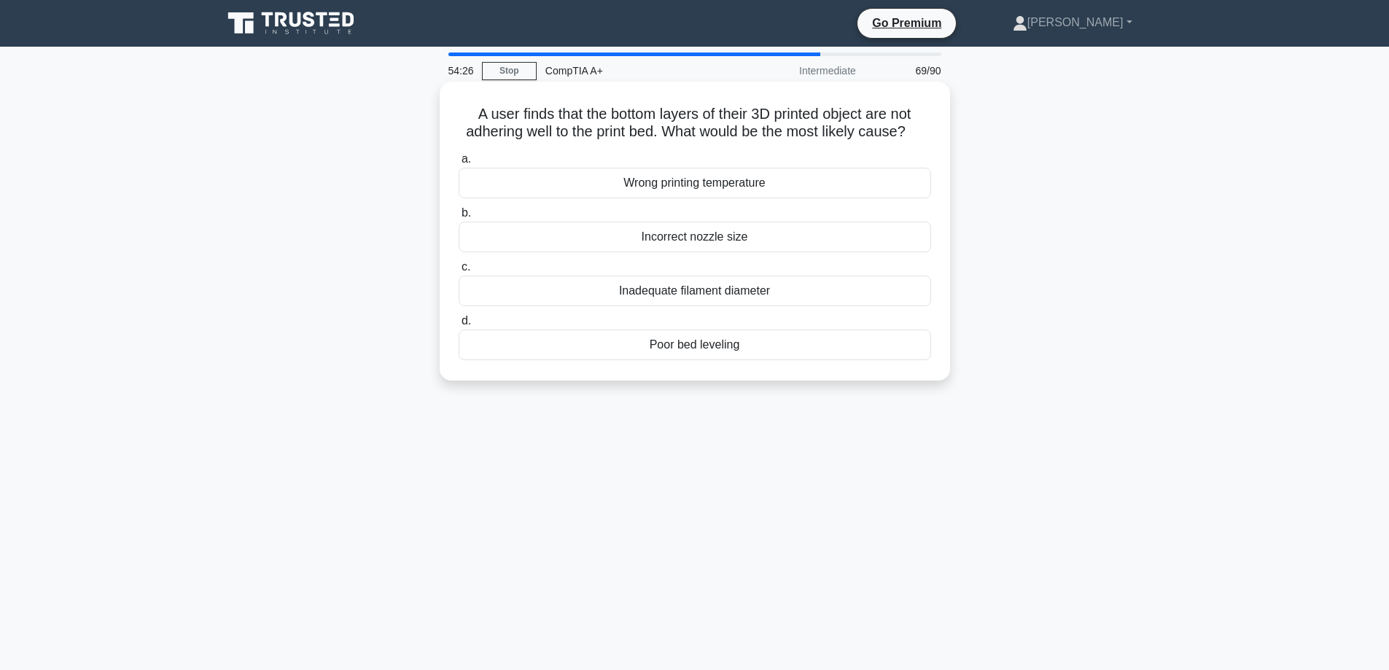
click at [711, 360] on div "Poor bed leveling" at bounding box center [695, 345] width 473 height 31
click at [459, 326] on input "d. Poor bed leveling" at bounding box center [459, 320] width 0 height 9
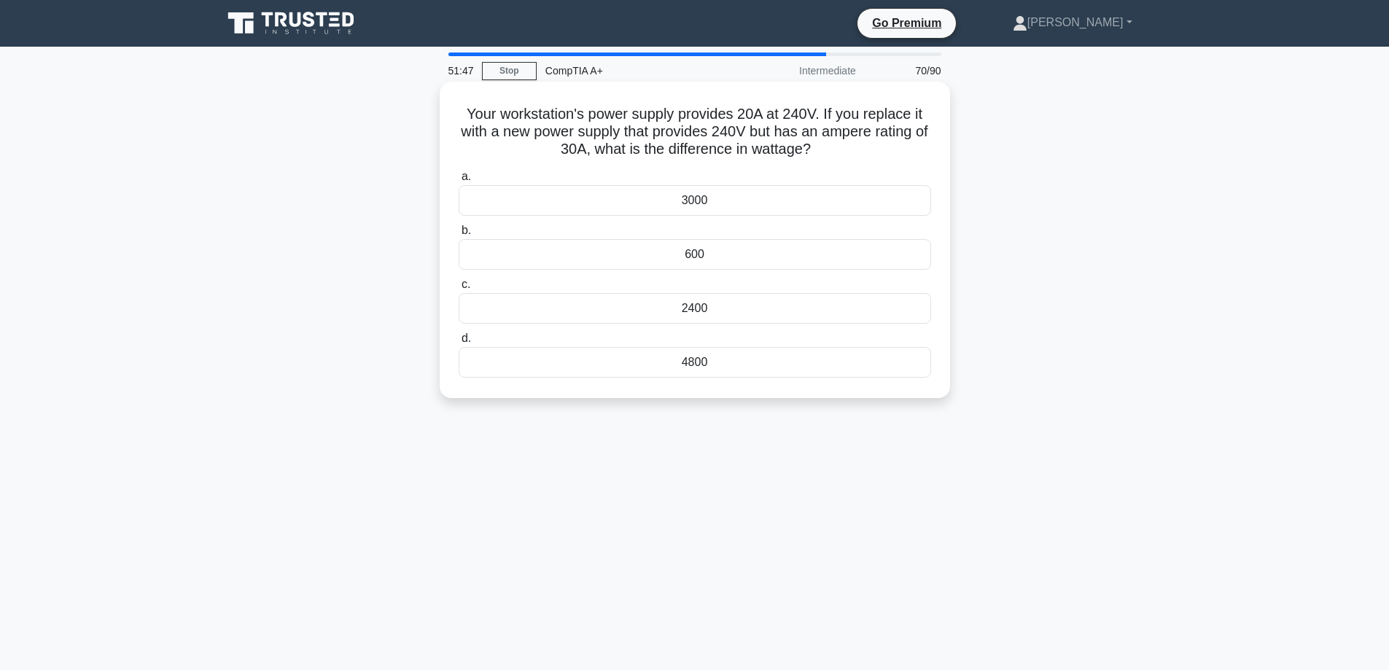
click at [715, 265] on div "600" at bounding box center [695, 254] width 473 height 31
click at [459, 236] on input "b. 600" at bounding box center [459, 230] width 0 height 9
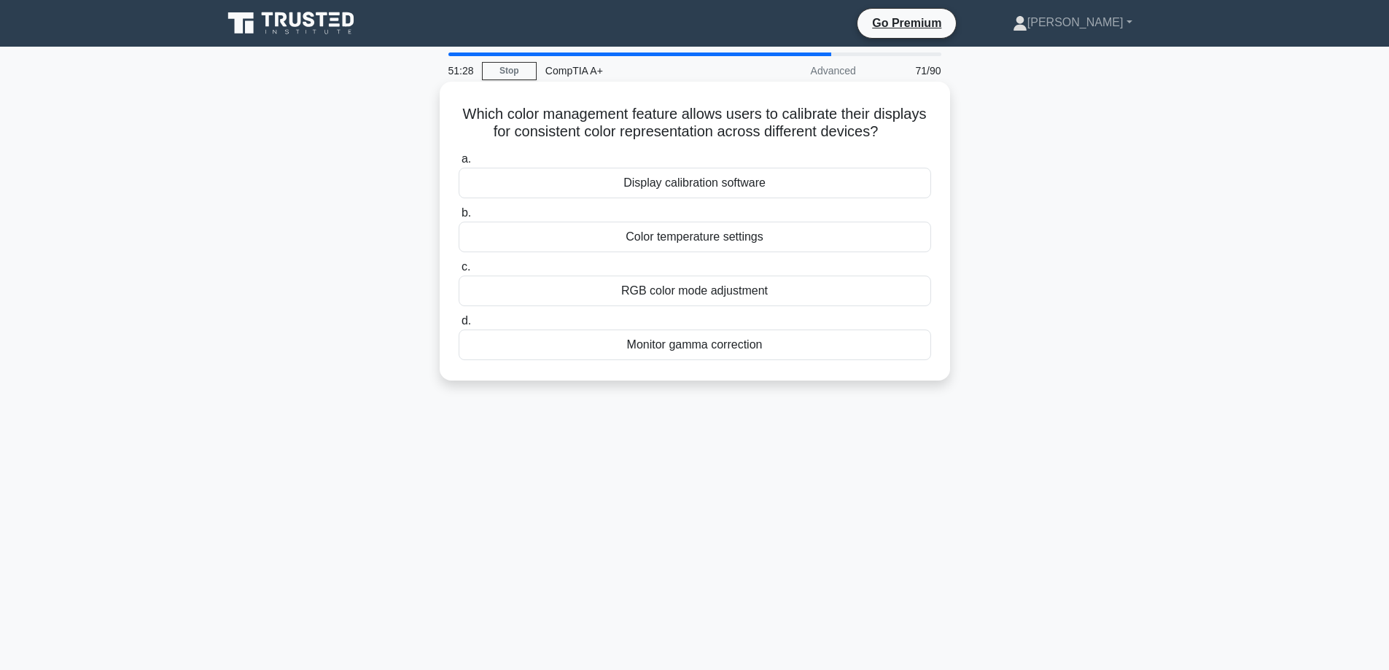
click at [718, 295] on div "RGB color mode adjustment" at bounding box center [695, 291] width 473 height 31
click at [459, 272] on input "c. RGB color mode adjustment" at bounding box center [459, 267] width 0 height 9
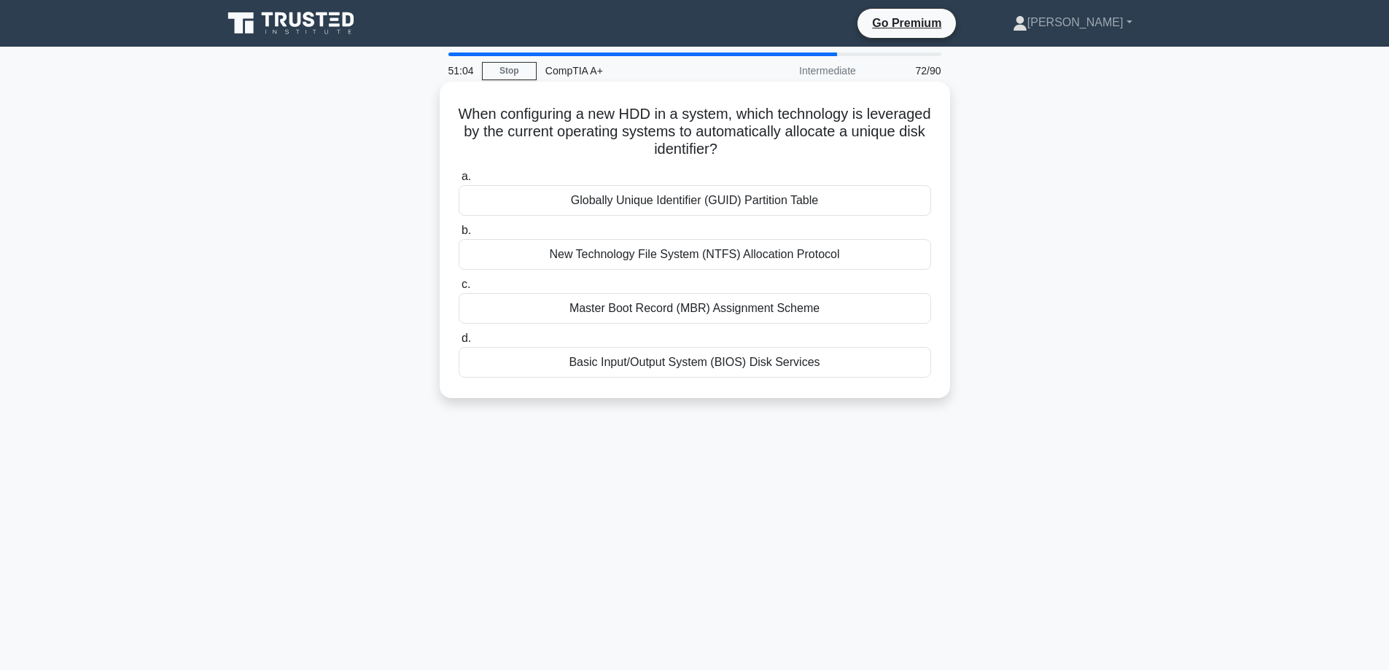
click at [661, 203] on div "Globally Unique Identifier (GUID) Partition Table" at bounding box center [695, 200] width 473 height 31
click at [459, 182] on input "a. Globally Unique Identifier (GUID) Partition Table" at bounding box center [459, 176] width 0 height 9
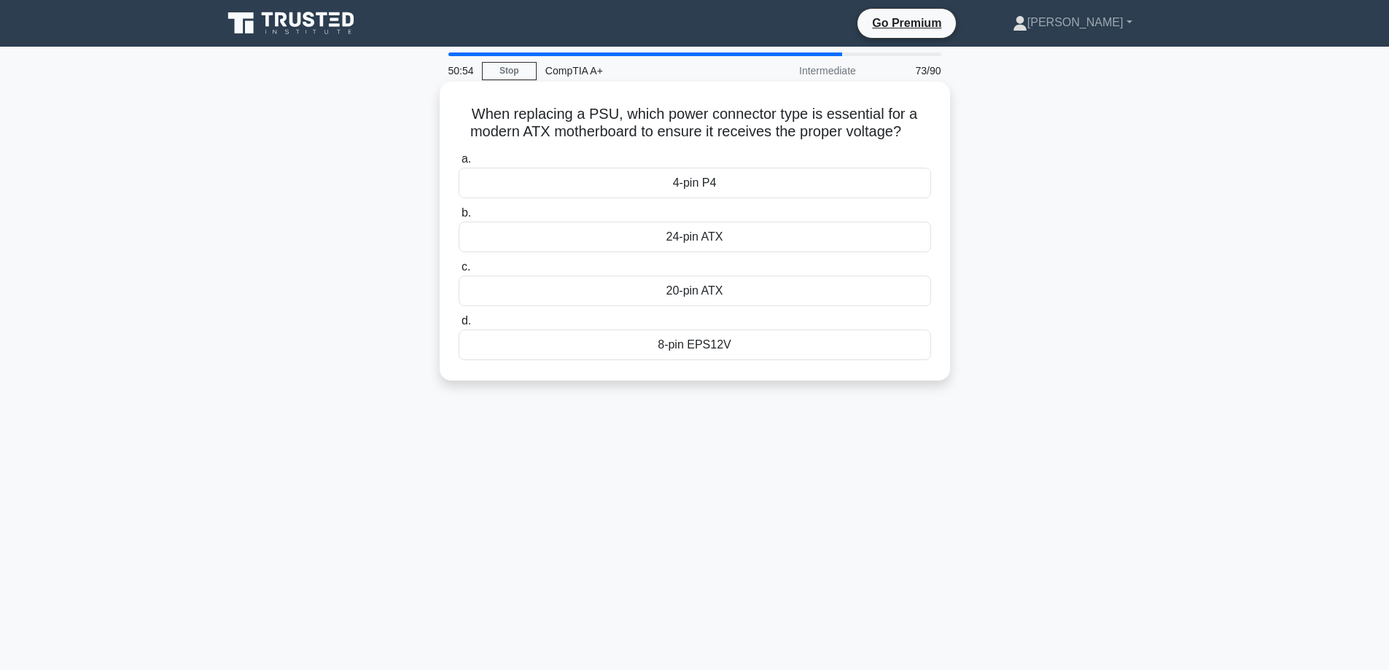
click at [669, 244] on div "24-pin ATX" at bounding box center [695, 237] width 473 height 31
click at [459, 218] on input "b. 24-pin ATX" at bounding box center [459, 213] width 0 height 9
click at [669, 344] on div "Distributed computing" at bounding box center [695, 345] width 473 height 31
click at [459, 326] on input "d. Distributed computing" at bounding box center [459, 320] width 0 height 9
click at [777, 242] on div "Pump" at bounding box center [695, 237] width 473 height 31
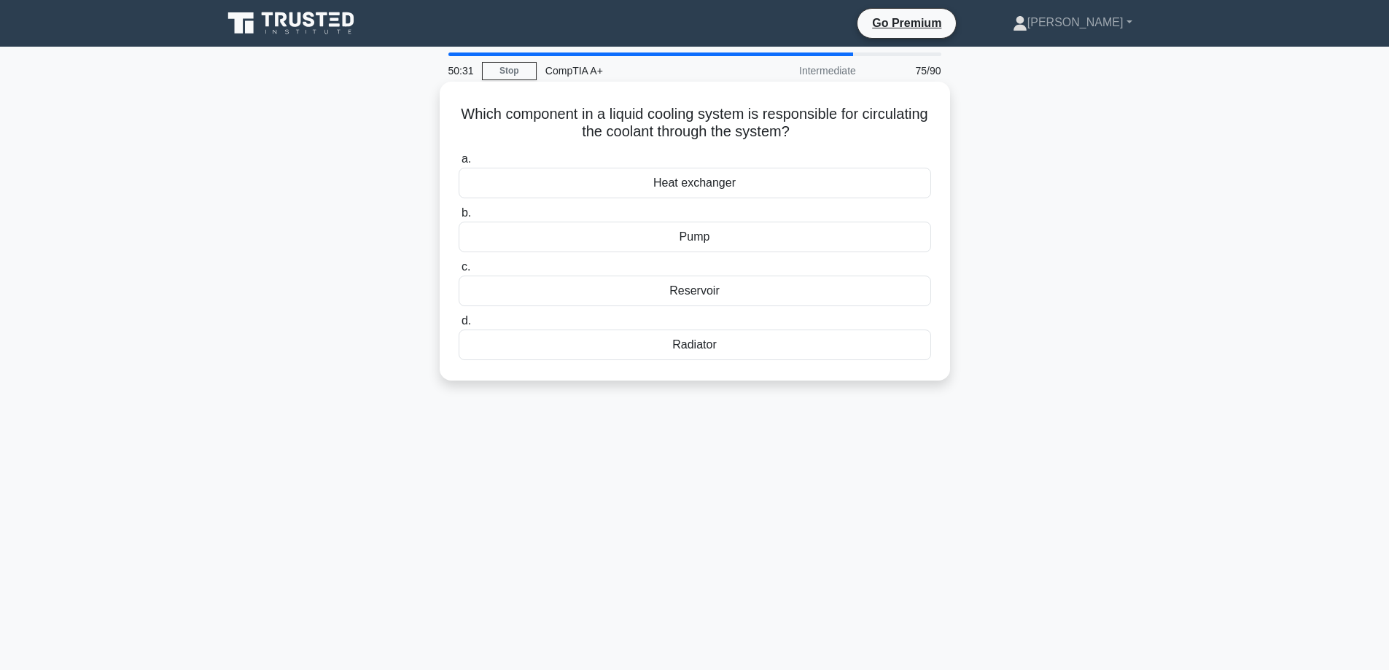
click at [459, 218] on input "b. Pump" at bounding box center [459, 213] width 0 height 9
click at [718, 346] on div "Dirty or scratched laser lens" at bounding box center [695, 345] width 473 height 31
click at [459, 326] on input "d. Dirty or scratched laser lens" at bounding box center [459, 320] width 0 height 9
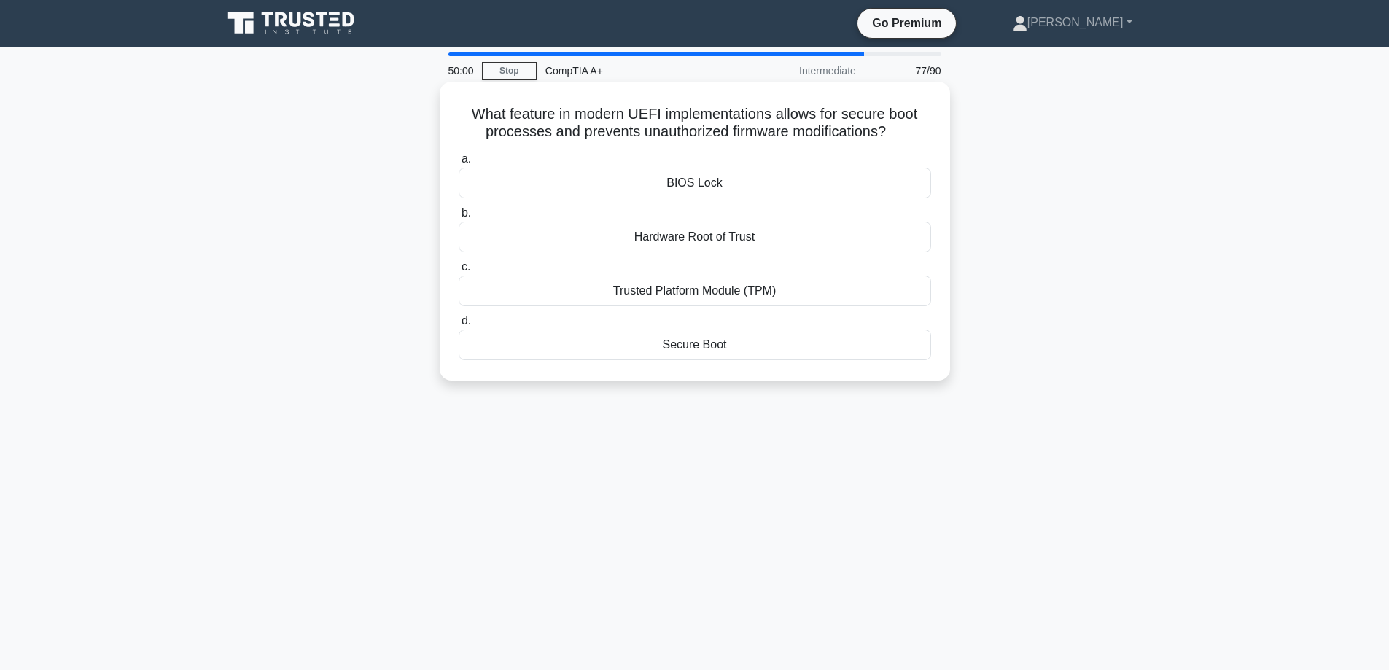
click at [715, 342] on div "Secure Boot" at bounding box center [695, 345] width 473 height 31
click at [459, 326] on input "d. Secure Boot" at bounding box center [459, 320] width 0 height 9
click at [742, 339] on div "Partial removal of driver files" at bounding box center [695, 345] width 473 height 31
click at [459, 326] on input "d. Partial removal of driver files" at bounding box center [459, 320] width 0 height 9
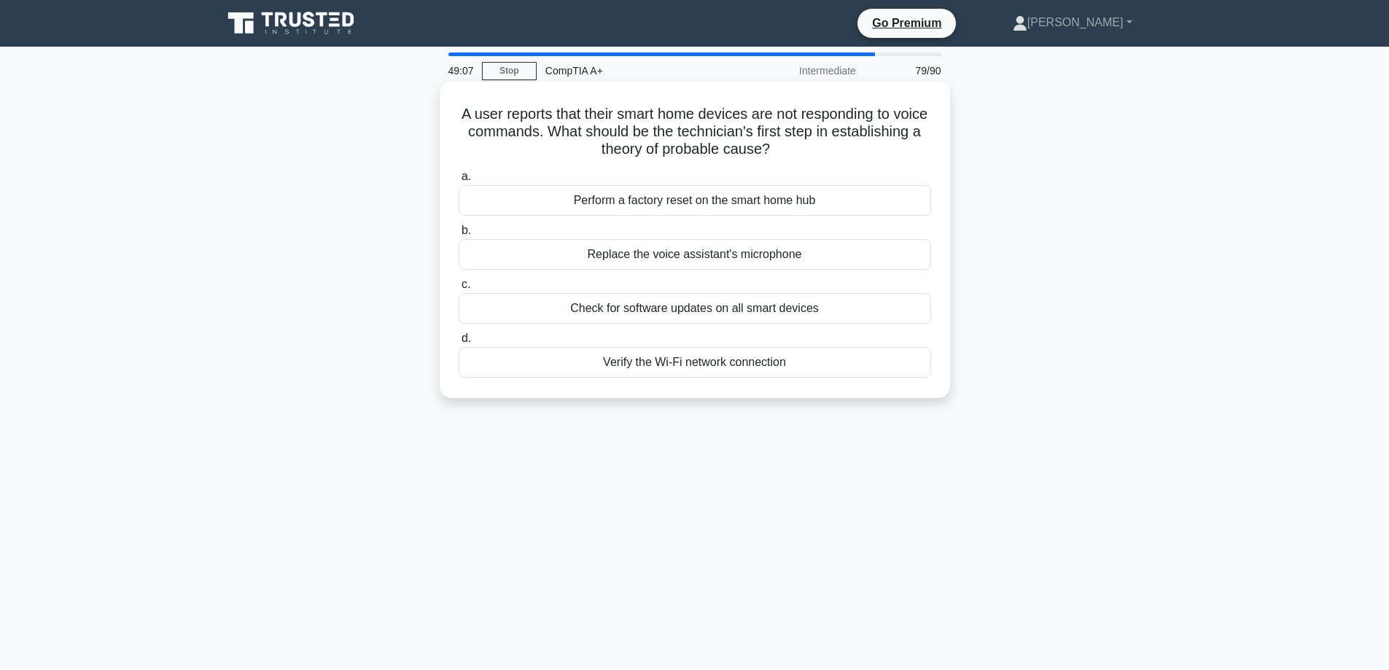
click at [710, 208] on div "Perform a factory reset on the smart home hub" at bounding box center [695, 200] width 473 height 31
click at [459, 182] on input "a. Perform a factory reset on the smart home hub" at bounding box center [459, 176] width 0 height 9
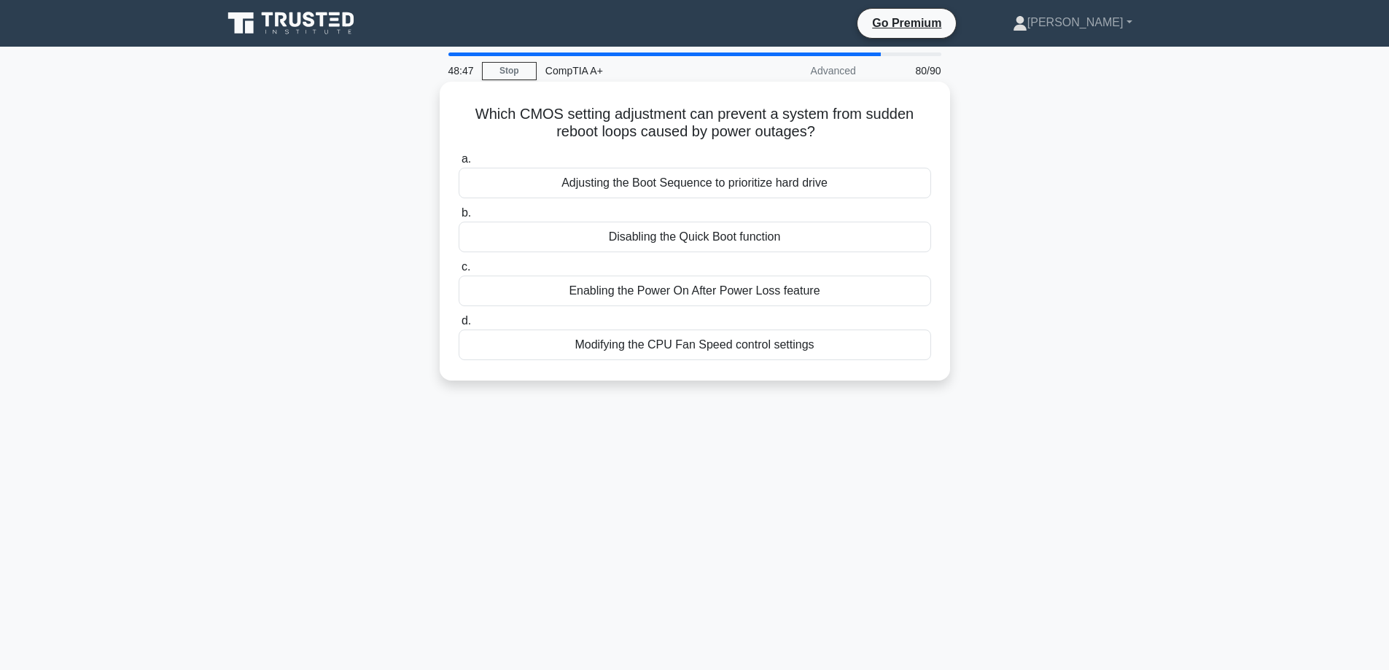
click at [734, 298] on div "Enabling the Power On After Power Loss feature" at bounding box center [695, 291] width 473 height 31
click at [459, 272] on input "c. Enabling the Power On After Power Loss feature" at bounding box center [459, 267] width 0 height 9
click at [715, 190] on div "Failed spindle motor" at bounding box center [695, 183] width 473 height 31
click at [459, 164] on input "a. Failed spindle motor" at bounding box center [459, 159] width 0 height 9
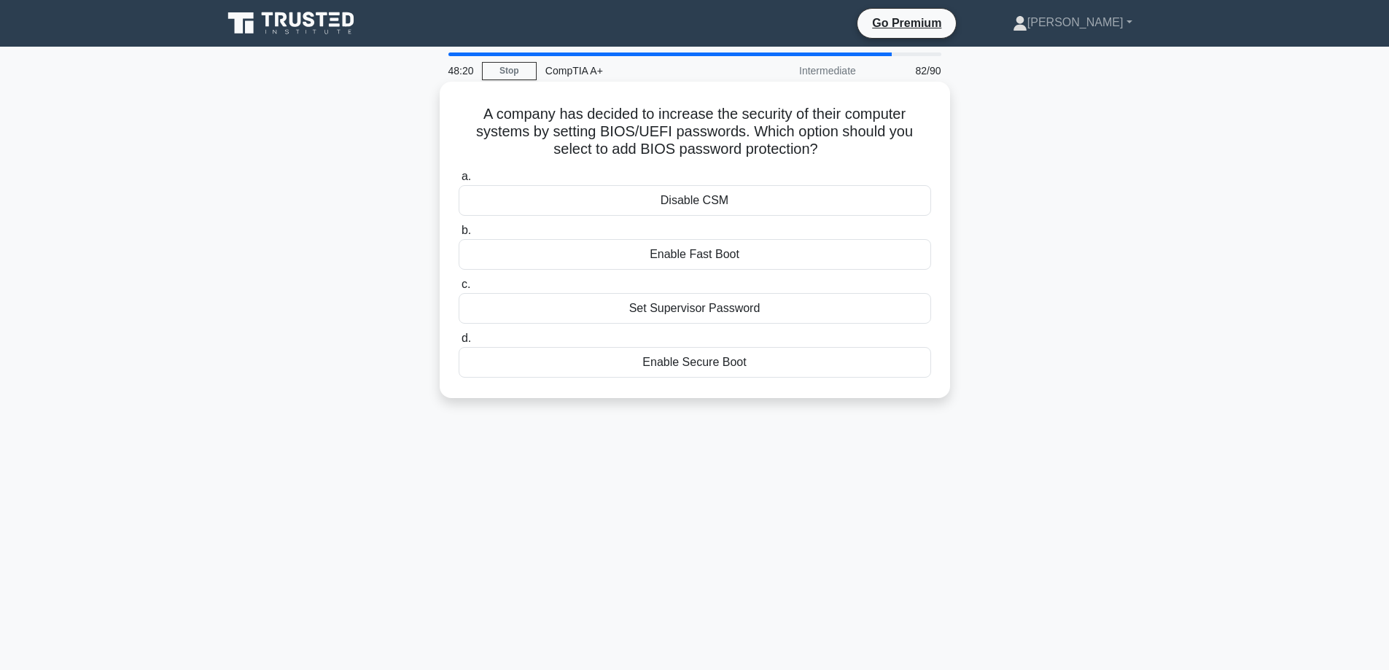
click at [707, 359] on div "Enable Secure Boot" at bounding box center [695, 362] width 473 height 31
click at [459, 343] on input "d. Enable Secure Boot" at bounding box center [459, 338] width 0 height 9
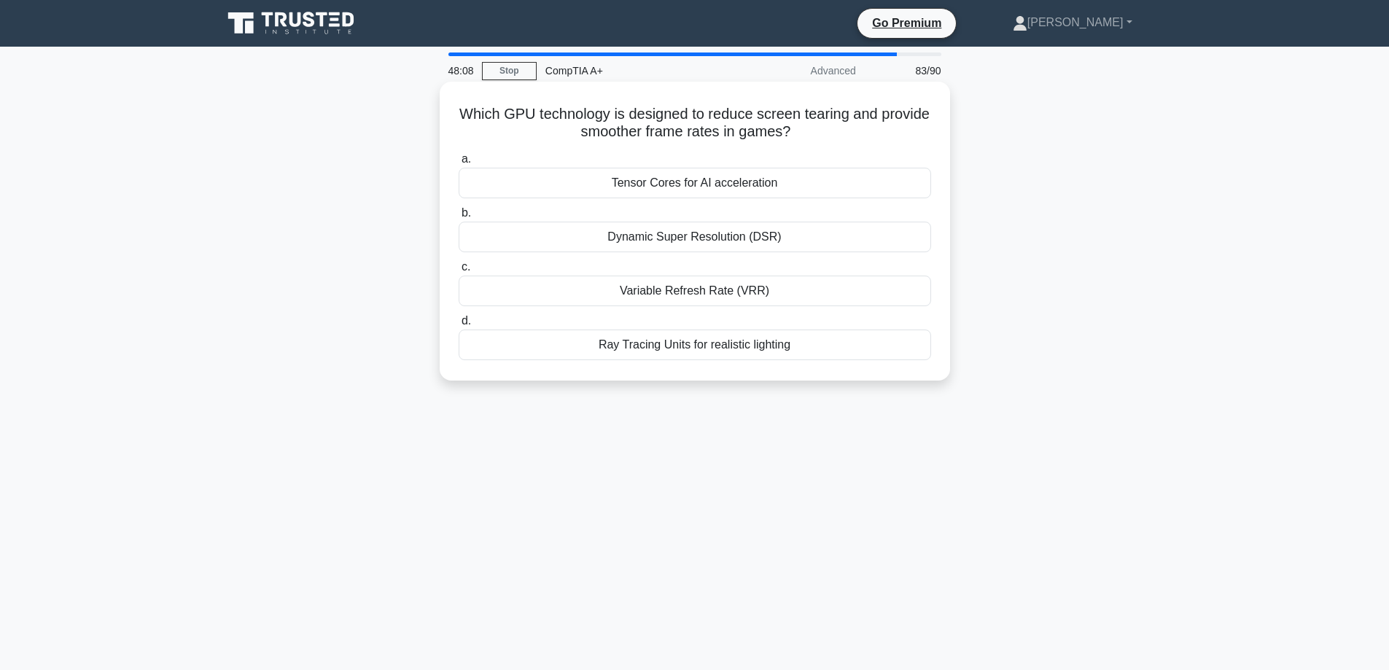
click at [703, 349] on div "Ray Tracing Units for realistic lighting" at bounding box center [695, 345] width 473 height 31
click at [459, 326] on input "[PERSON_NAME] Tracing Units for realistic lighting" at bounding box center [459, 320] width 0 height 9
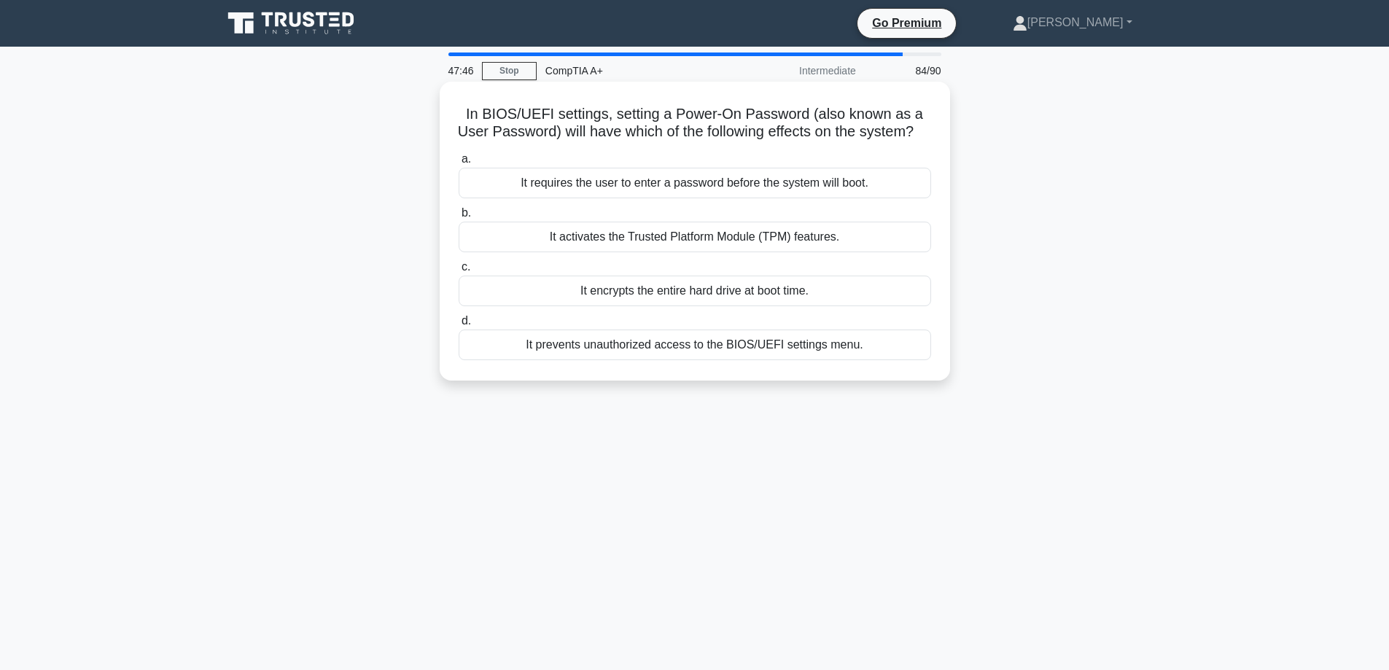
click at [713, 198] on div "It requires the user to enter a password before the system will boot." at bounding box center [695, 183] width 473 height 31
click at [459, 164] on input "a. It requires the user to enter a password before the system will boot." at bounding box center [459, 159] width 0 height 9
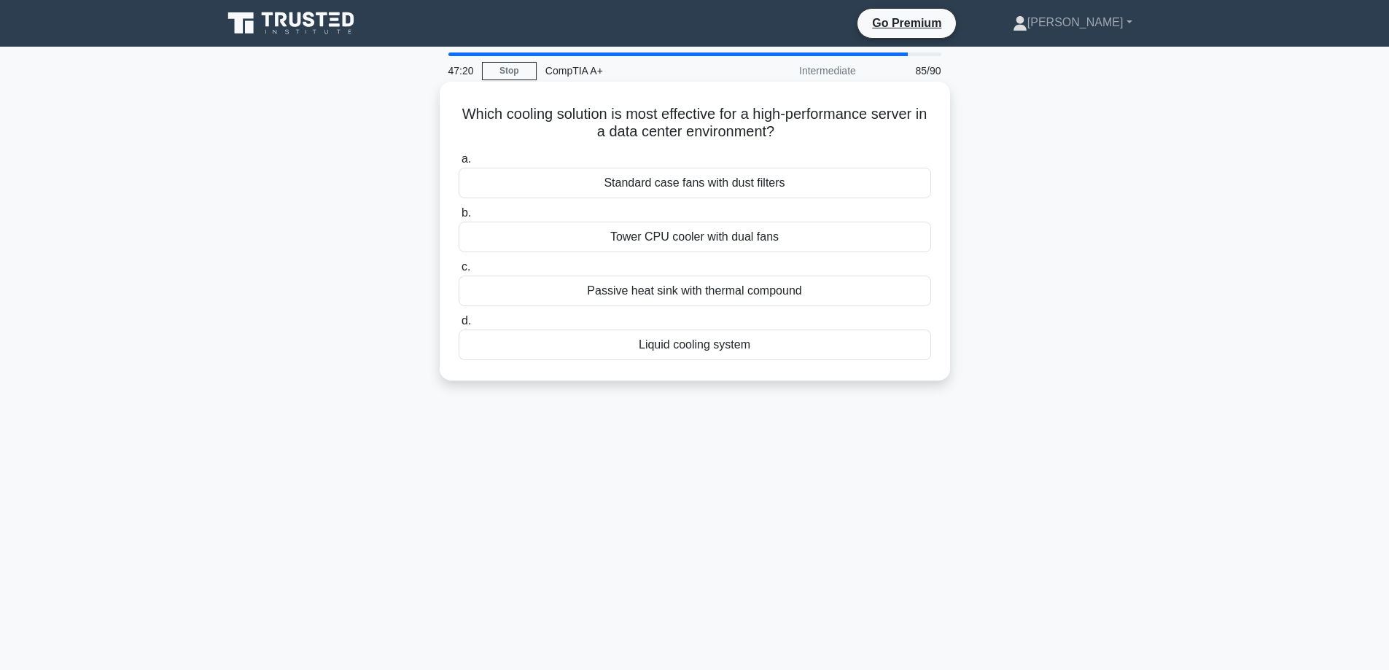
click at [710, 189] on div "Standard case fans with dust filters" at bounding box center [695, 183] width 473 height 31
click at [459, 164] on input "a. Standard case fans with dust filters" at bounding box center [459, 159] width 0 height 9
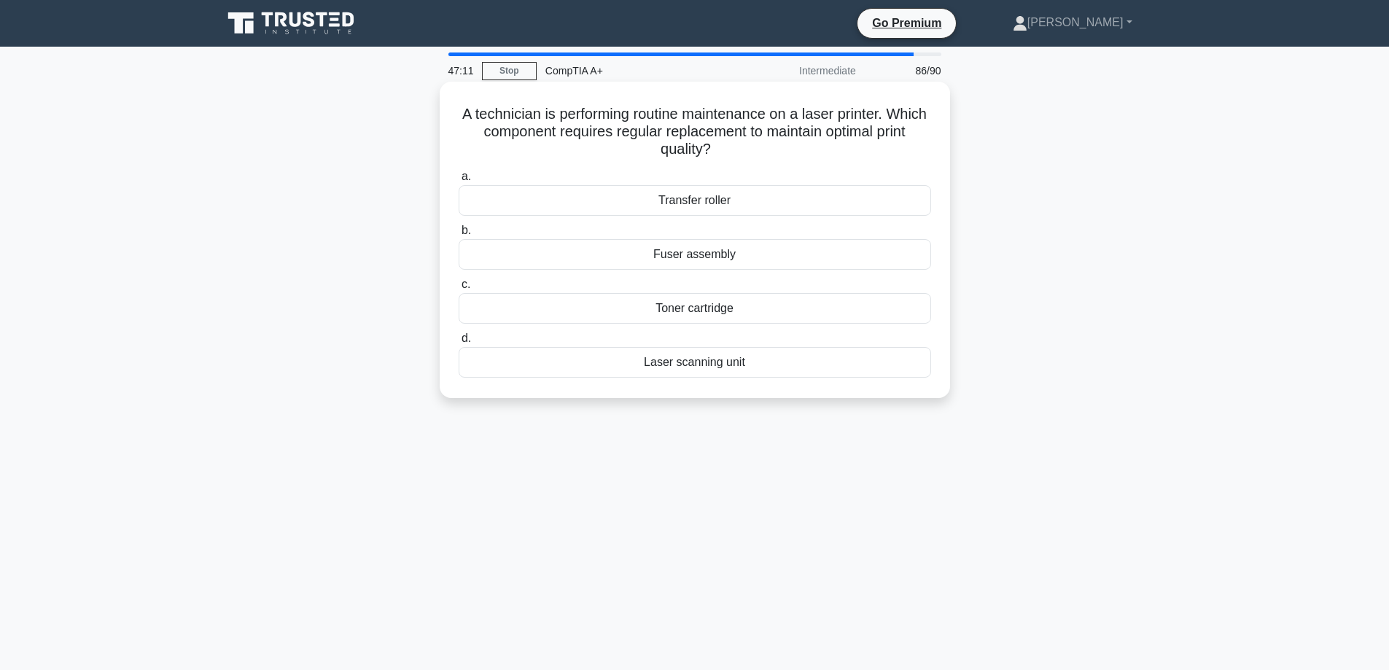
click at [760, 307] on div "Toner cartridge" at bounding box center [695, 308] width 473 height 31
click at [459, 289] on input "c. Toner cartridge" at bounding box center [459, 284] width 0 height 9
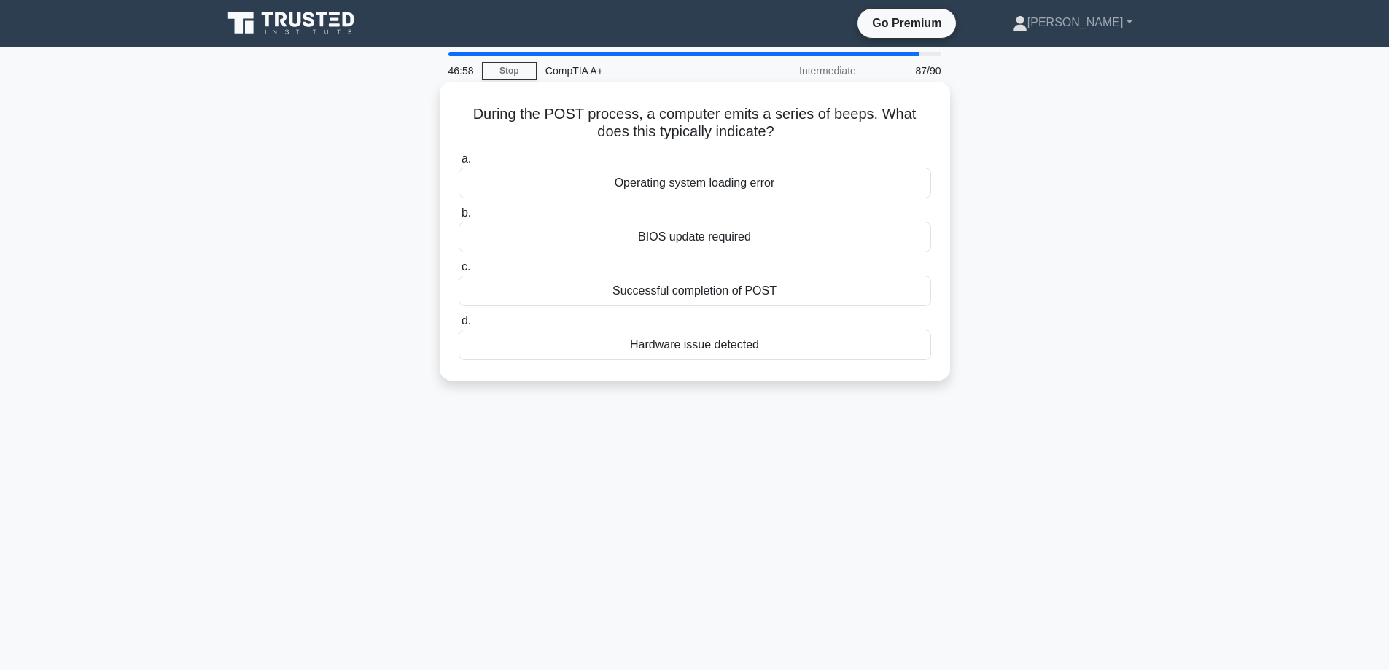
click at [734, 338] on div "Hardware issue detected" at bounding box center [695, 345] width 473 height 31
click at [459, 326] on input "d. Hardware issue detected" at bounding box center [459, 320] width 0 height 9
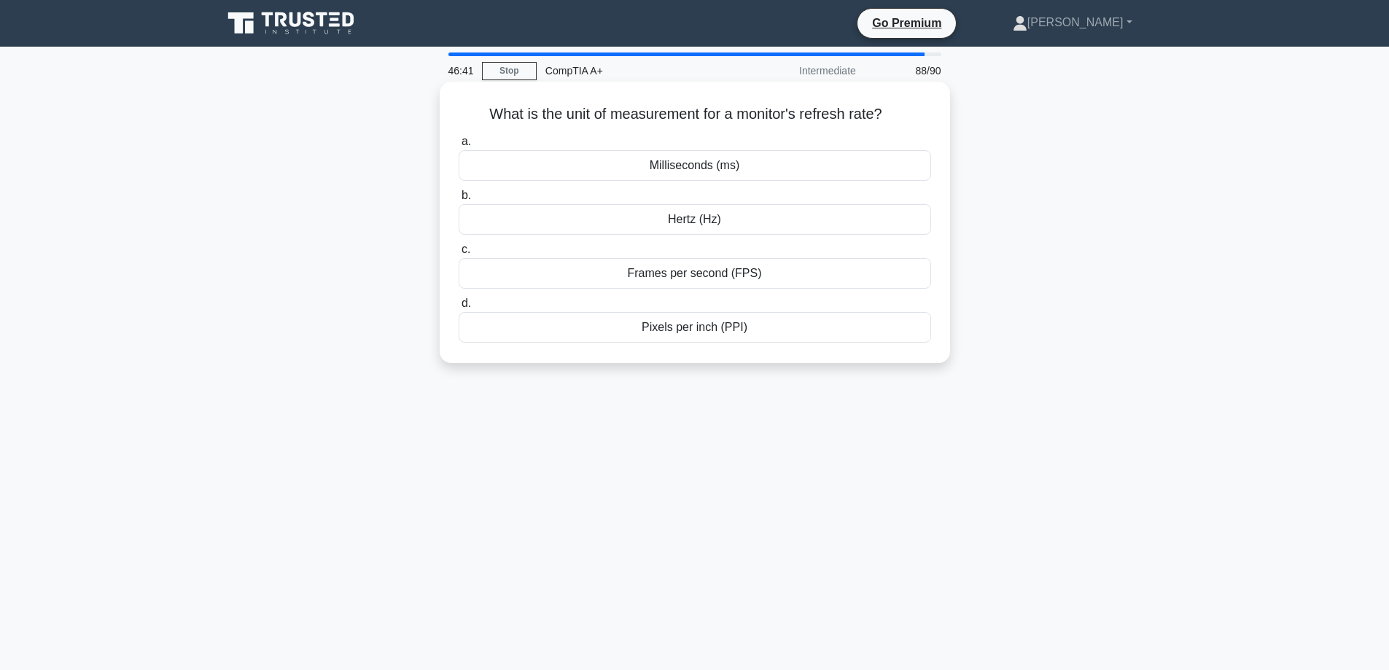
click at [688, 222] on div "Hertz (Hz)" at bounding box center [695, 219] width 473 height 31
click at [459, 201] on input "[PERSON_NAME] (Hz)" at bounding box center [459, 195] width 0 height 9
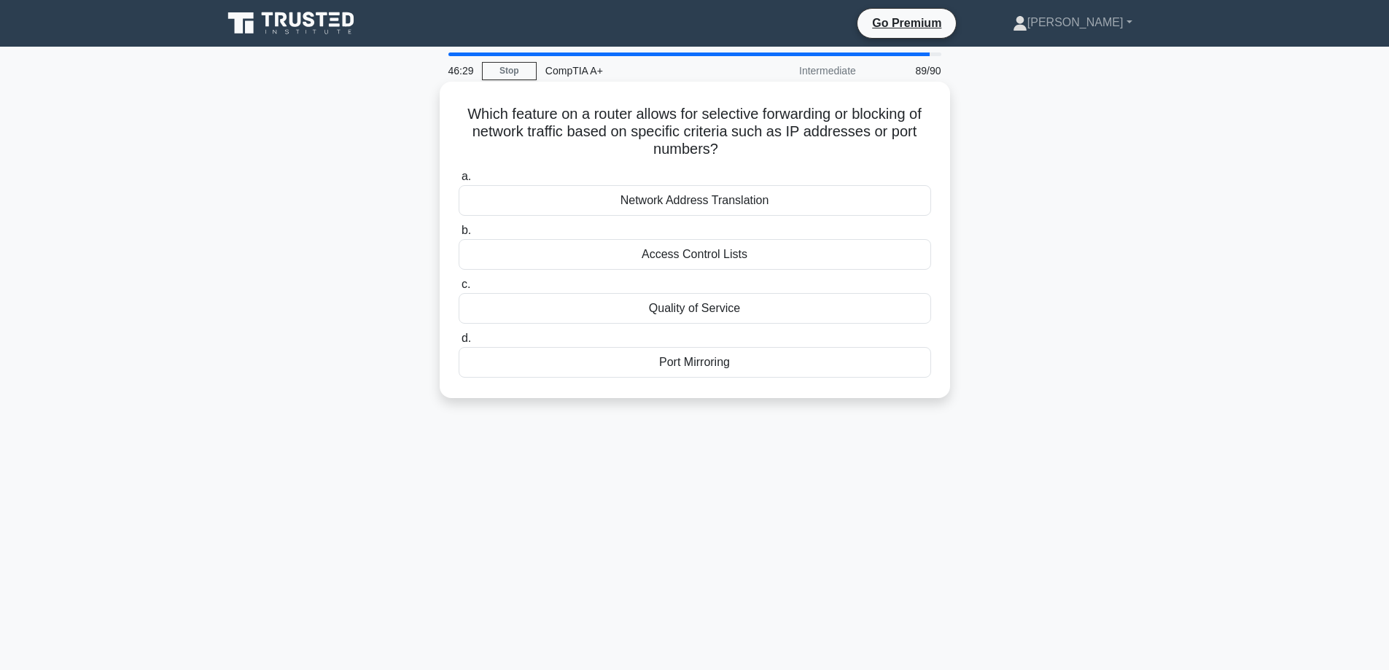
click at [685, 208] on div "Network Address Translation" at bounding box center [695, 200] width 473 height 31
click at [459, 182] on input "a. Network Address Translation" at bounding box center [459, 176] width 0 height 9
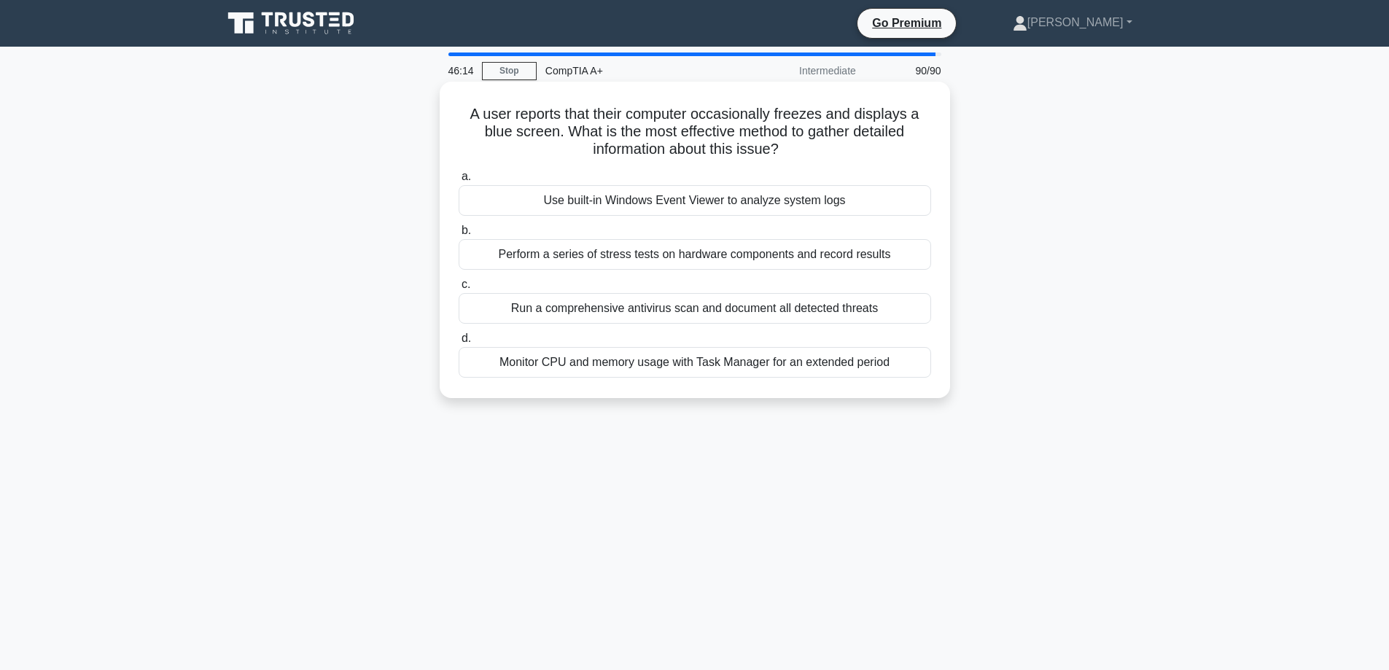
click at [689, 211] on div "Use built-in Windows Event Viewer to analyze system logs" at bounding box center [695, 200] width 473 height 31
click at [459, 182] on input "a. Use built-in Windows Event Viewer to analyze system logs" at bounding box center [459, 176] width 0 height 9
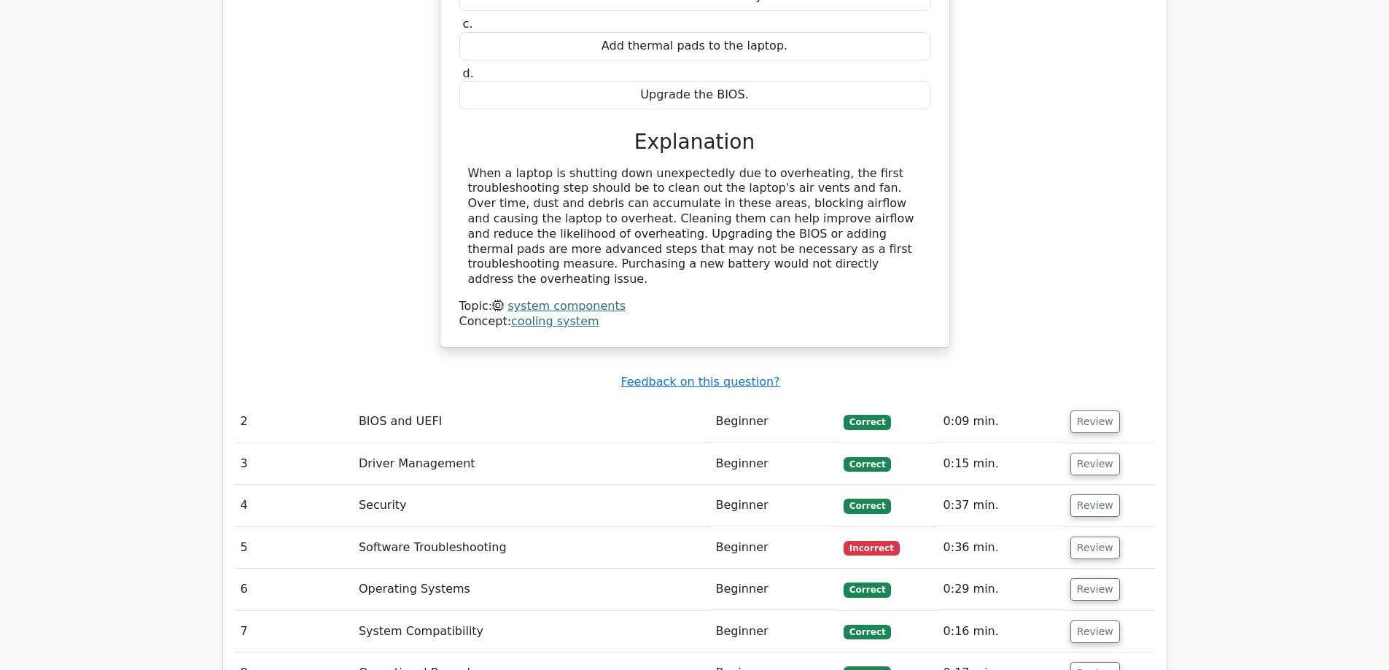
scroll to position [2042, 0]
click at [876, 540] on span "Incorrect" at bounding box center [872, 547] width 56 height 15
click at [1080, 535] on button "Review" at bounding box center [1095, 546] width 50 height 23
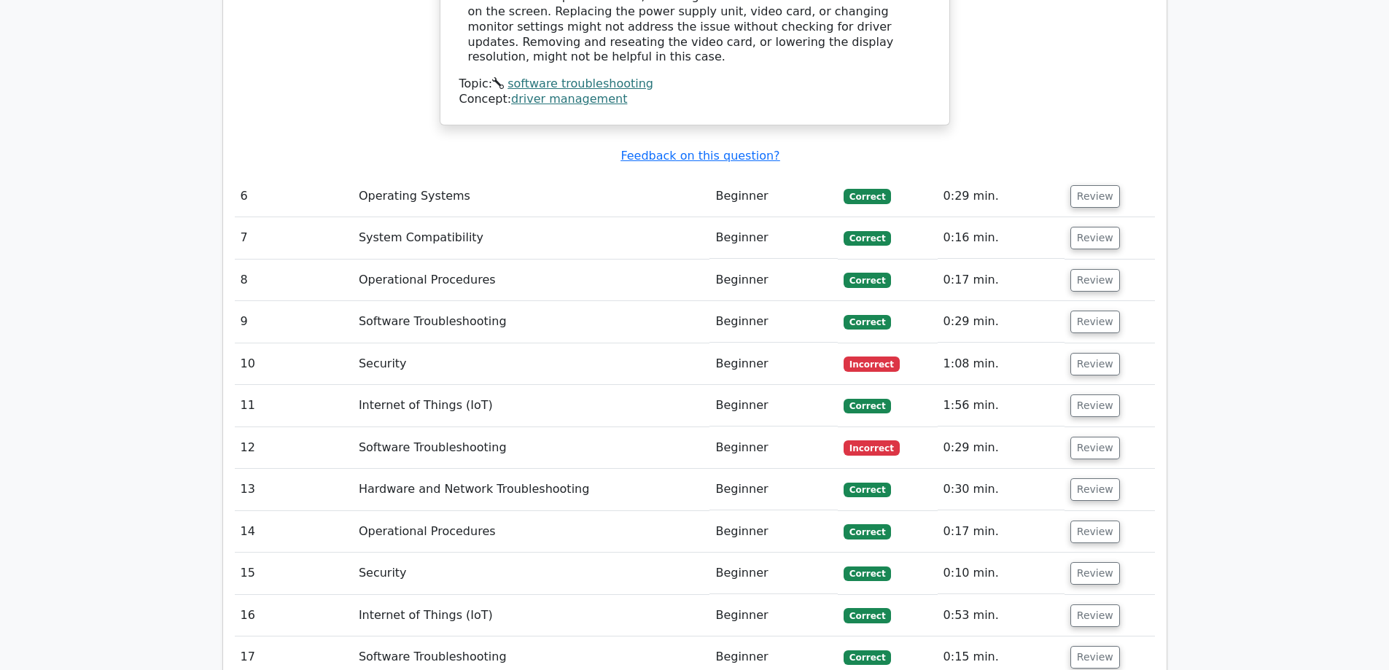
scroll to position [2990, 0]
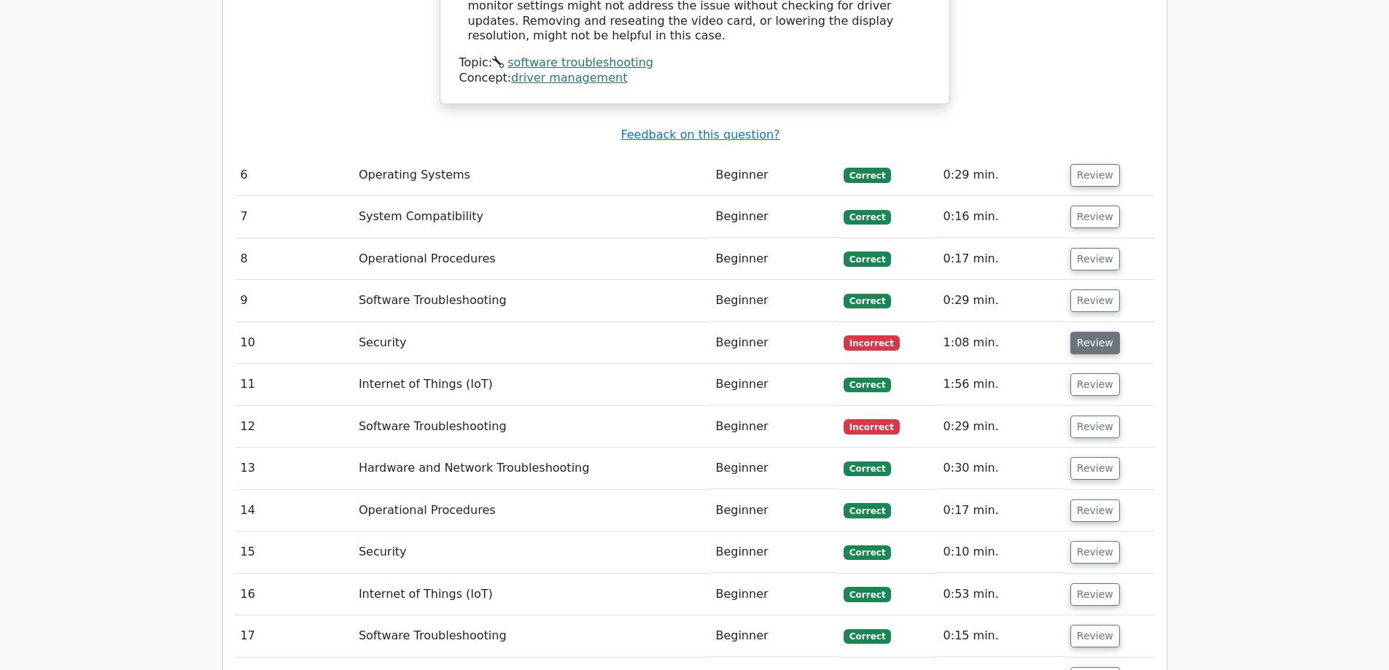
click at [1089, 332] on button "Review" at bounding box center [1095, 343] width 50 height 23
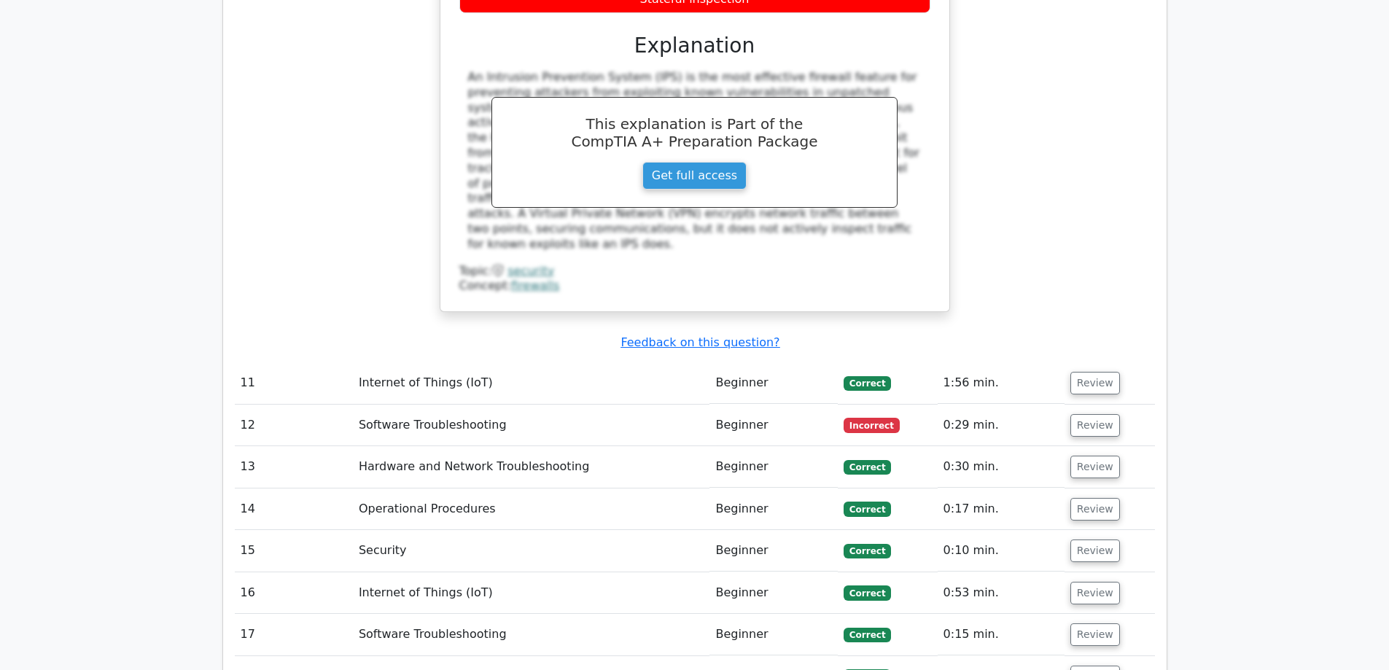
scroll to position [3646, 0]
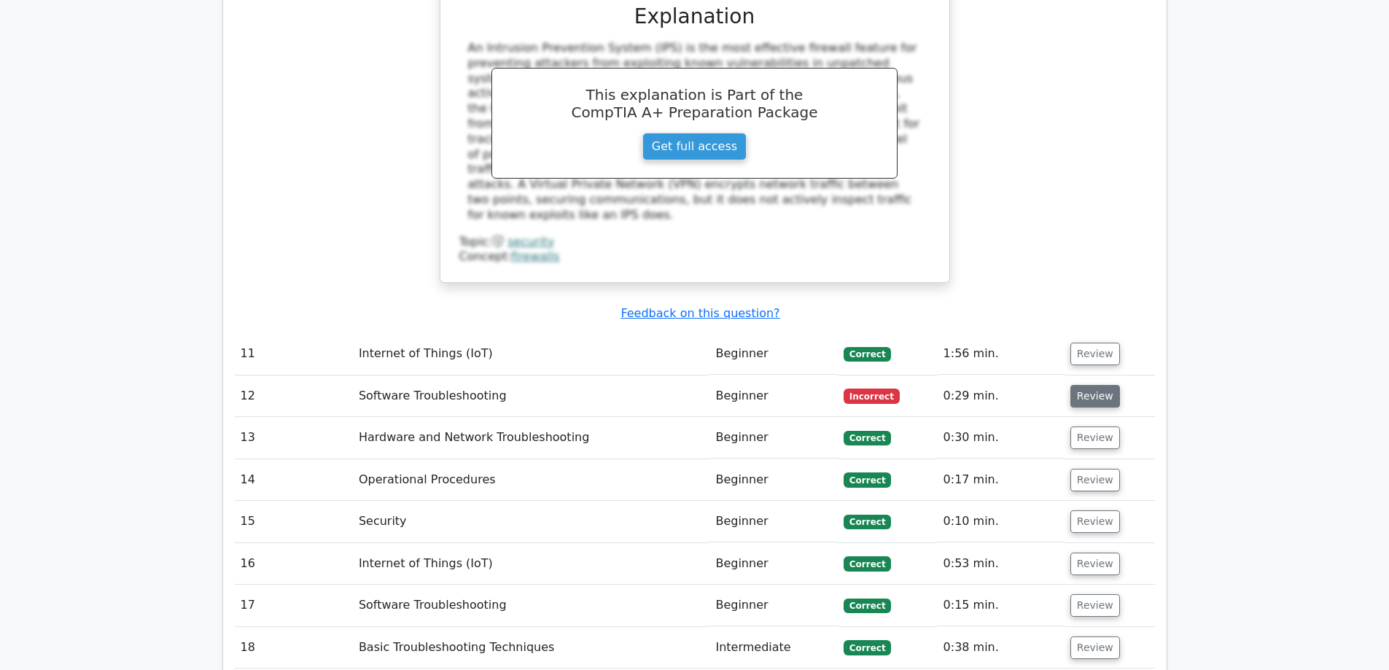
click at [1088, 385] on button "Review" at bounding box center [1095, 396] width 50 height 23
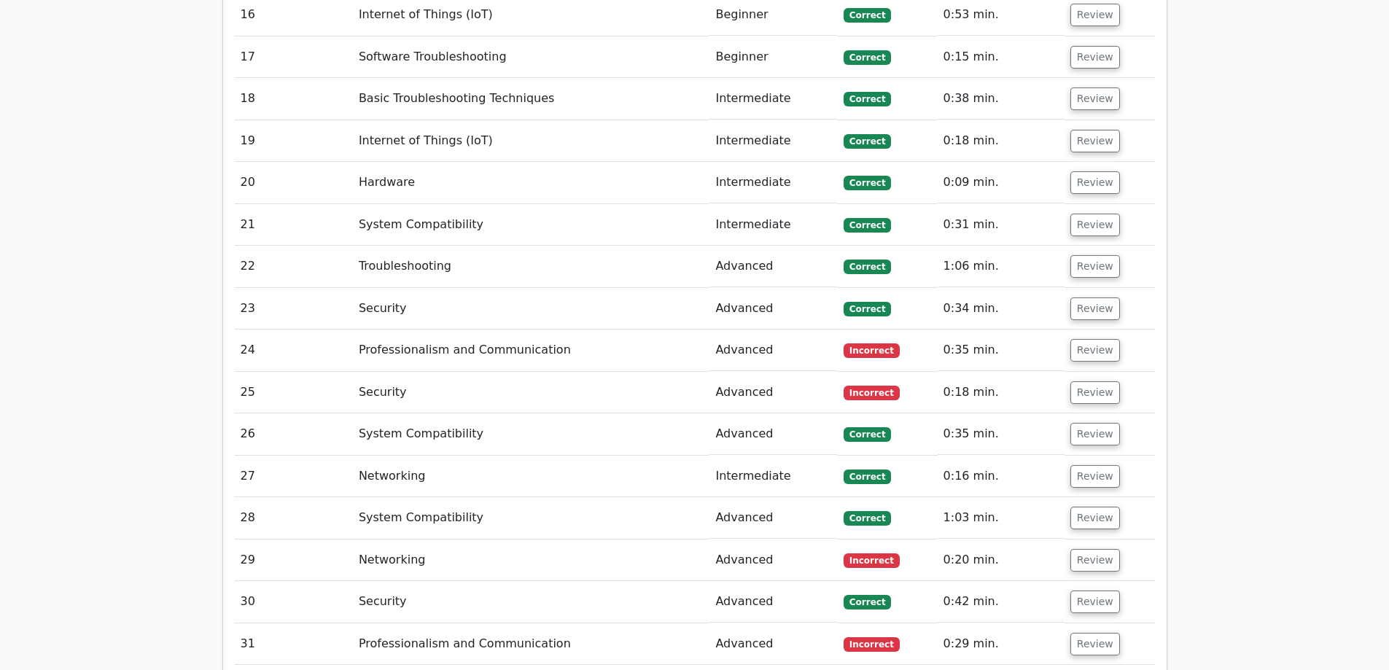
scroll to position [4813, 0]
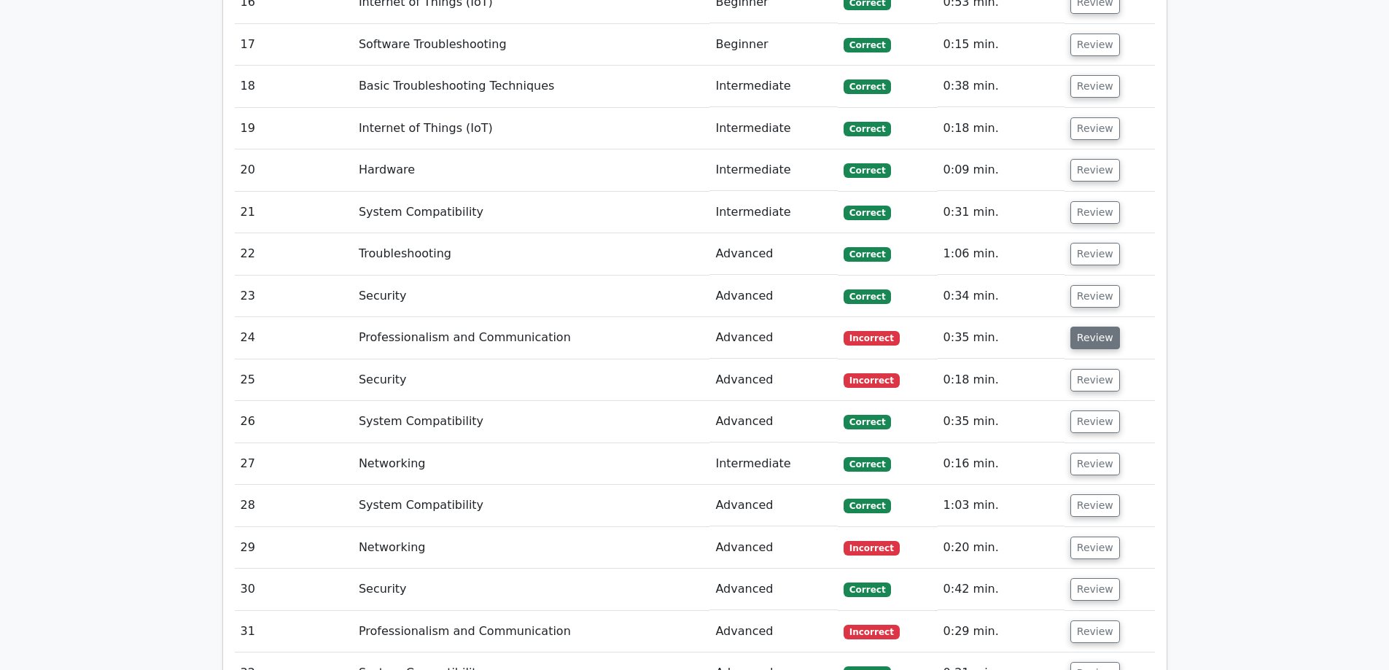
click at [1100, 327] on button "Review" at bounding box center [1095, 338] width 50 height 23
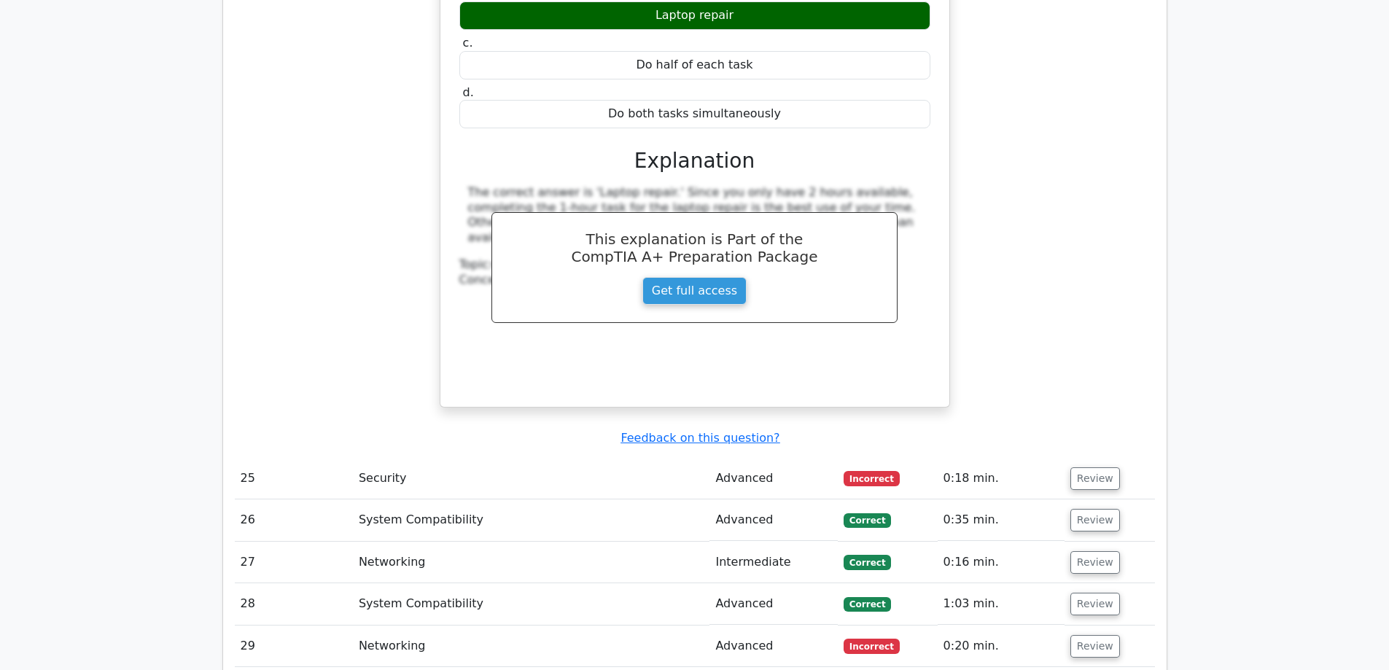
scroll to position [5323, 0]
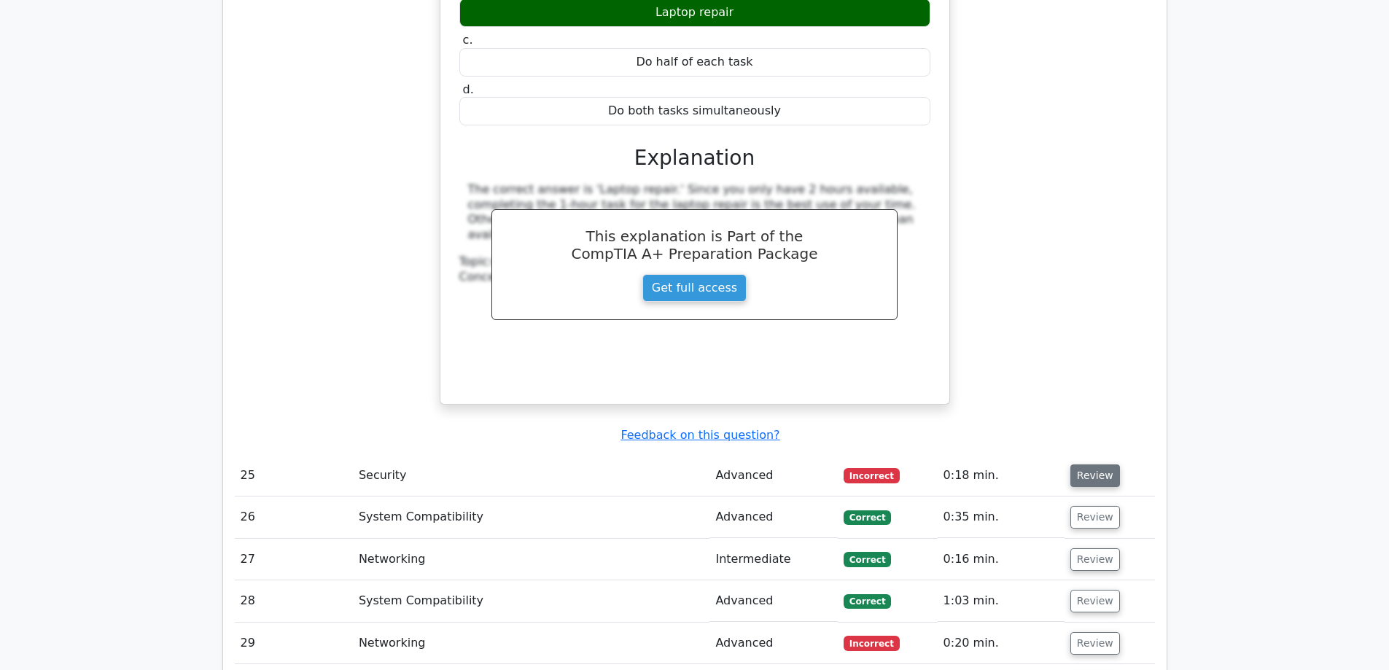
click at [1095, 465] on button "Review" at bounding box center [1095, 476] width 50 height 23
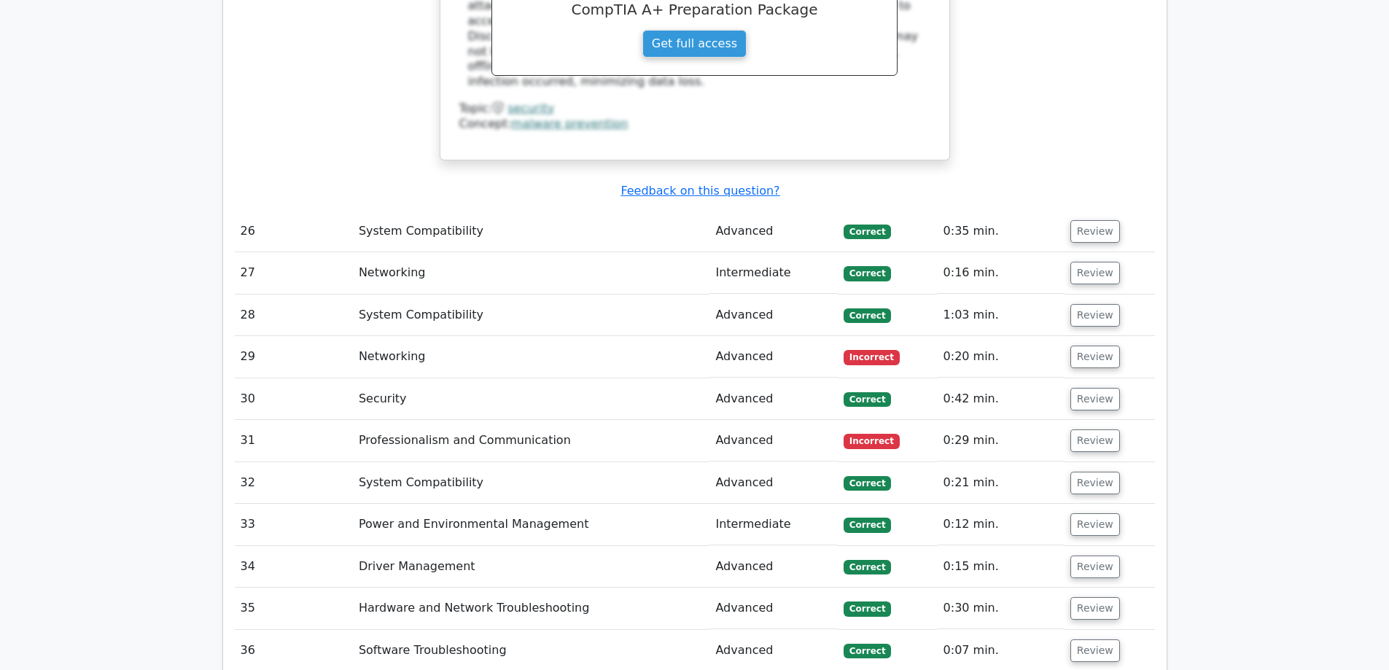
scroll to position [6198, 0]
click at [1080, 345] on button "Review" at bounding box center [1095, 356] width 50 height 23
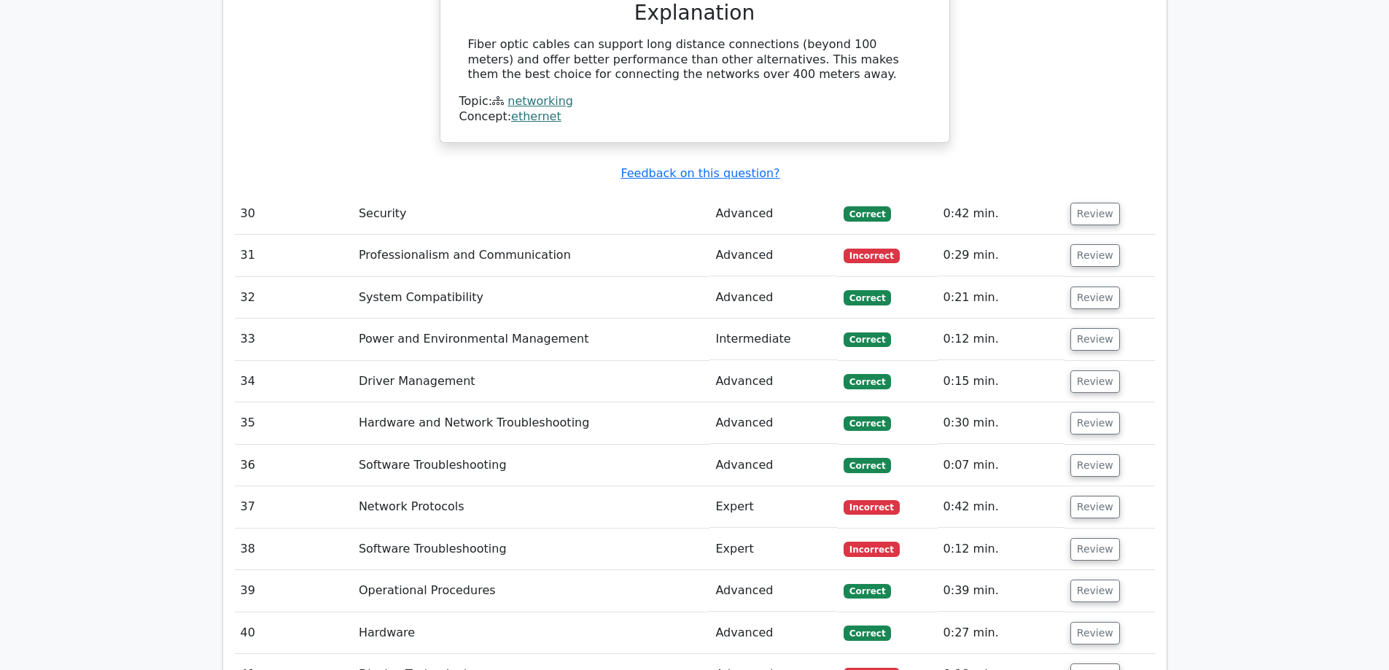
scroll to position [6927, 0]
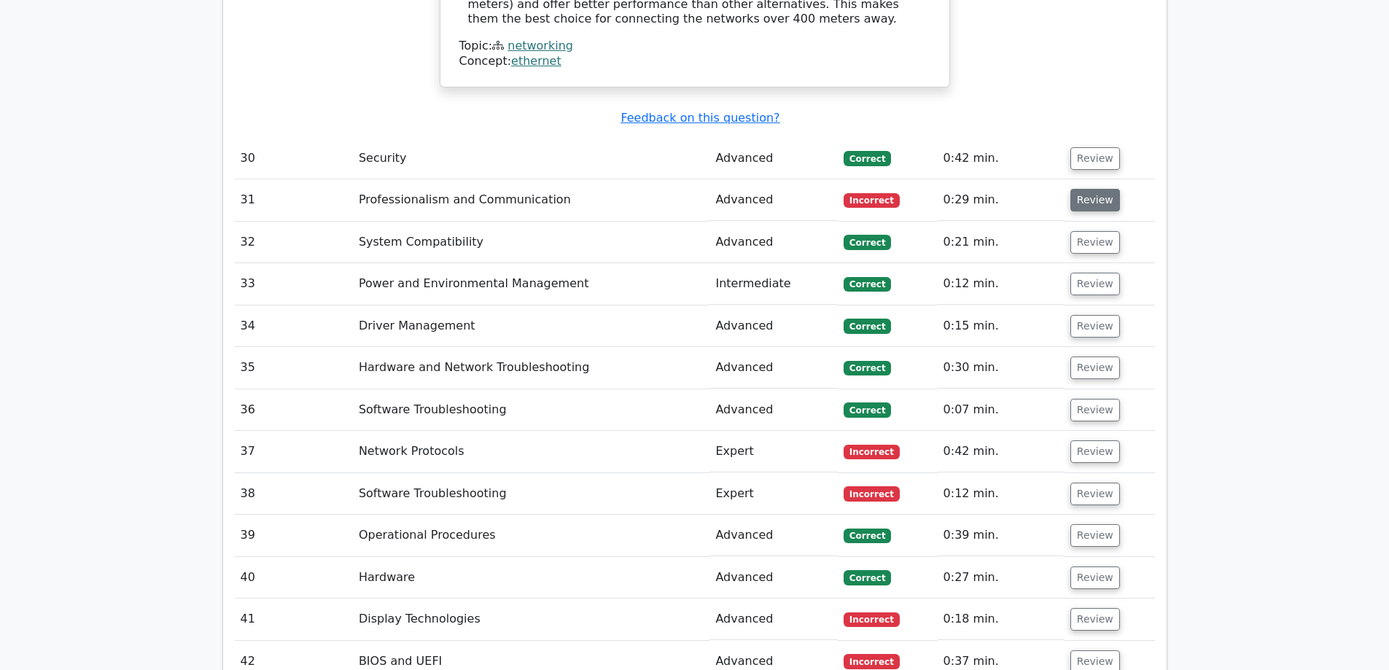
click at [1102, 189] on button "Review" at bounding box center [1095, 200] width 50 height 23
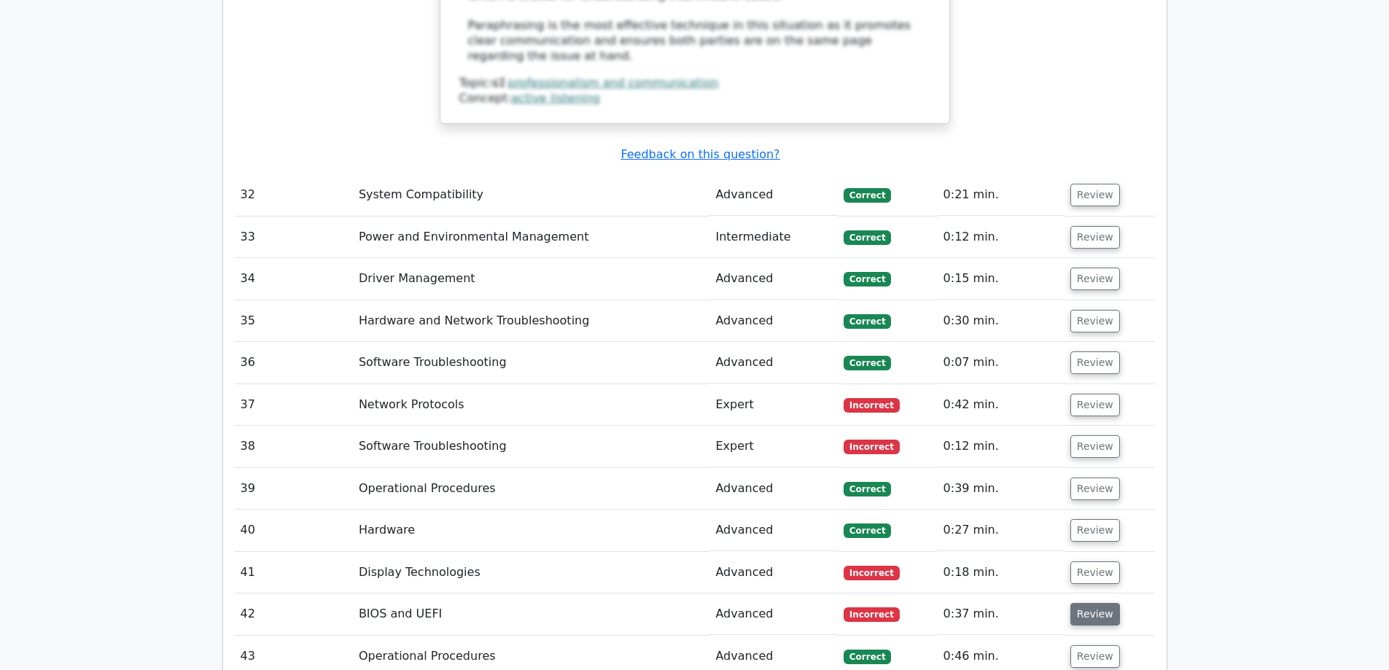
scroll to position [7875, 0]
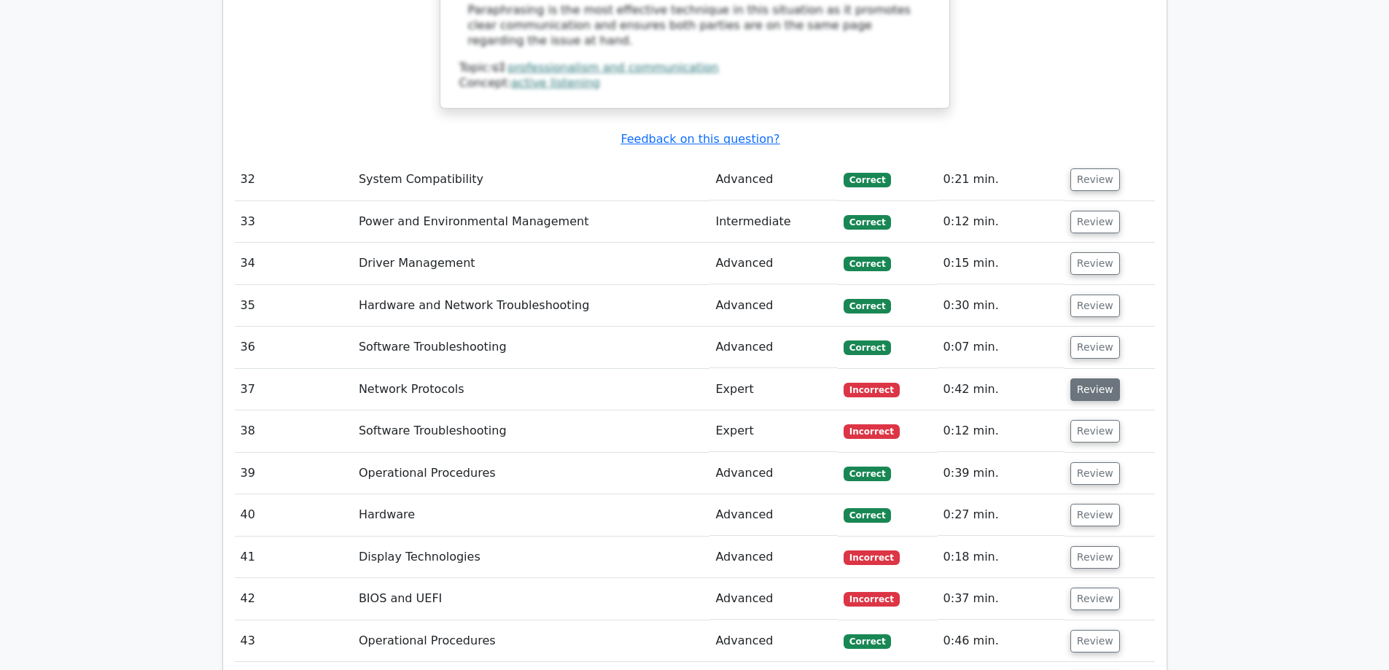
click at [1103, 378] on button "Review" at bounding box center [1095, 389] width 50 height 23
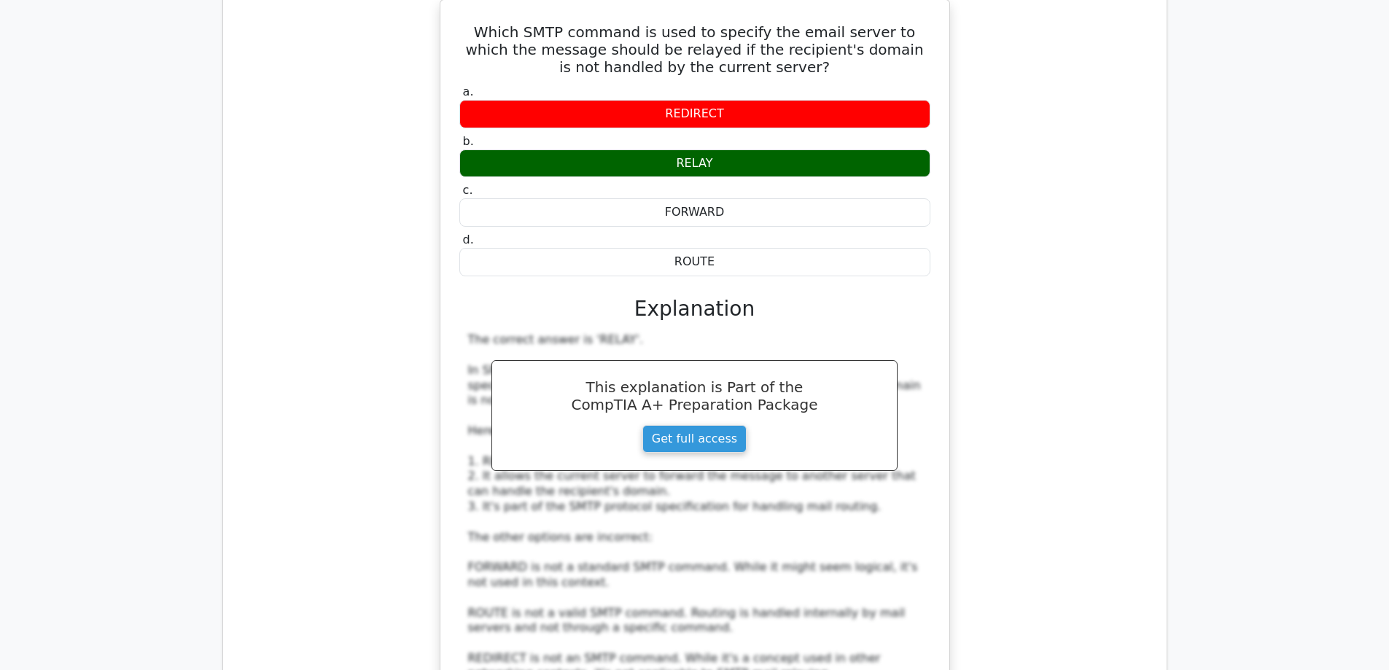
scroll to position [8678, 0]
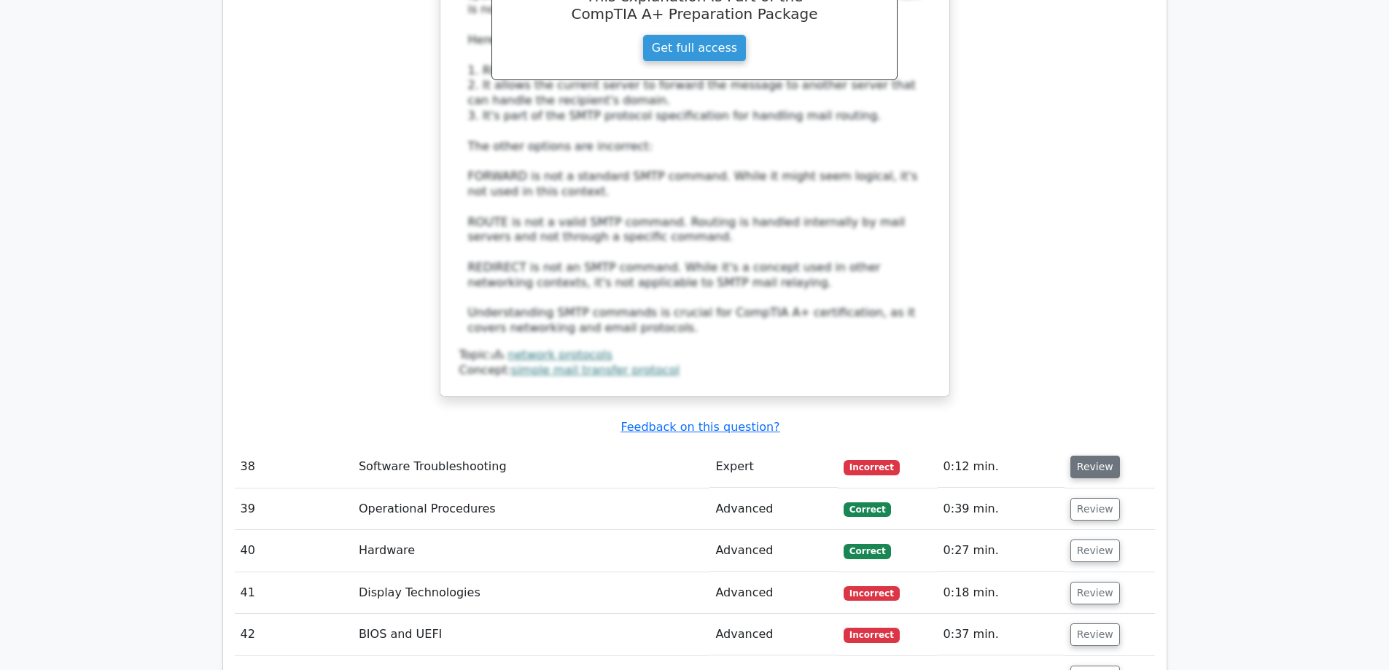
click at [1073, 456] on button "Review" at bounding box center [1095, 467] width 50 height 23
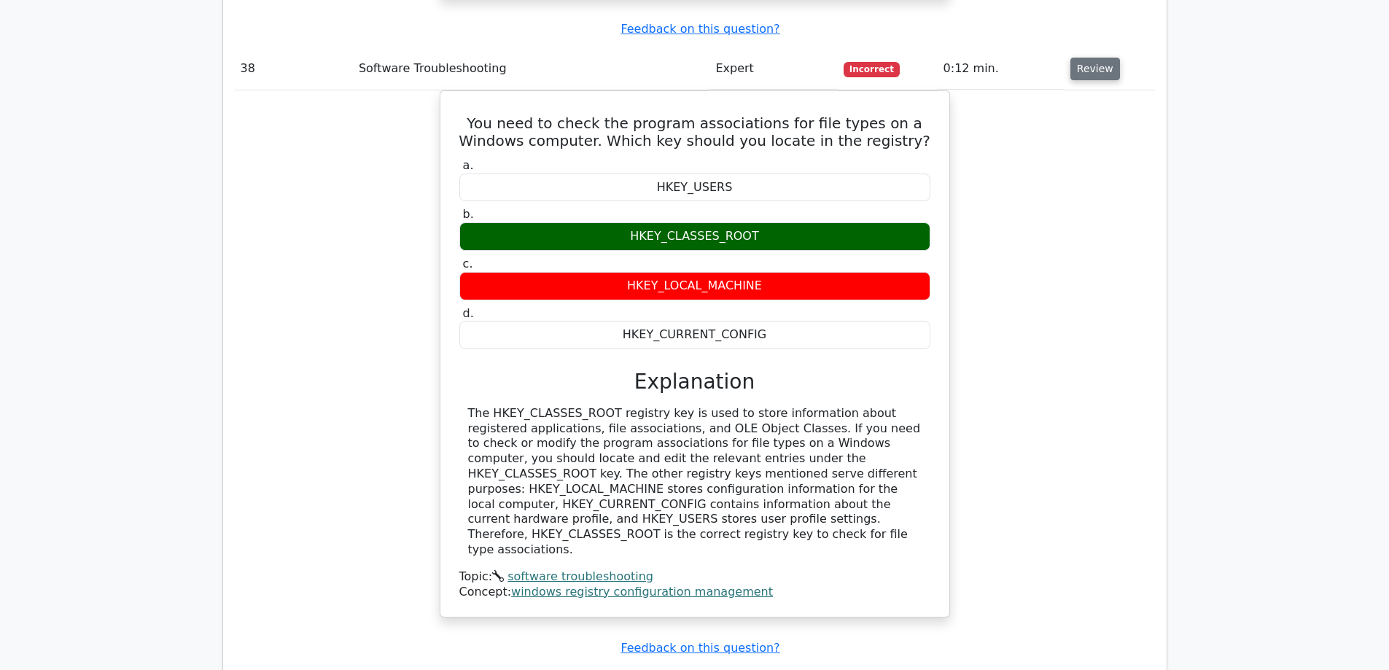
scroll to position [9334, 0]
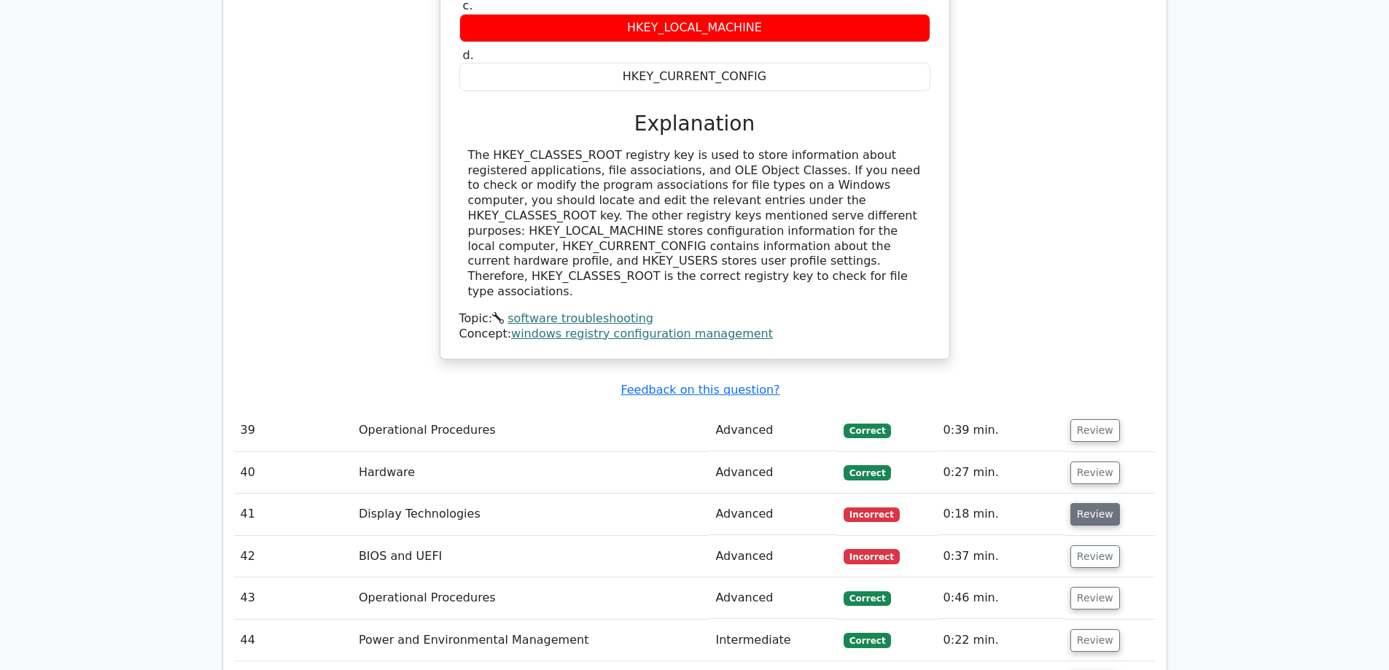
click at [1095, 503] on button "Review" at bounding box center [1095, 514] width 50 height 23
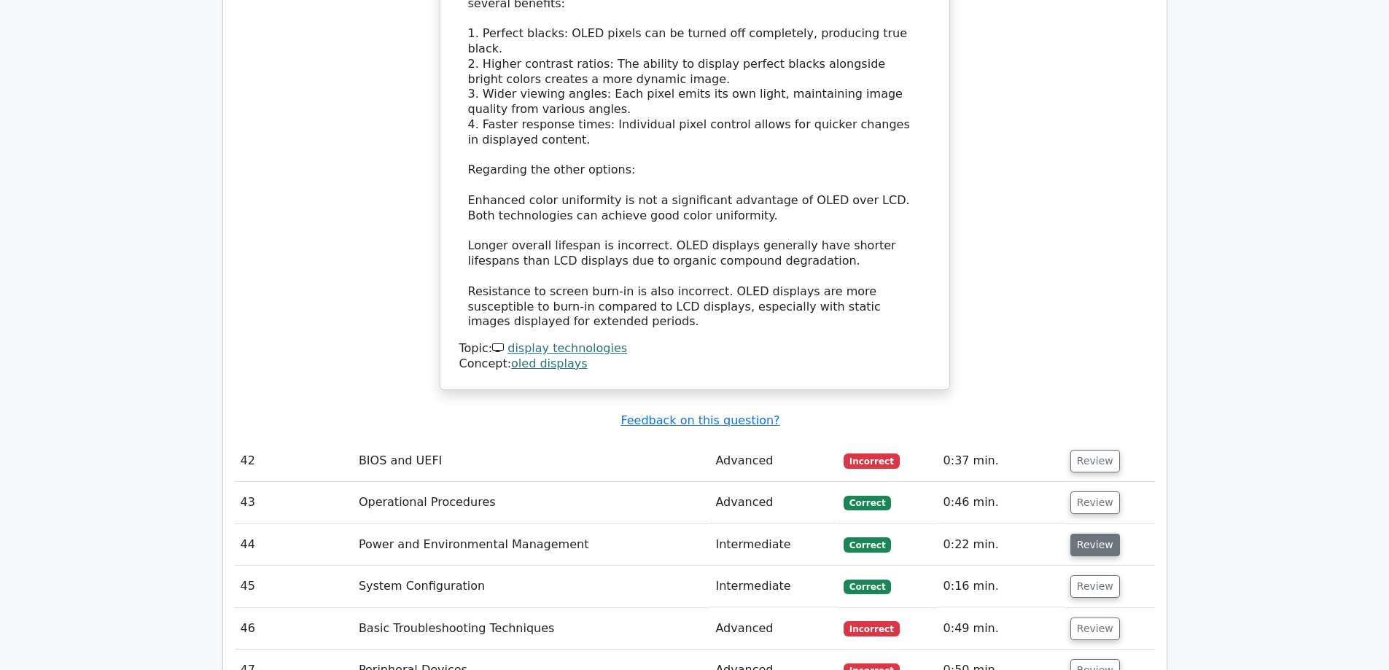
scroll to position [10282, 0]
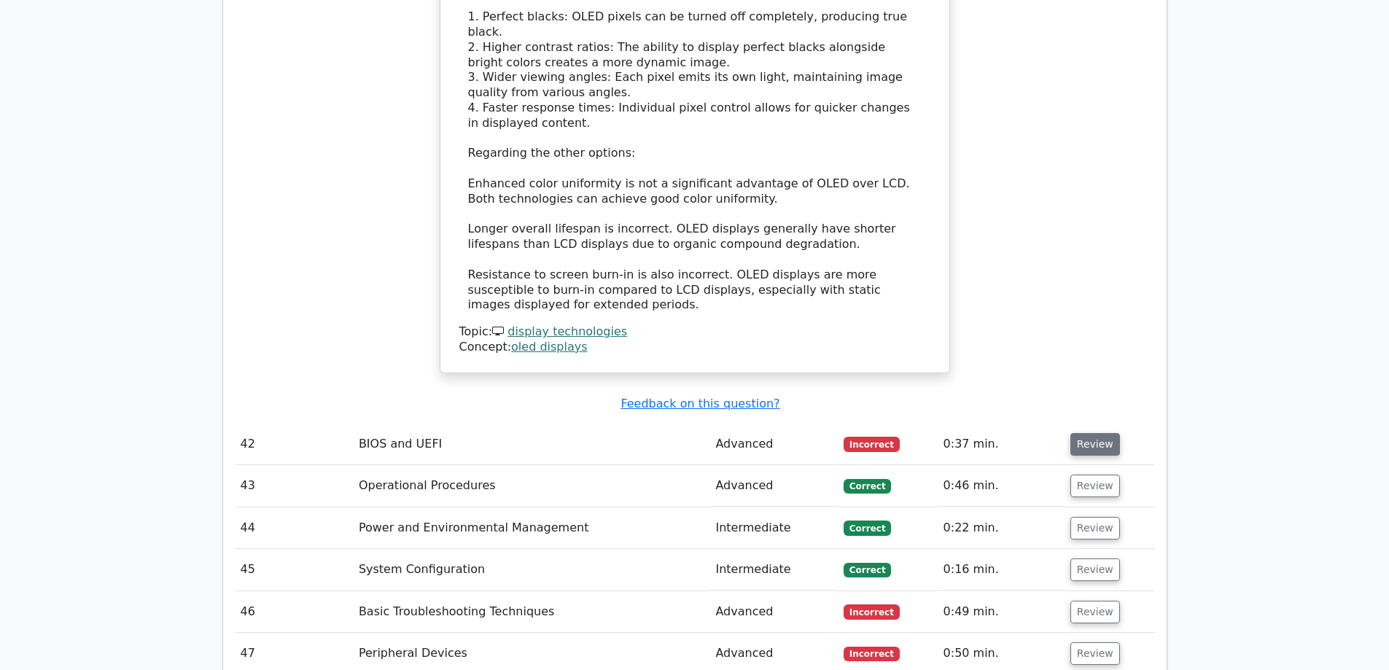
click at [1100, 433] on button "Review" at bounding box center [1095, 444] width 50 height 23
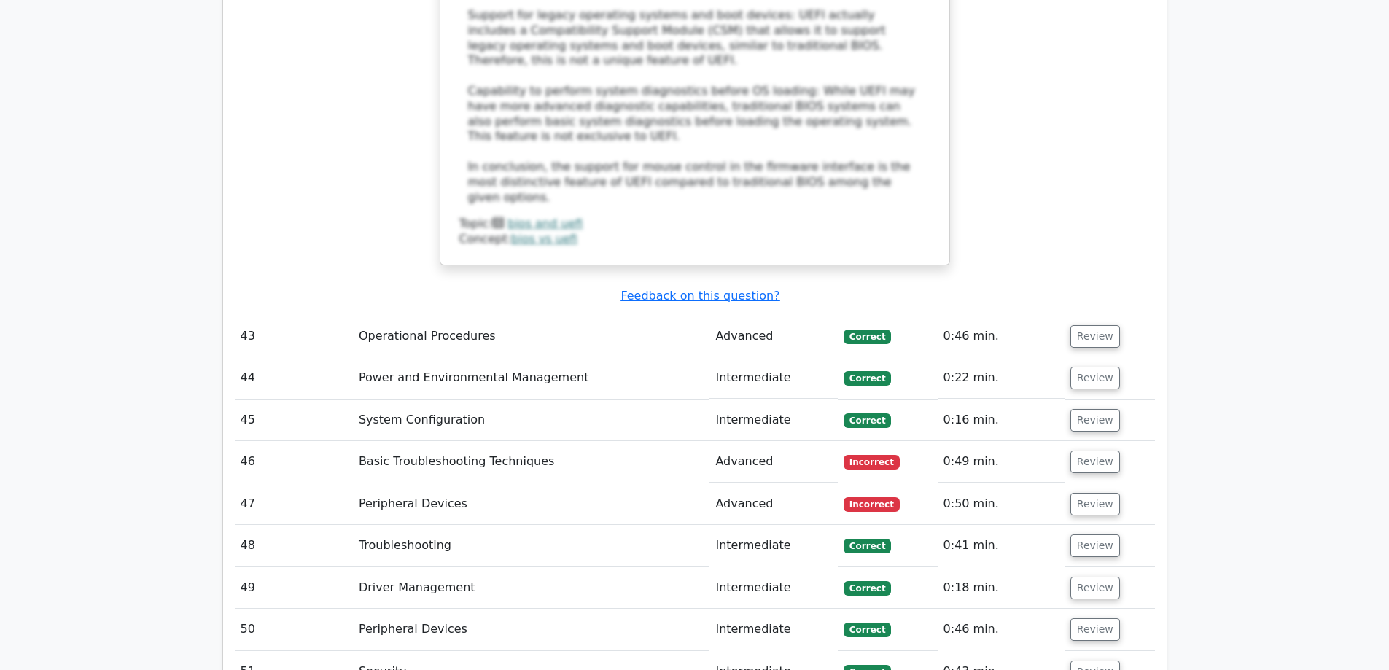
scroll to position [11303, 0]
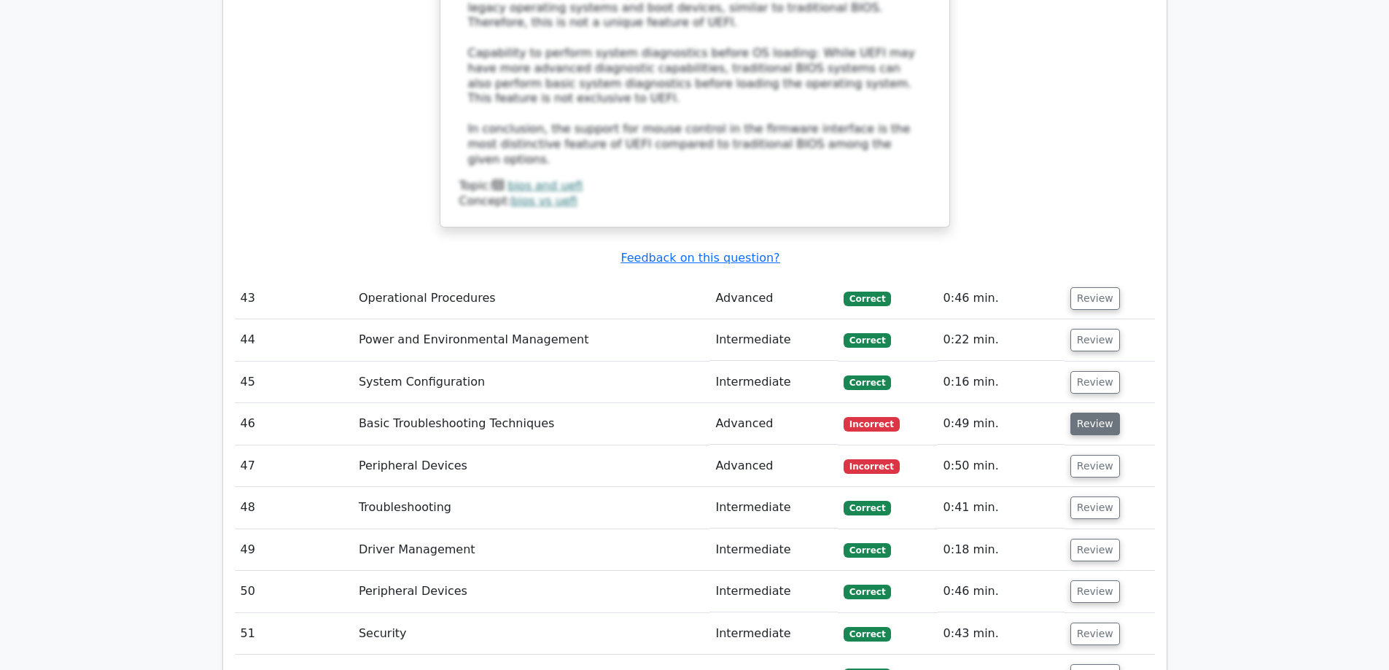
click at [1084, 413] on button "Review" at bounding box center [1095, 424] width 50 height 23
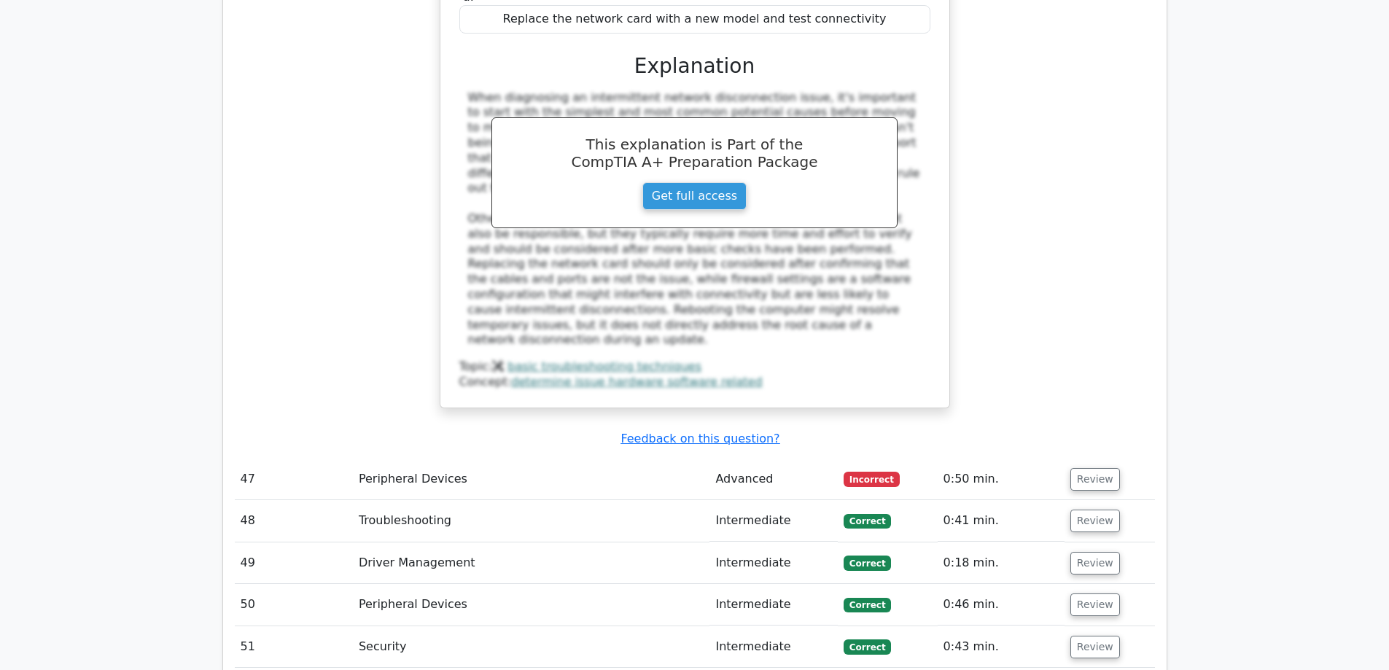
scroll to position [12178, 0]
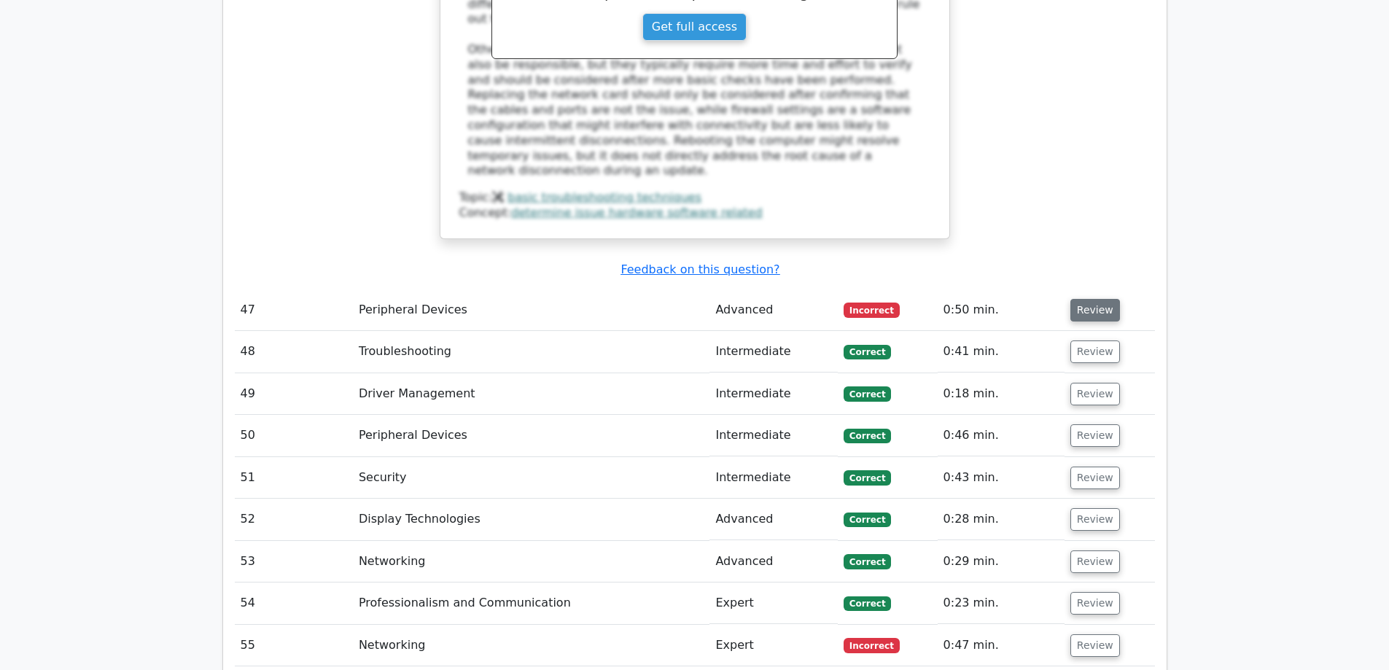
click at [1111, 299] on button "Review" at bounding box center [1095, 310] width 50 height 23
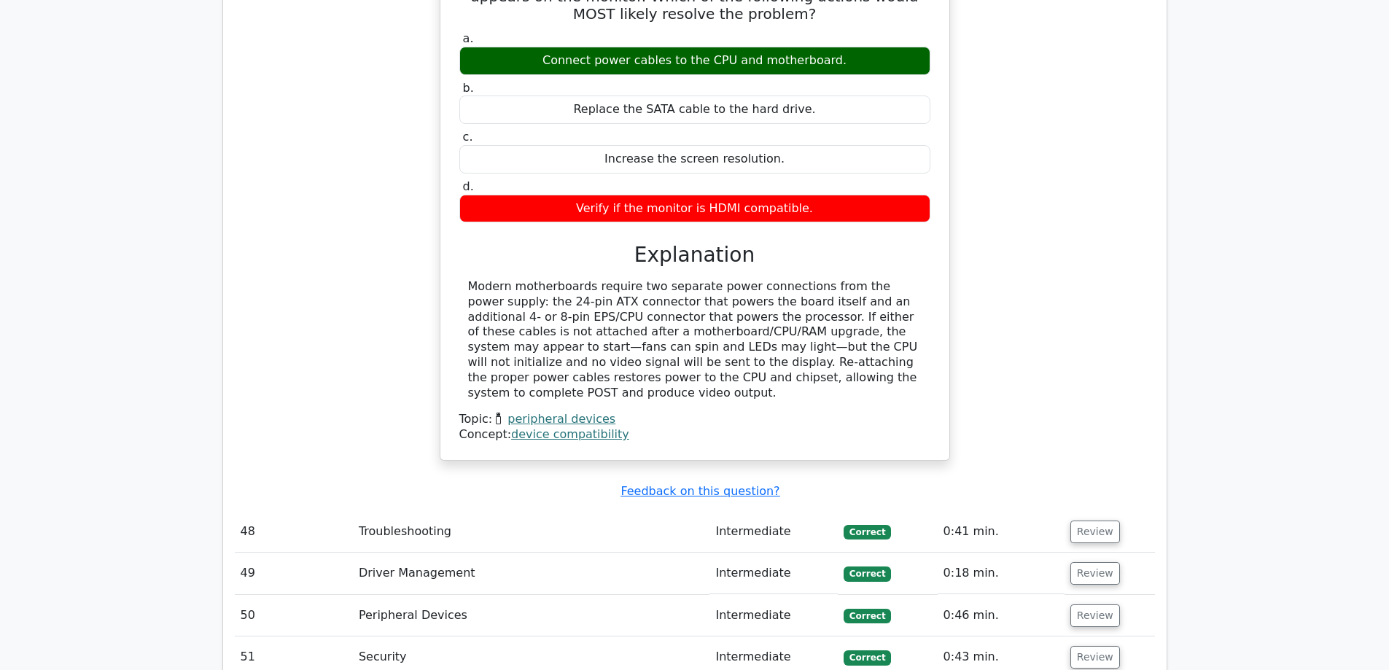
scroll to position [12688, 0]
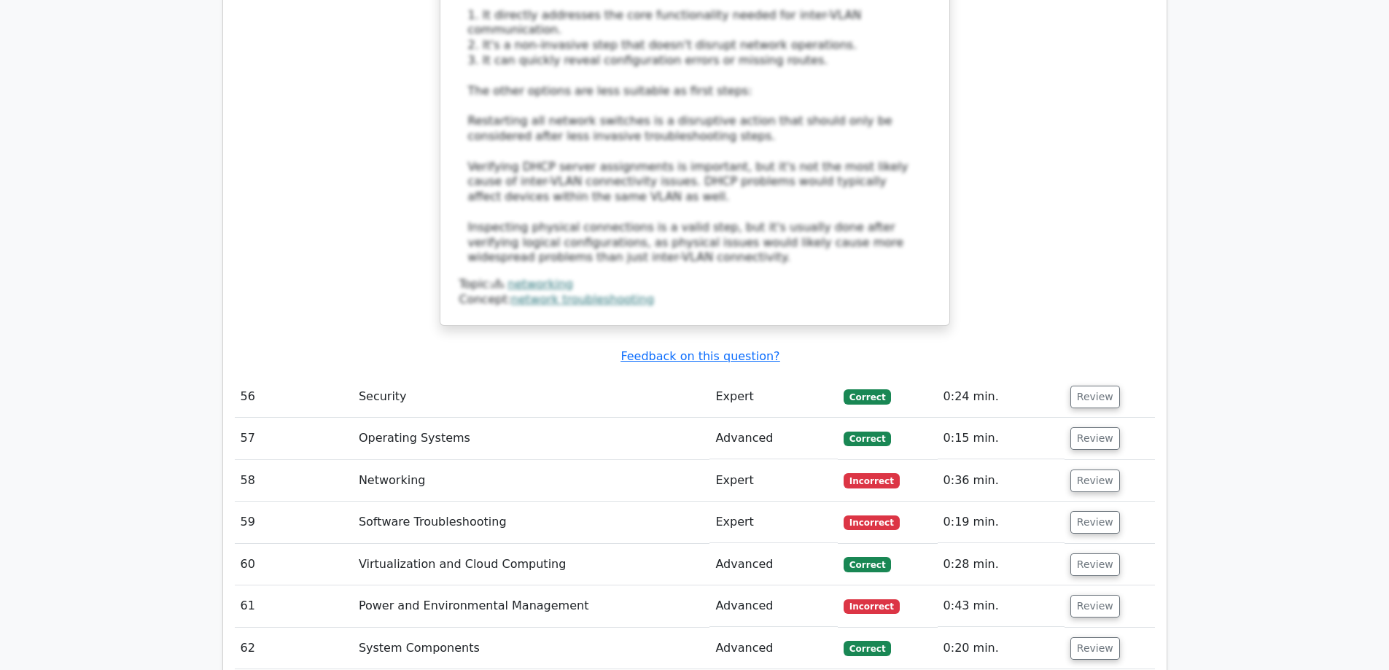
scroll to position [13928, 0]
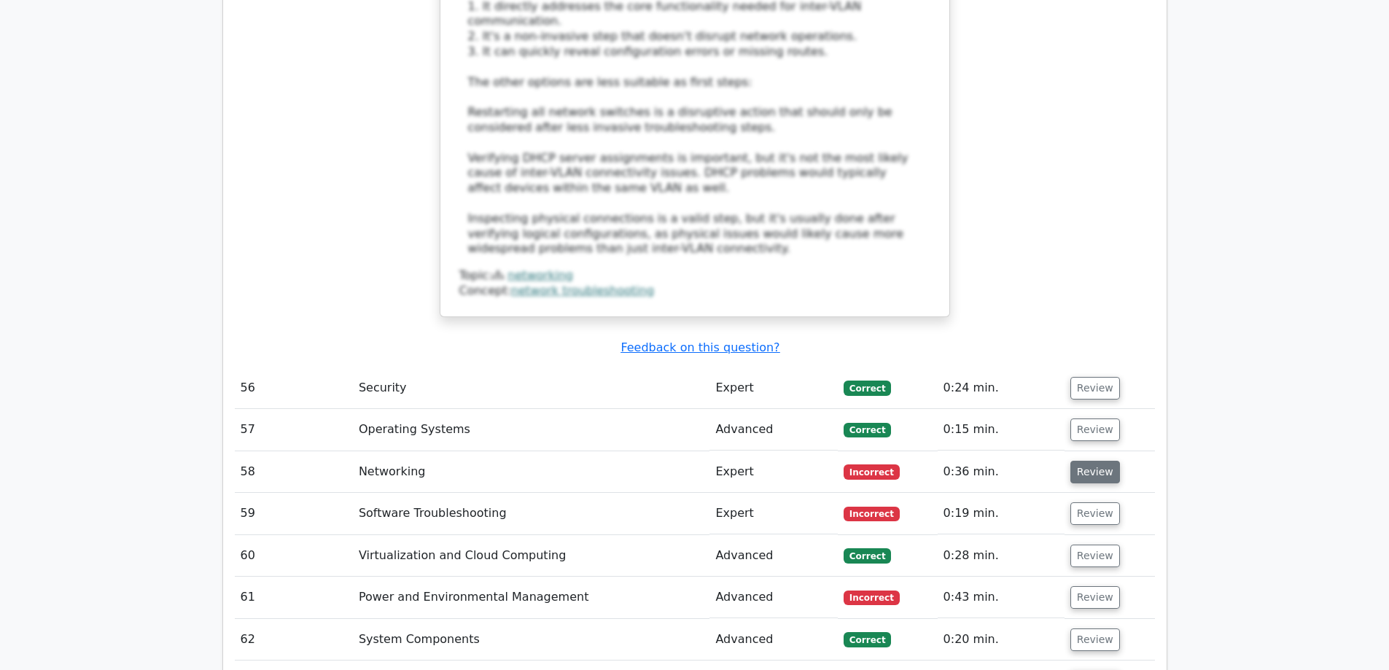
click at [1082, 461] on button "Review" at bounding box center [1095, 472] width 50 height 23
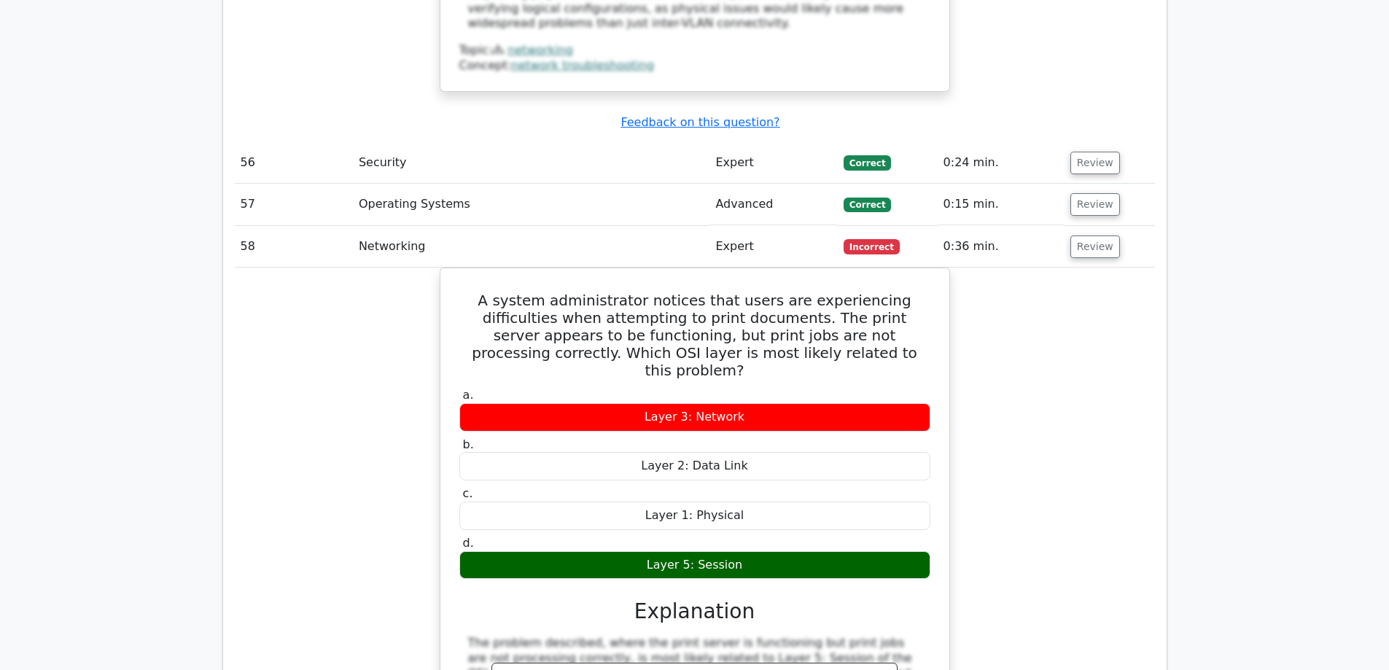
scroll to position [14438, 0]
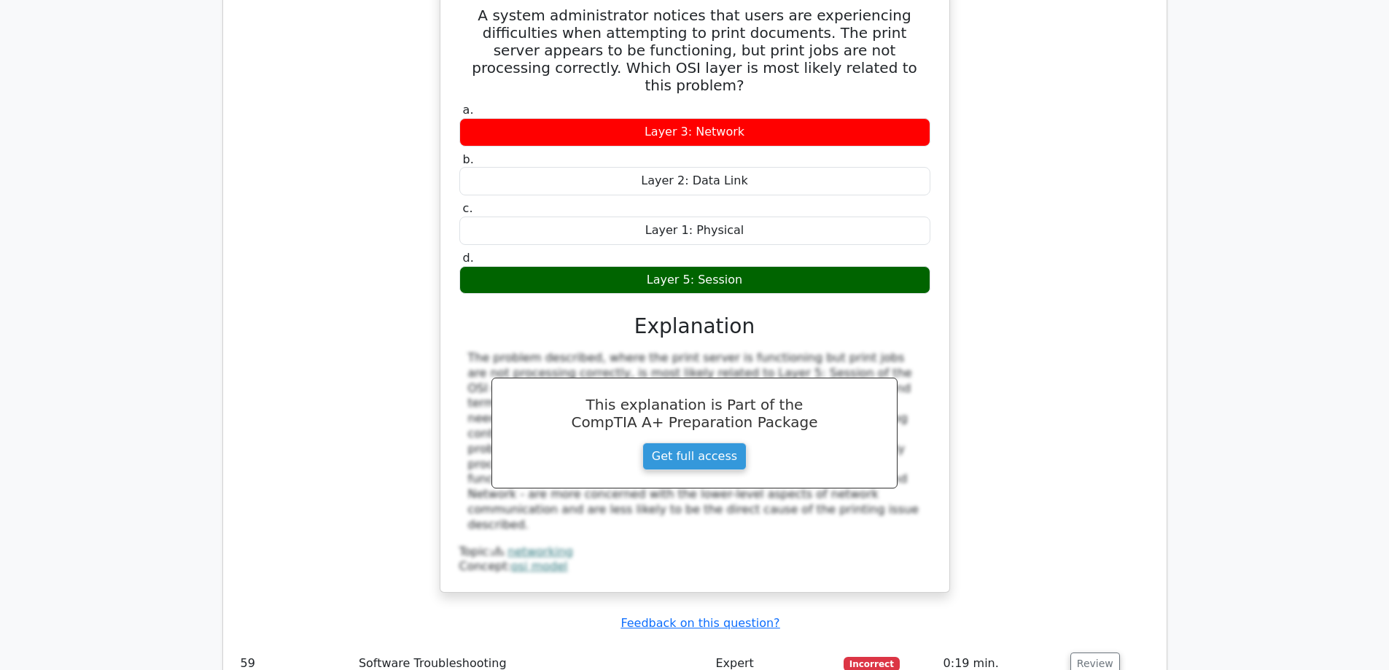
click at [1116, 643] on td "Review" at bounding box center [1110, 664] width 90 height 42
click at [1103, 653] on button "Review" at bounding box center [1095, 664] width 50 height 23
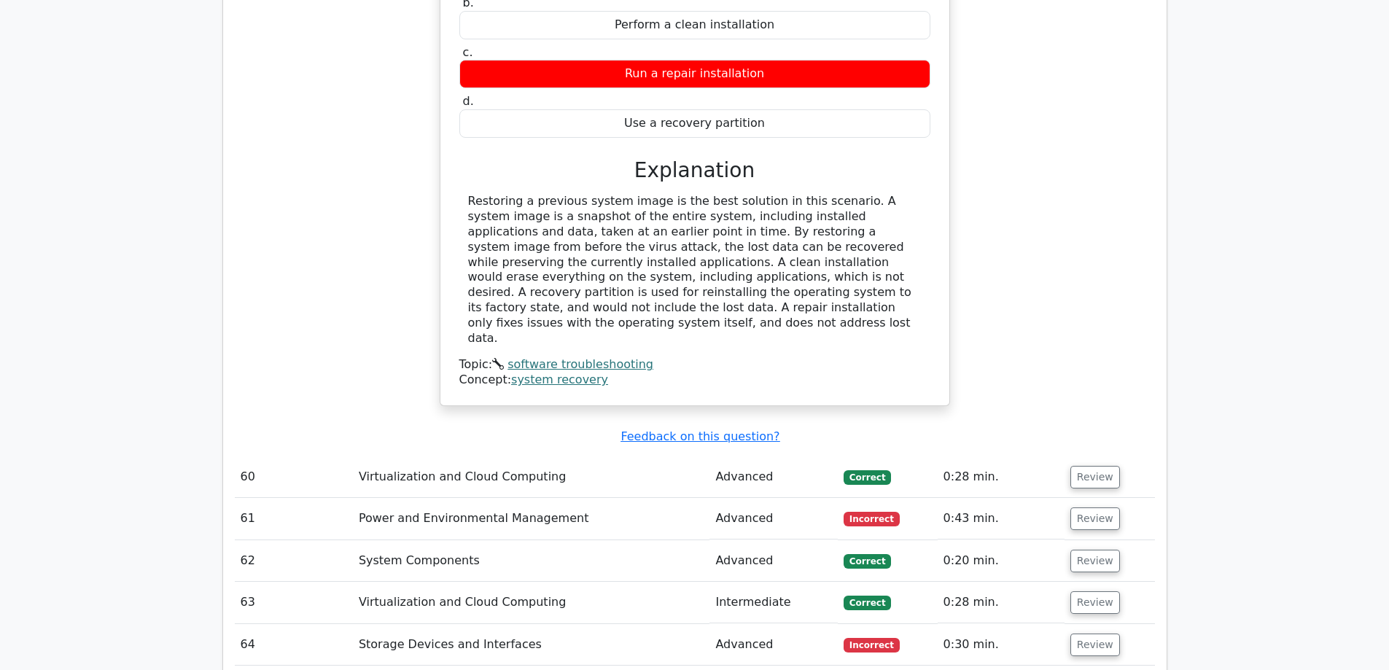
scroll to position [15313, 0]
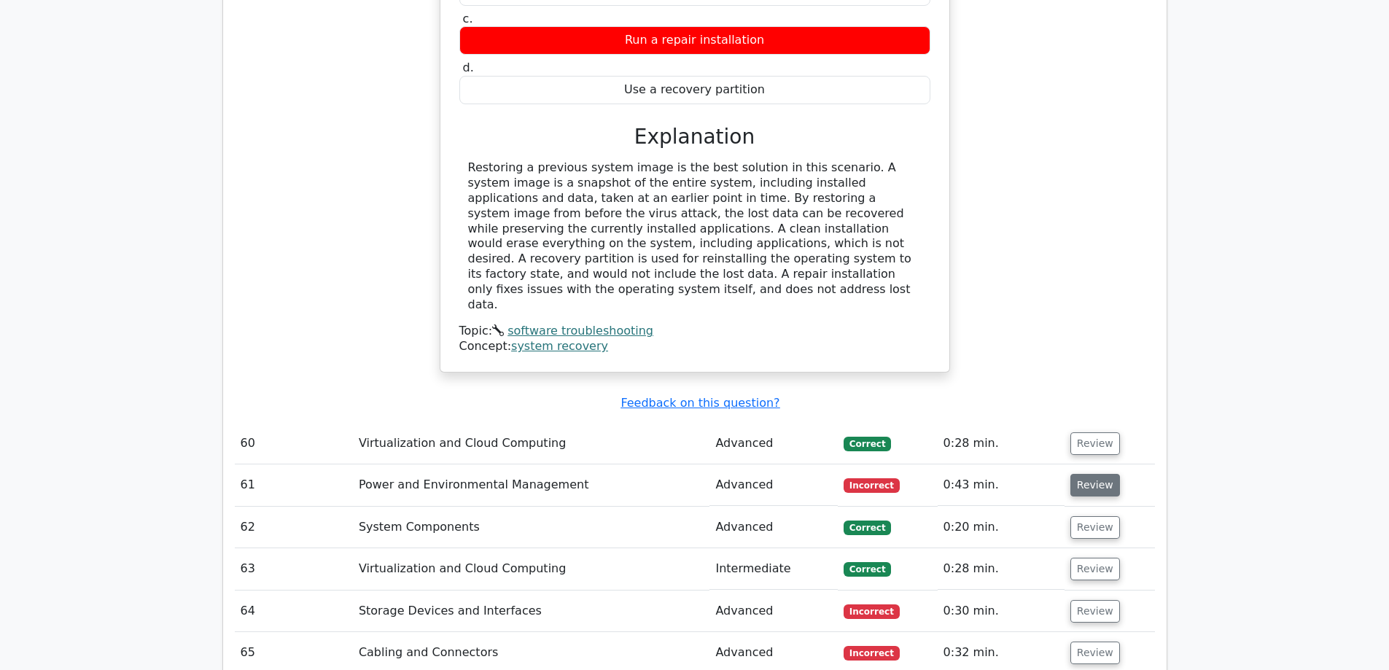
click at [1086, 474] on button "Review" at bounding box center [1095, 485] width 50 height 23
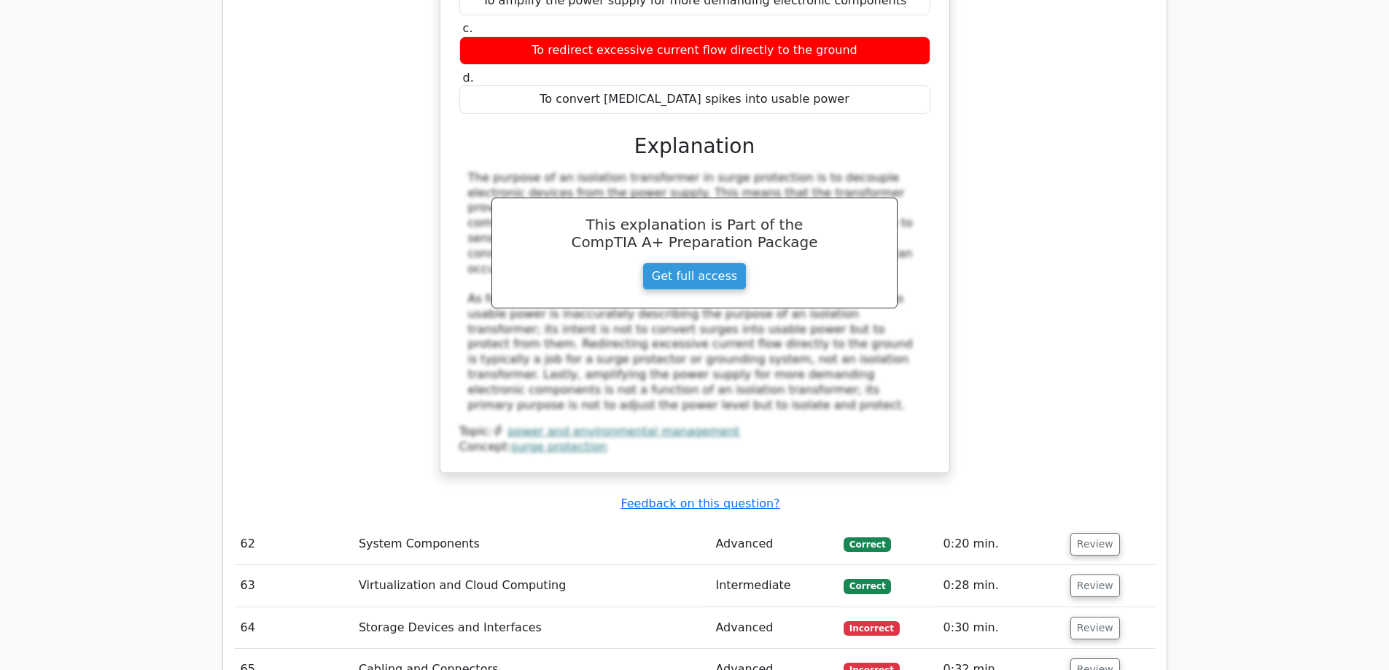
scroll to position [15970, 0]
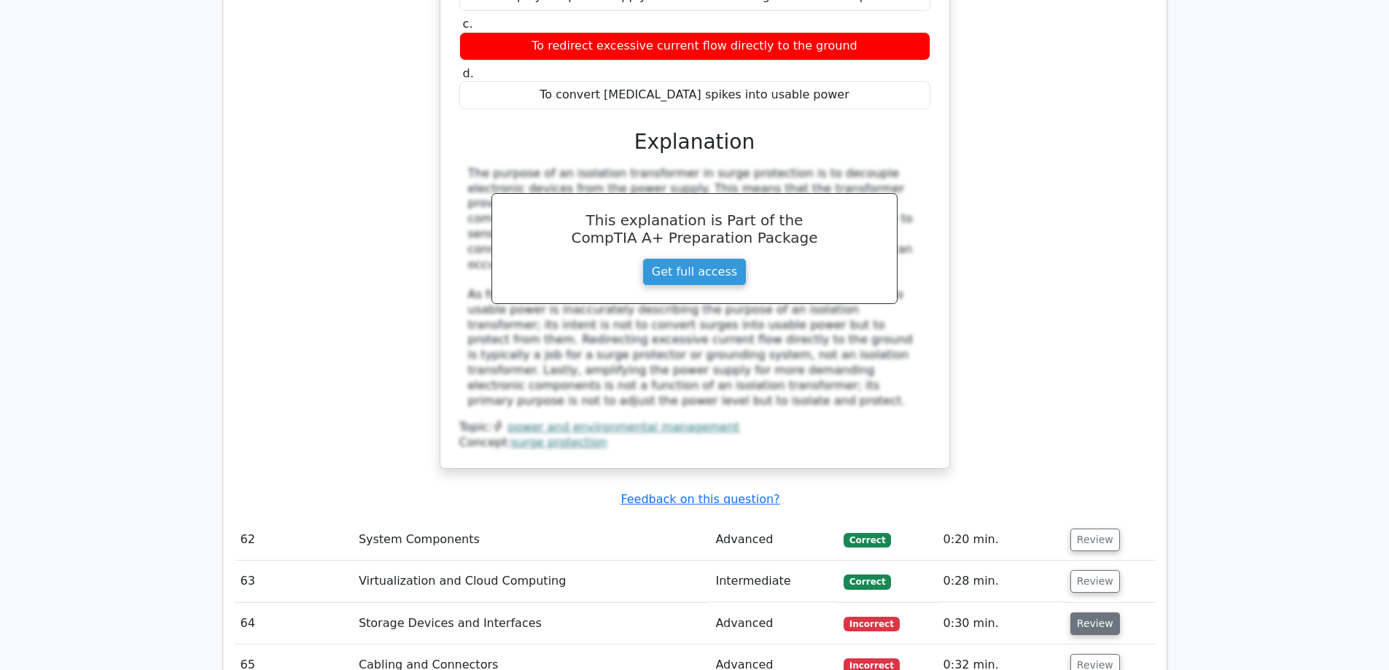
click at [1093, 613] on button "Review" at bounding box center [1095, 624] width 50 height 23
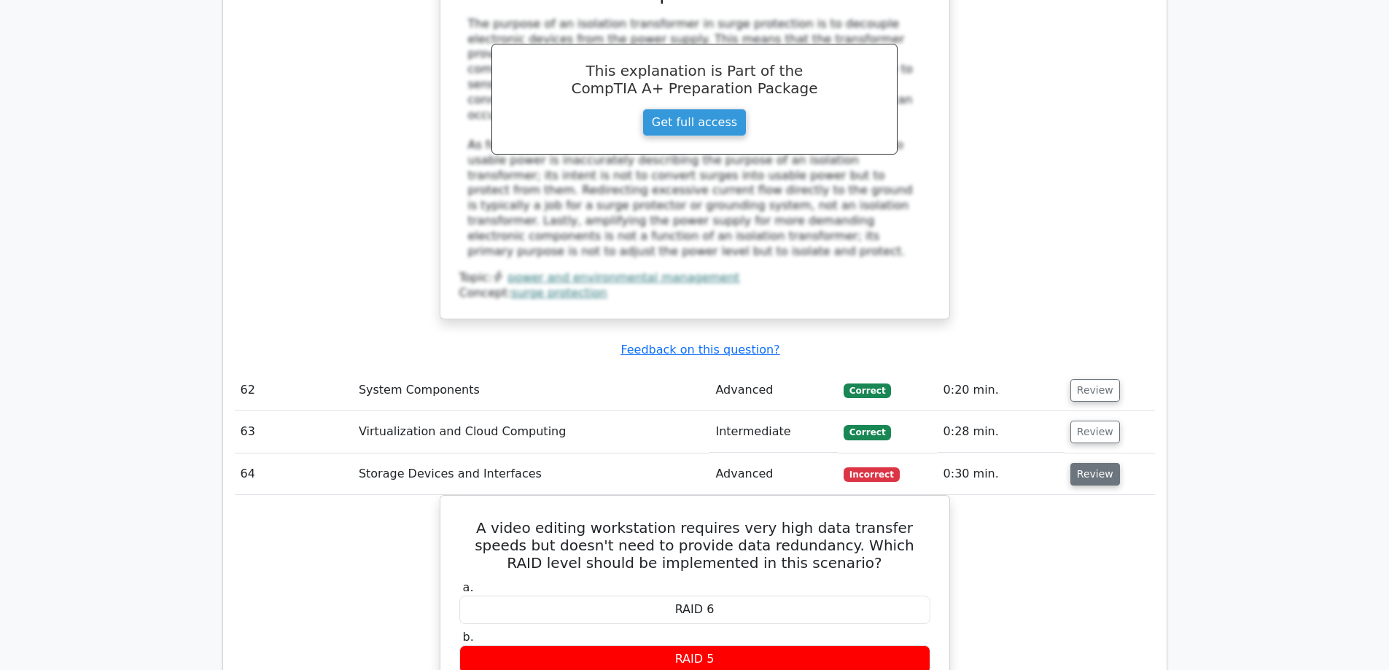
scroll to position [16480, 0]
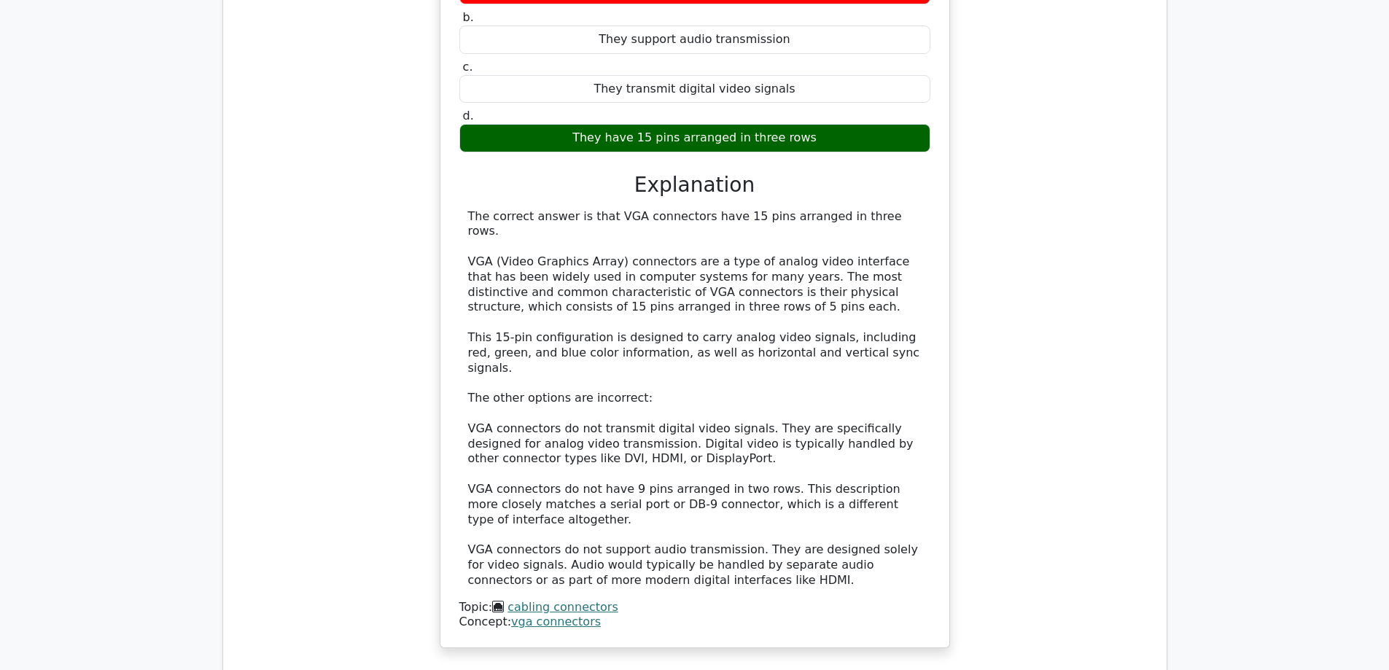
scroll to position [17355, 0]
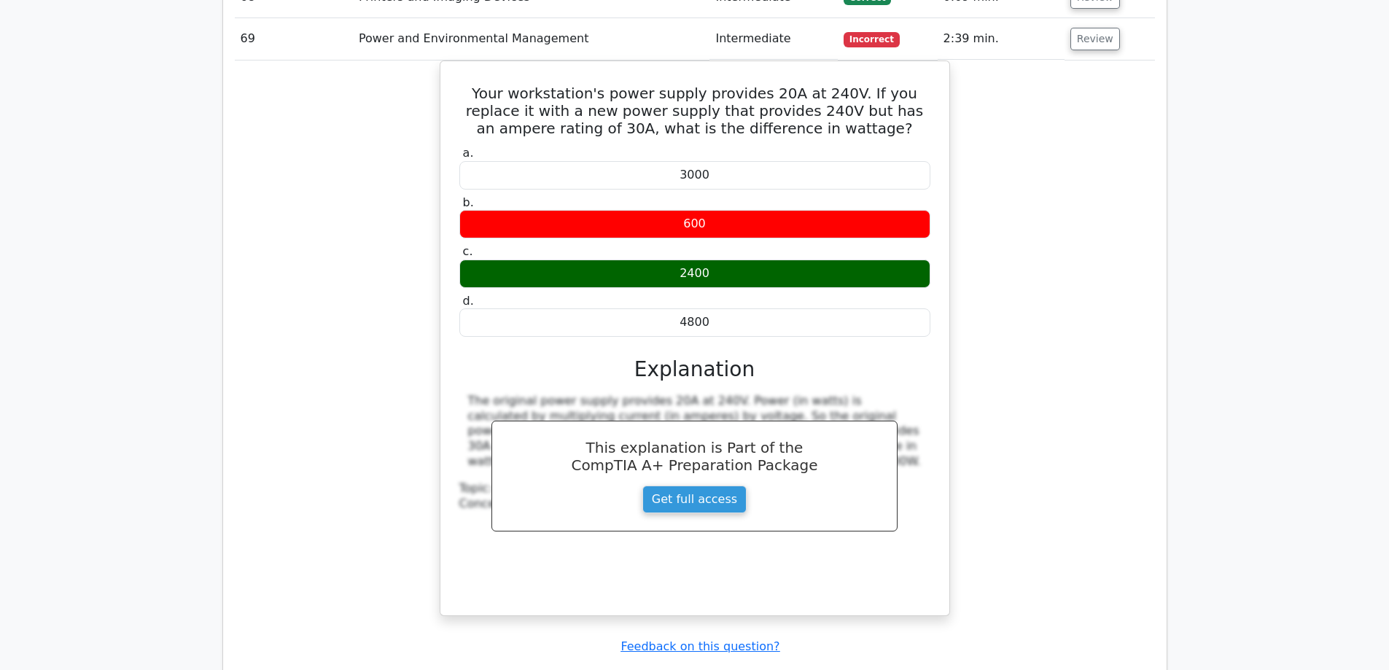
scroll to position [18230, 0]
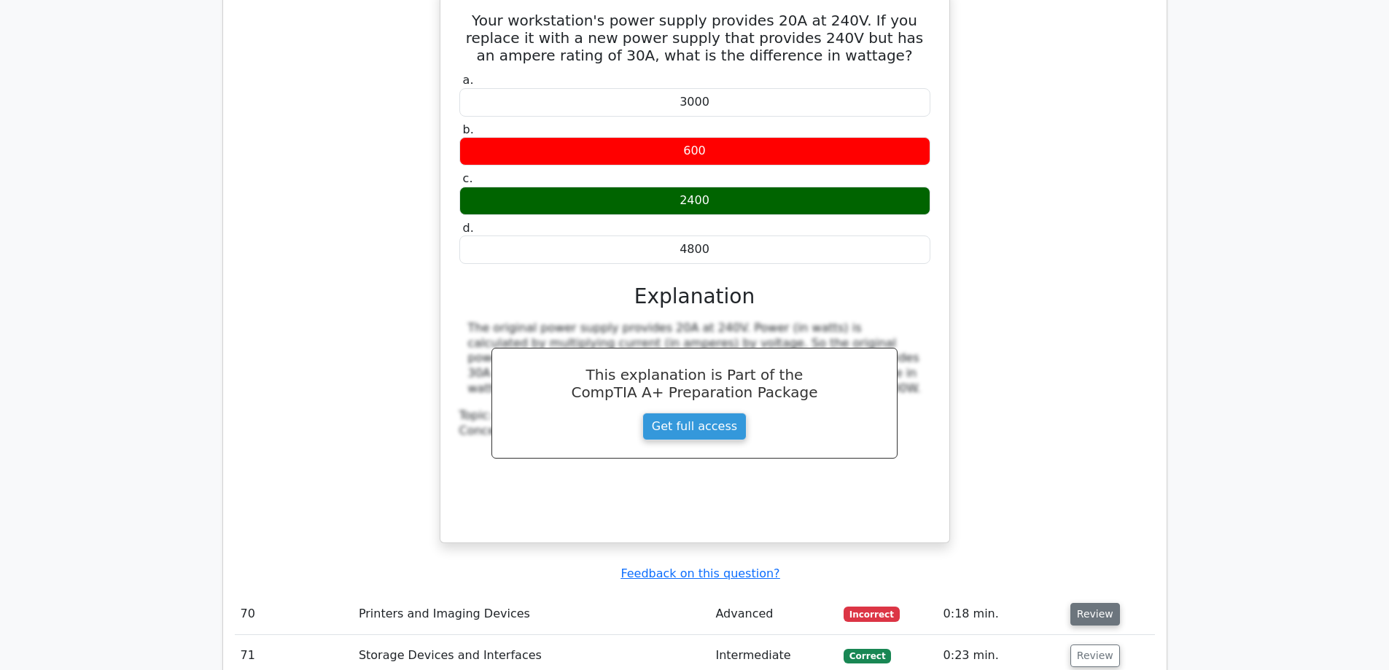
click at [1076, 603] on button "Review" at bounding box center [1095, 614] width 50 height 23
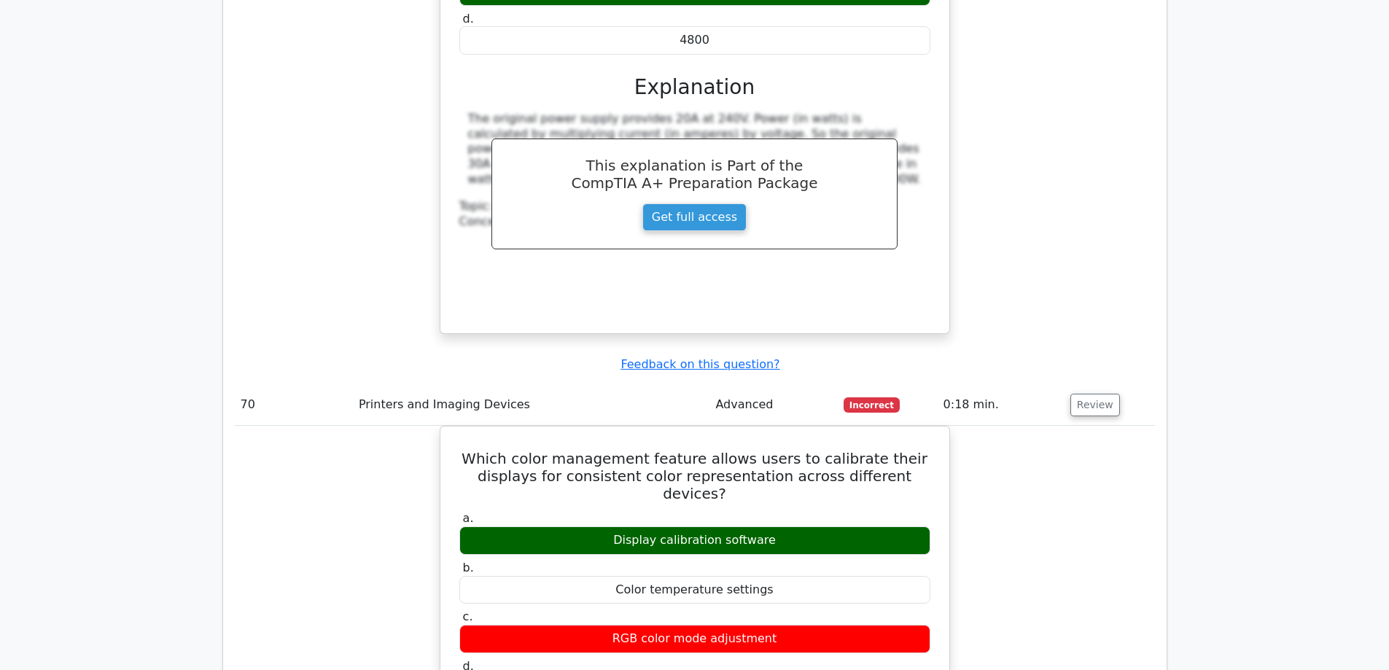
scroll to position [18814, 0]
